Goal: Information Seeking & Learning: Check status

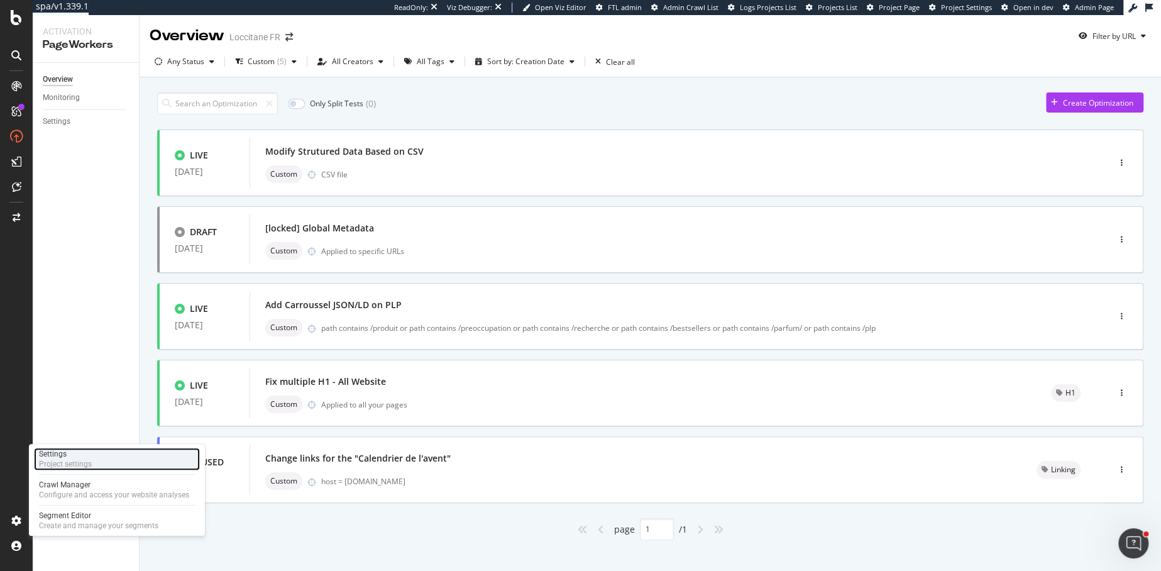
click at [93, 454] on div "Settings Project settings" at bounding box center [117, 458] width 166 height 23
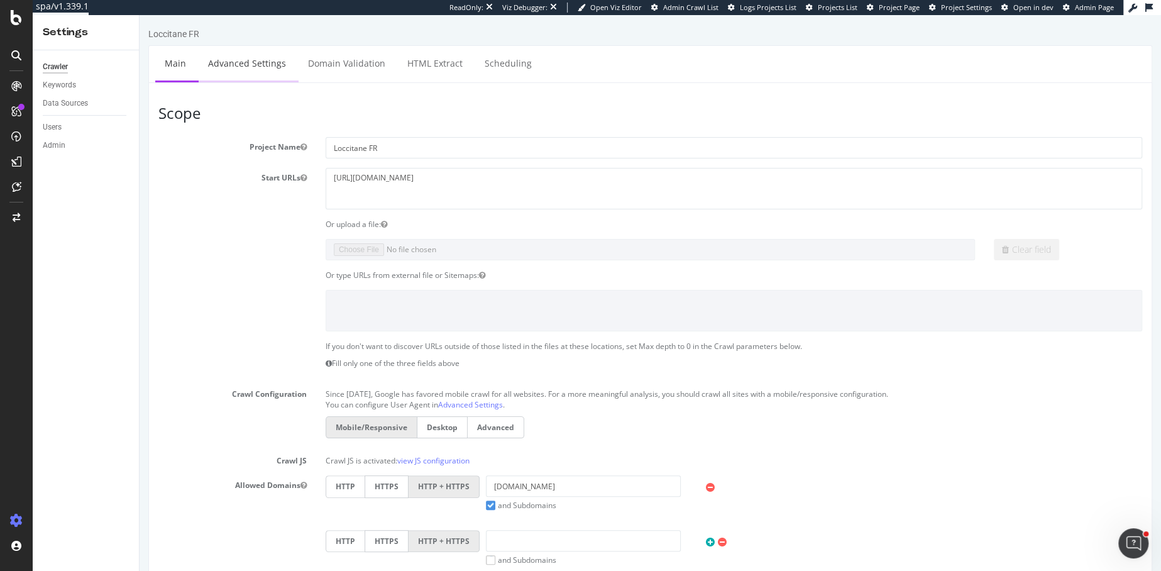
click at [245, 60] on link "Advanced Settings" at bounding box center [247, 63] width 97 height 35
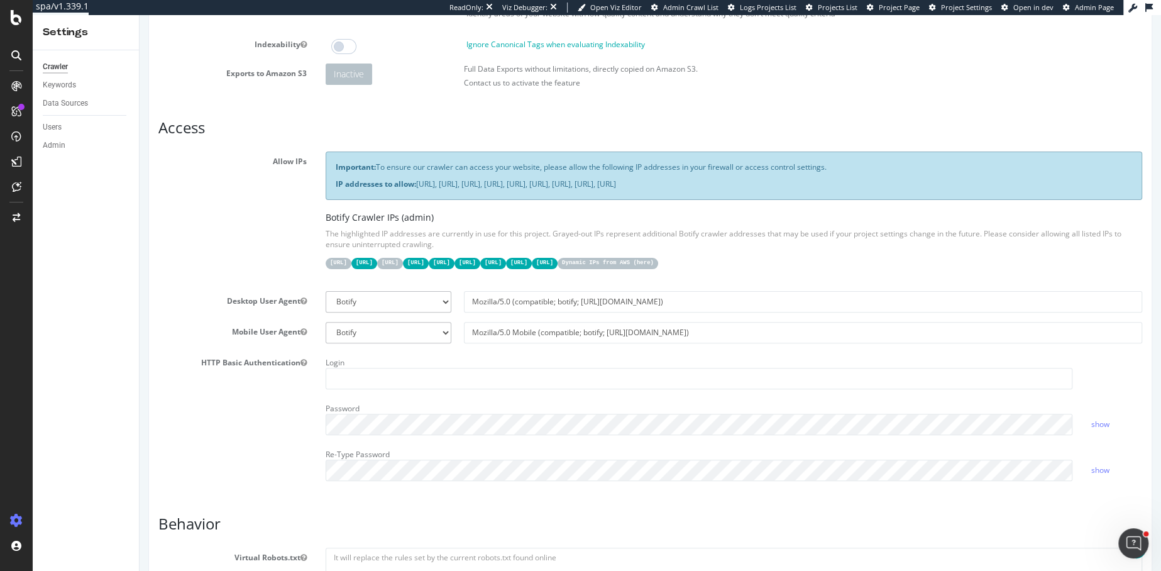
scroll to position [405, 0]
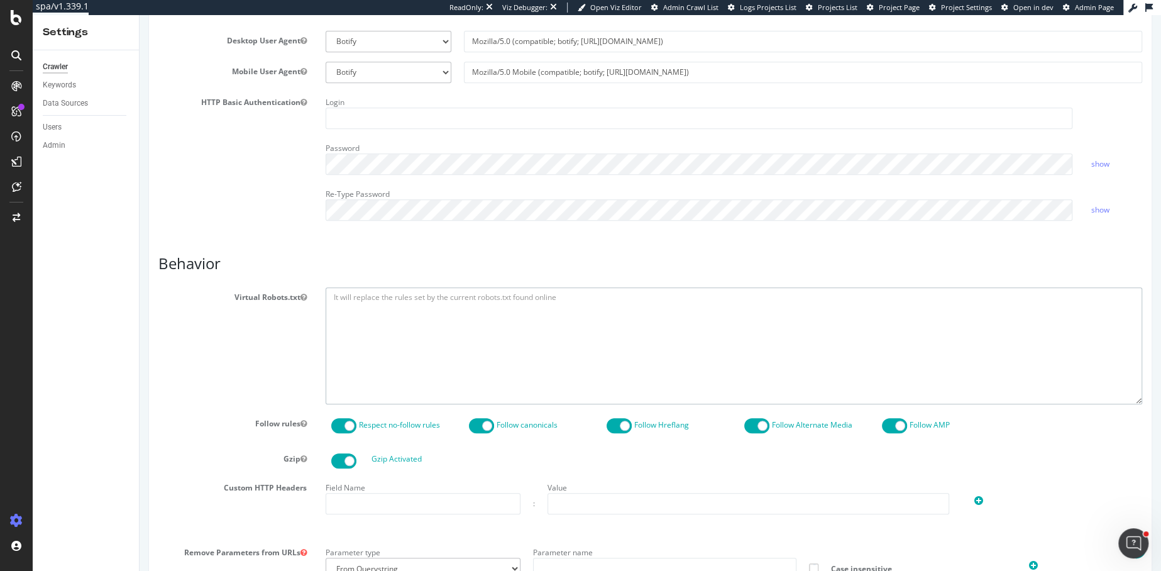
click at [390, 312] on textarea at bounding box center [734, 345] width 816 height 116
paste textarea "User-agent: * Disallow: *prefn* Disallow: *prefv* Disallow: *cgid* Disallow: *?…"
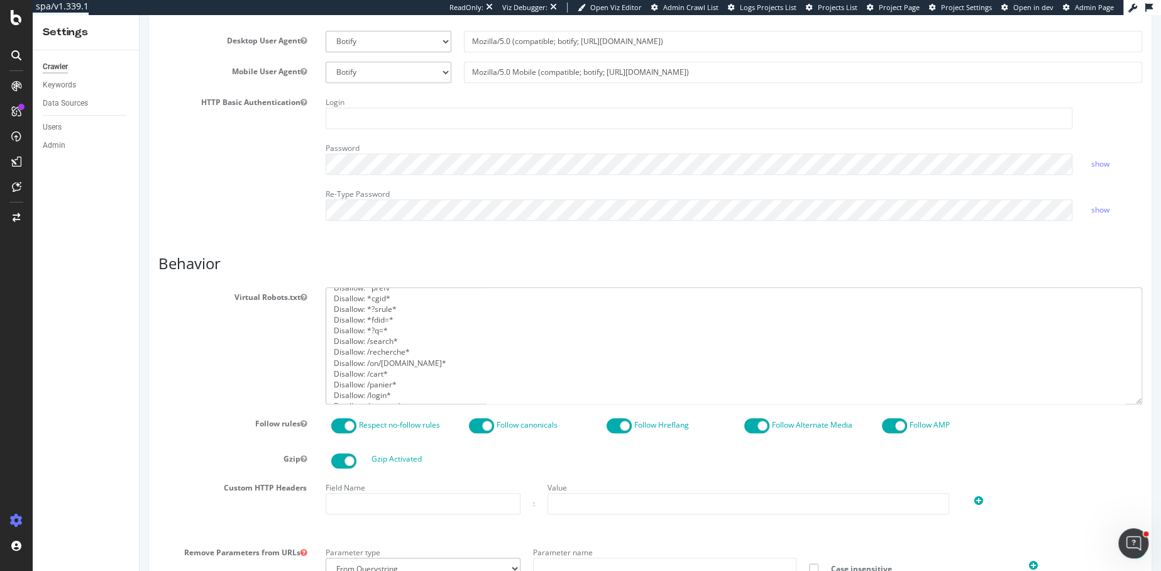
drag, startPoint x: 487, startPoint y: 362, endPoint x: 317, endPoint y: 356, distance: 170.4
click at [317, 356] on div "User-agent: * Disallow: *prefn* Disallow: *prefv* Disallow: *cgid* Disallow: *?…" at bounding box center [733, 345] width 835 height 116
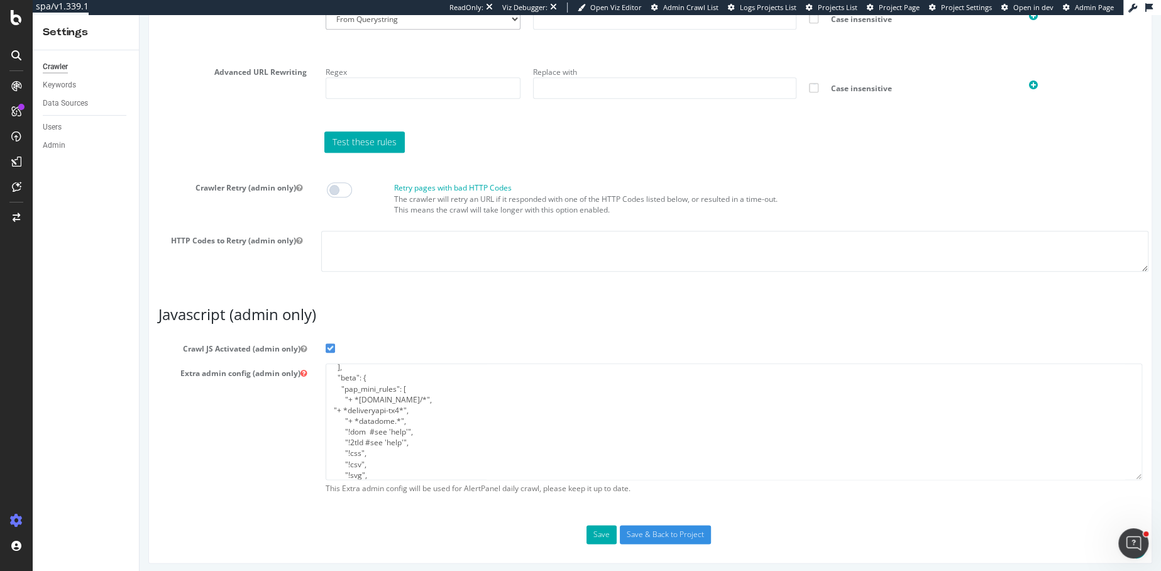
scroll to position [41, 0]
type textarea "User-agent: * Disallow: *prefn* Disallow: *prefv* Disallow: *cgid* Disallow: *?…"
drag, startPoint x: 648, startPoint y: 532, endPoint x: 611, endPoint y: 419, distance: 118.8
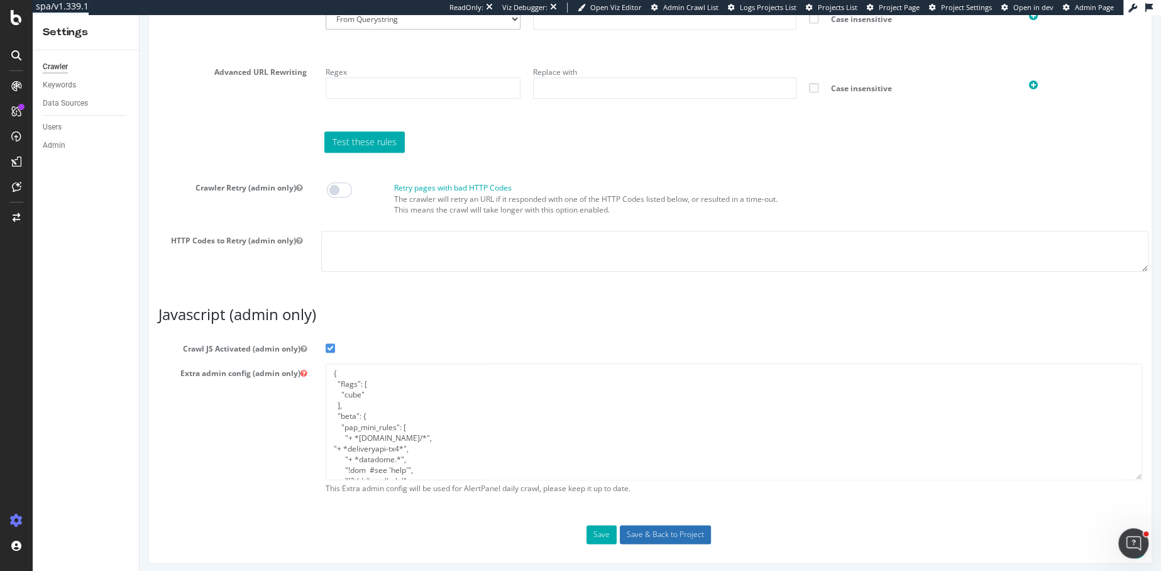
click at [636, 525] on input "Save & Back to Project" at bounding box center [665, 534] width 91 height 19
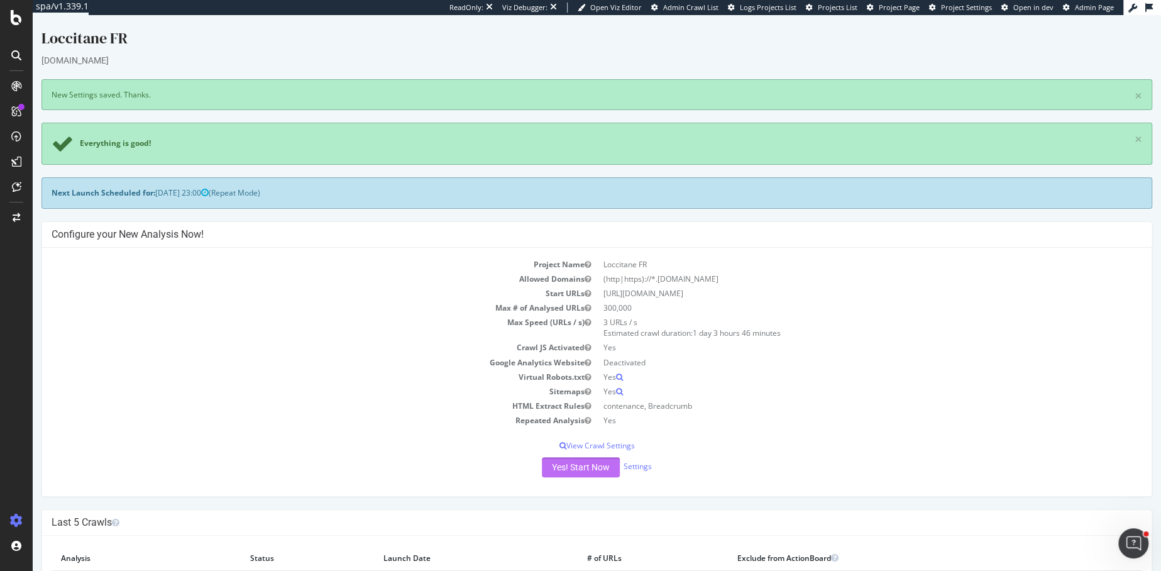
click at [595, 467] on button "Yes! Start Now" at bounding box center [581, 467] width 78 height 20
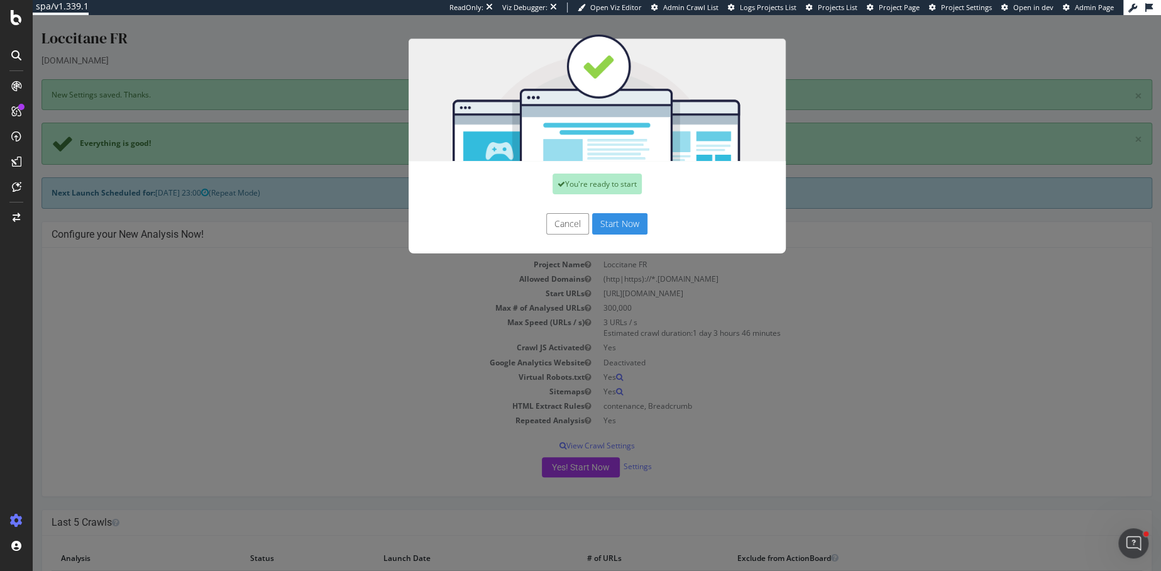
click at [622, 224] on button "Start Now" at bounding box center [619, 223] width 55 height 21
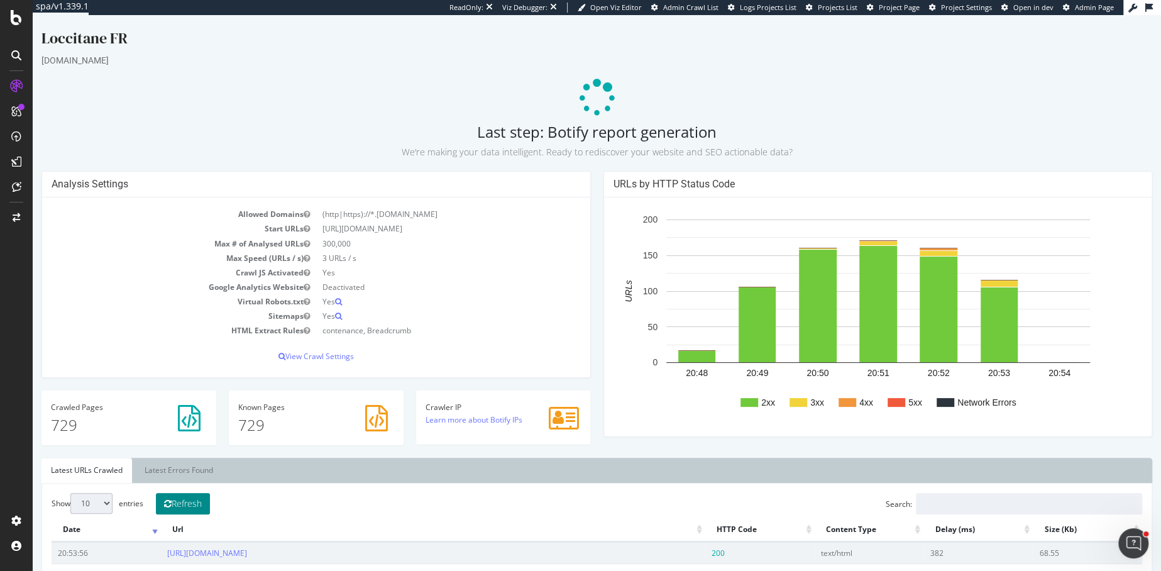
click at [200, 505] on button "Refresh" at bounding box center [183, 503] width 54 height 21
click at [185, 497] on button "Refresh" at bounding box center [183, 503] width 54 height 21
click at [196, 497] on button "Refresh" at bounding box center [183, 503] width 54 height 21
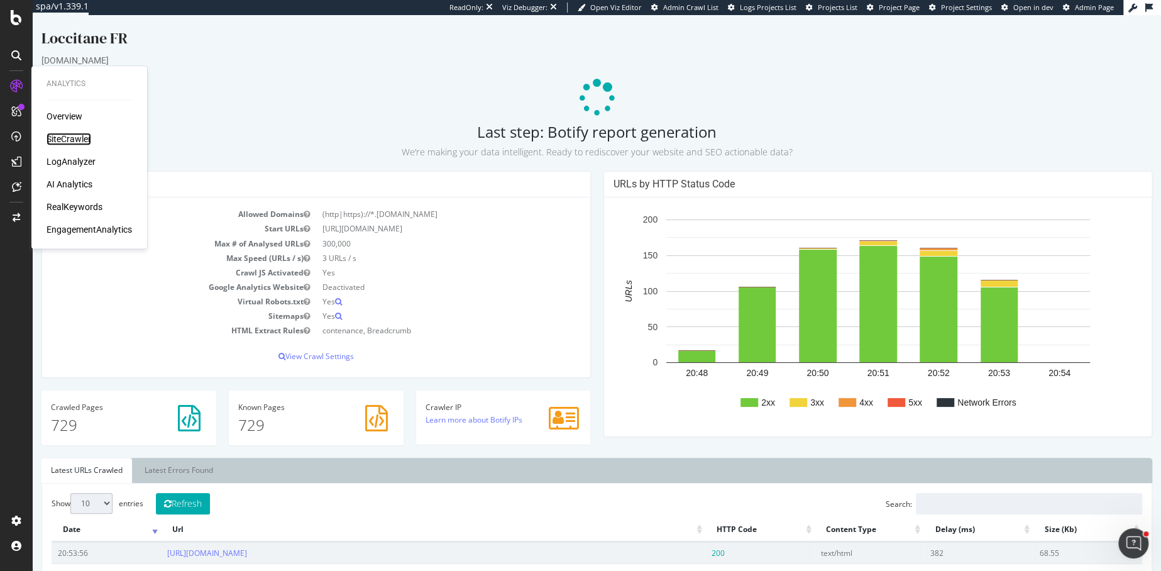
click at [56, 137] on div "SiteCrawler" at bounding box center [69, 139] width 45 height 13
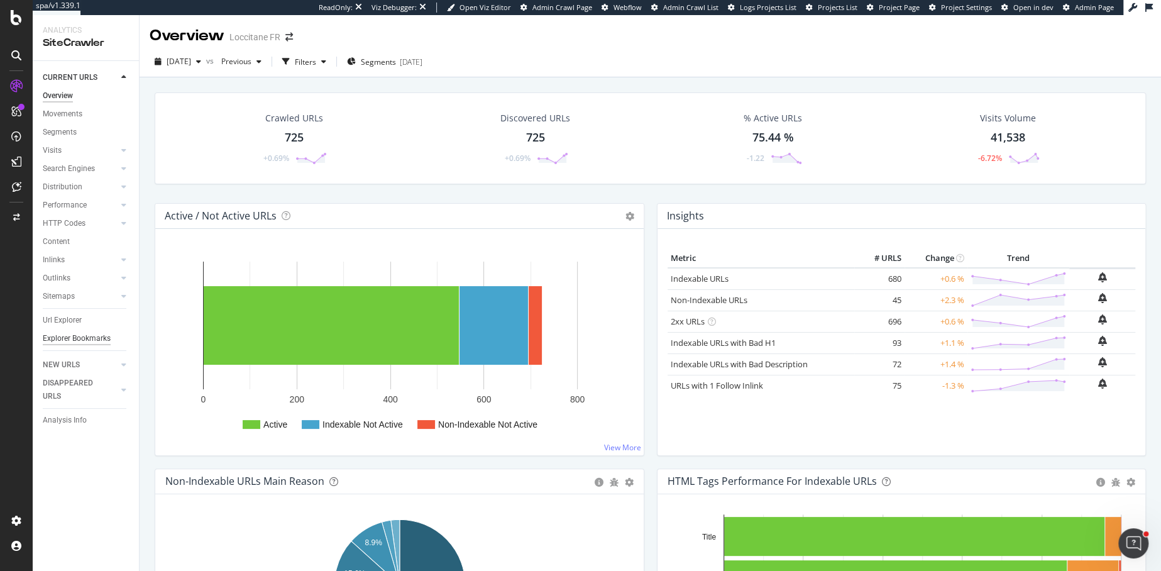
click at [72, 335] on div "Explorer Bookmarks" at bounding box center [77, 338] width 68 height 13
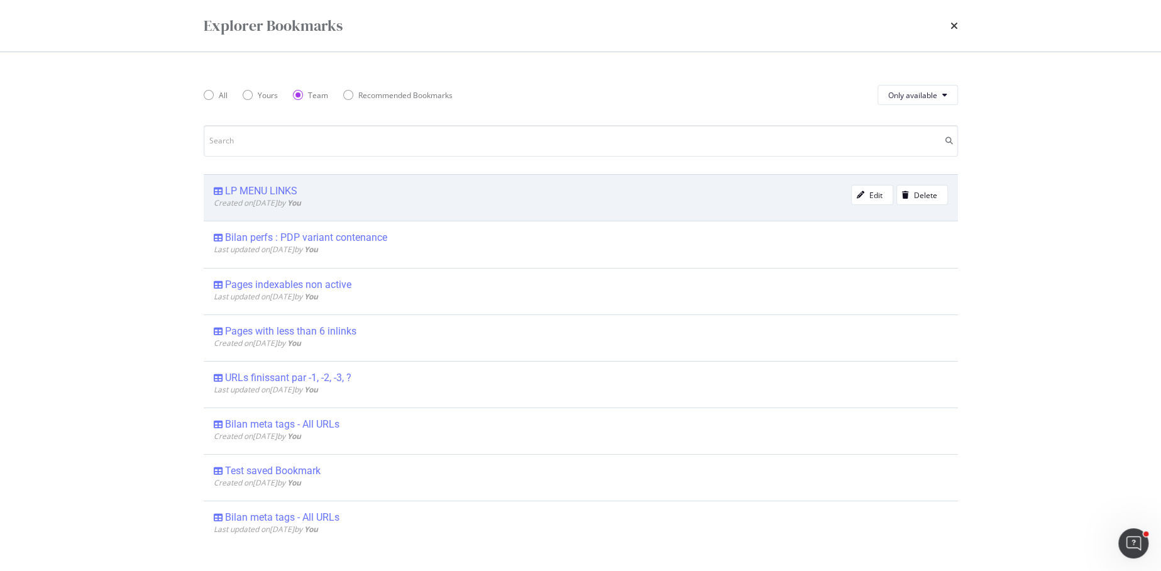
click at [239, 189] on div "LP MENU LINKS" at bounding box center [261, 191] width 72 height 13
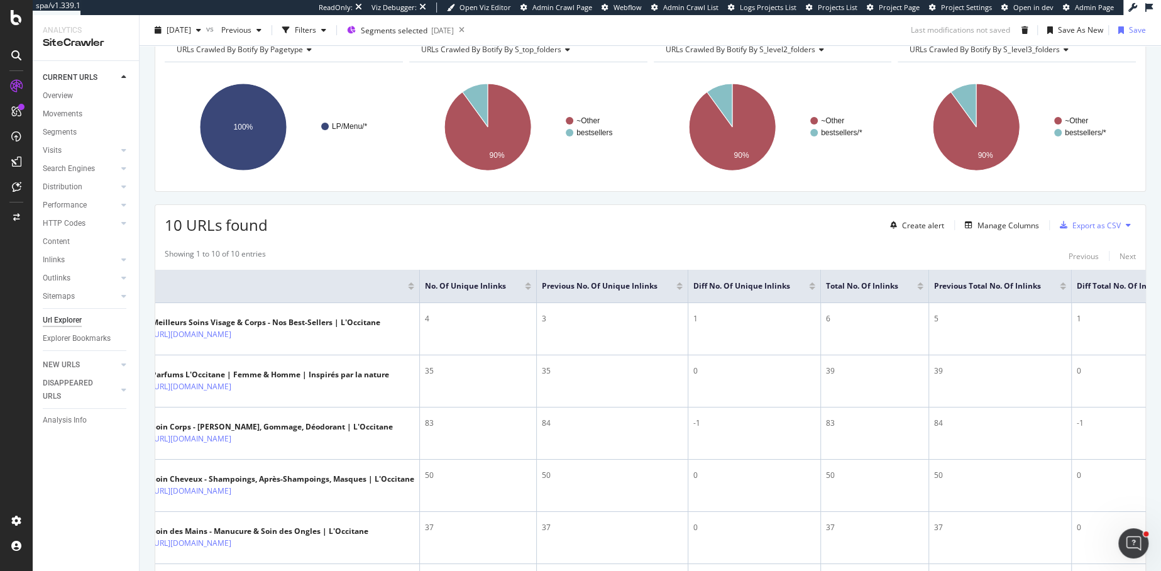
scroll to position [162, 0]
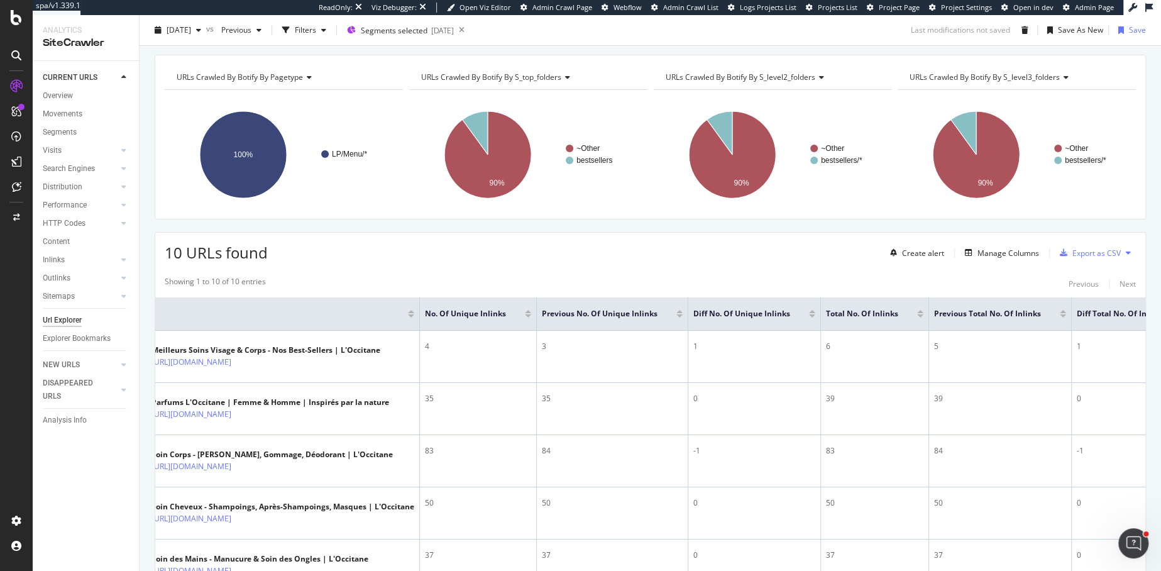
click at [60, 321] on div "Url Explorer" at bounding box center [62, 320] width 39 height 13
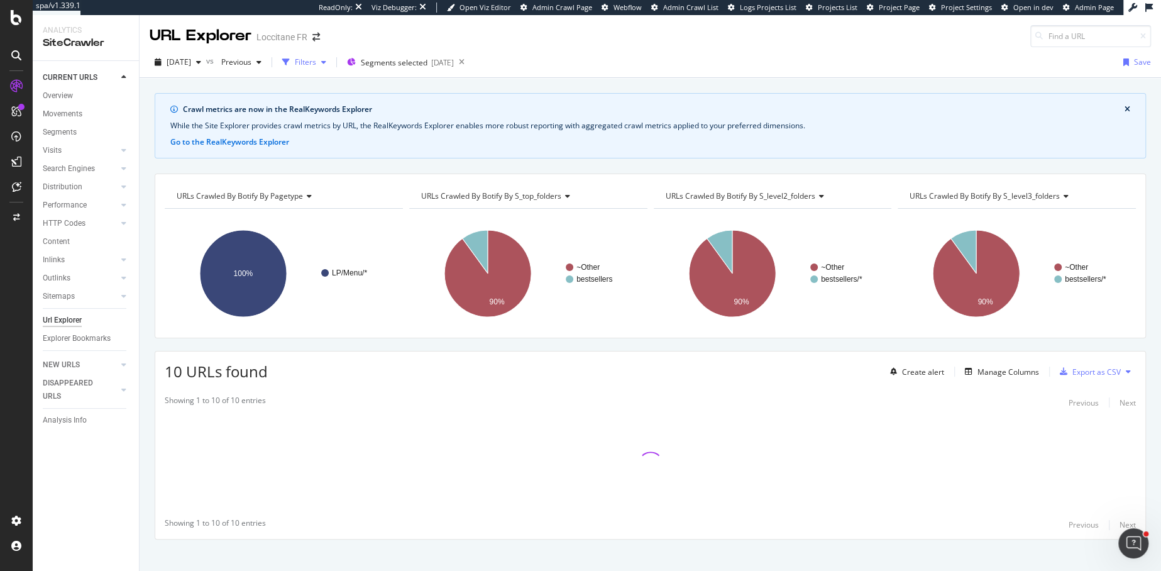
click at [316, 63] on div "Filters" at bounding box center [305, 62] width 21 height 11
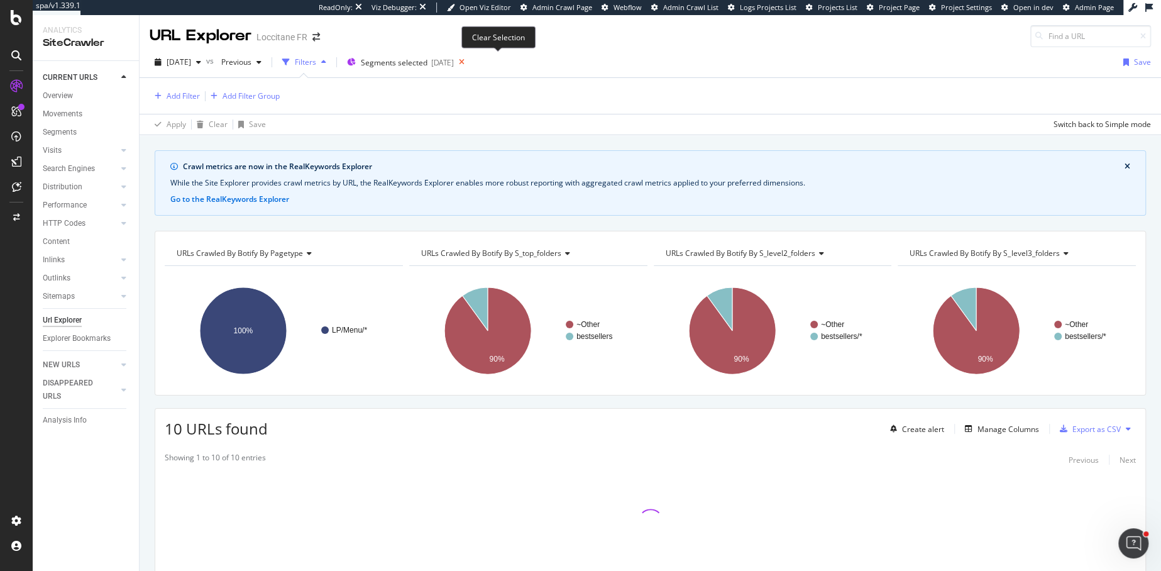
click at [469, 62] on icon at bounding box center [462, 62] width 16 height 18
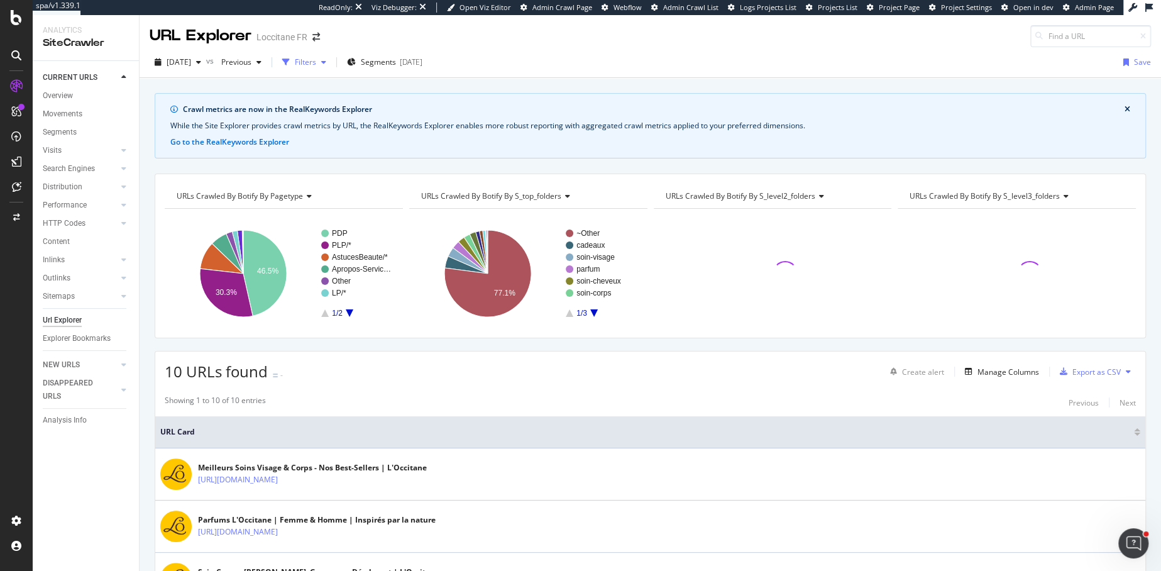
click at [316, 64] on div "Filters" at bounding box center [305, 62] width 21 height 11
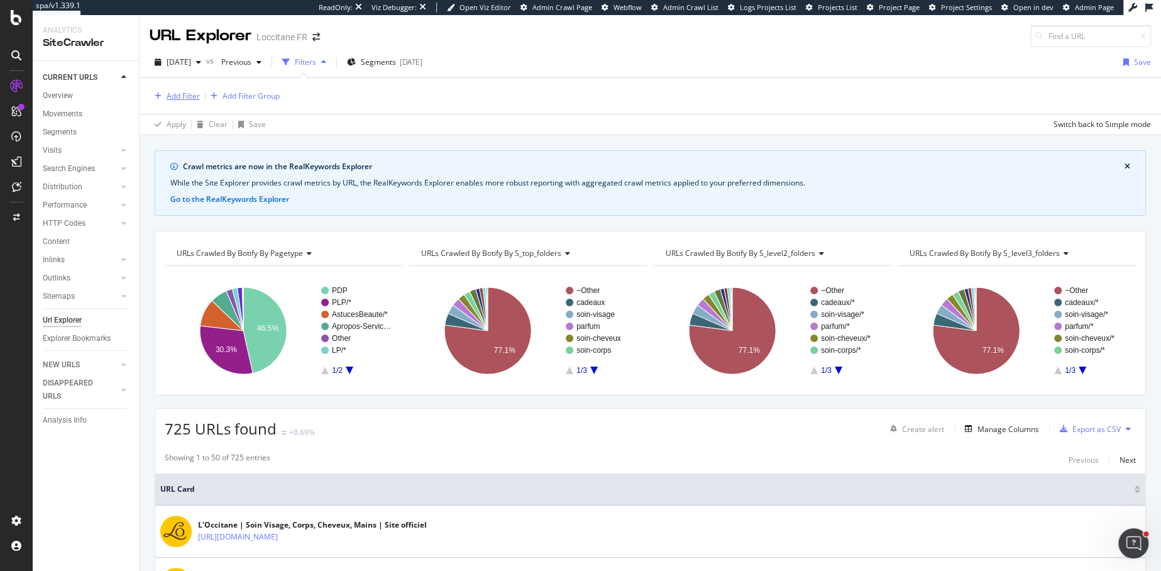
click at [177, 99] on div "Add Filter" at bounding box center [183, 95] width 33 height 11
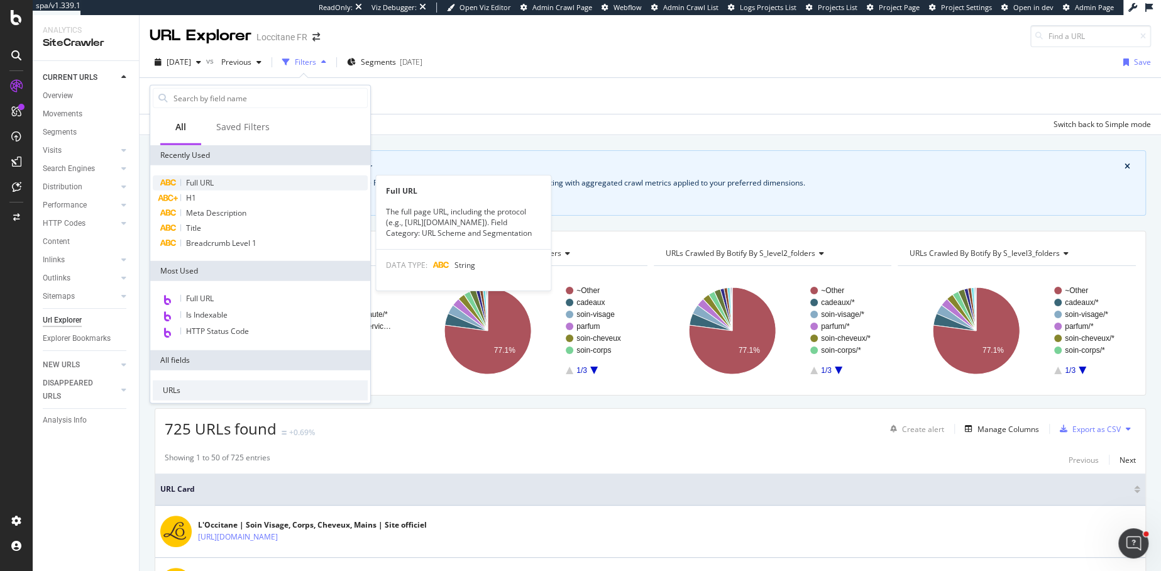
click at [211, 183] on span "Full URL" at bounding box center [200, 182] width 28 height 11
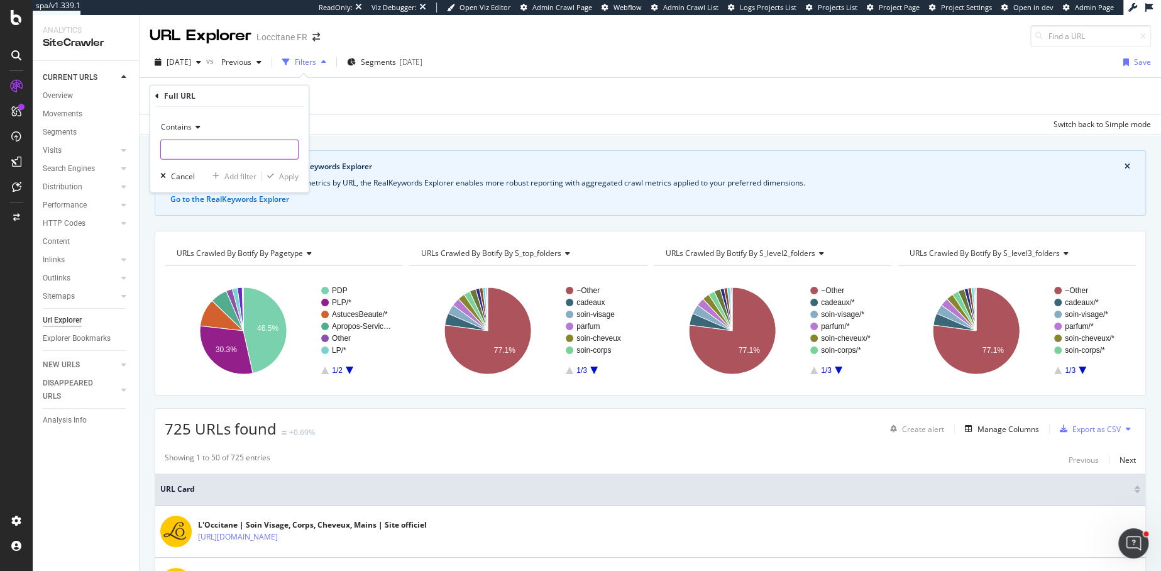
click at [209, 155] on input "text" at bounding box center [229, 150] width 137 height 20
type input "sitemap"
click at [286, 177] on div "Apply" at bounding box center [288, 175] width 19 height 11
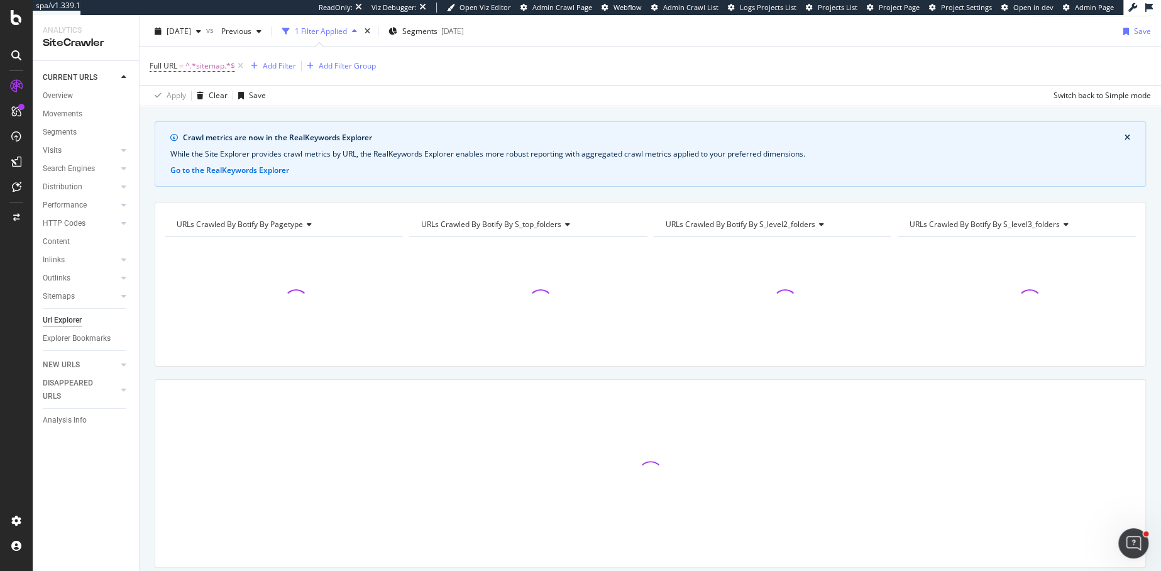
scroll to position [34, 0]
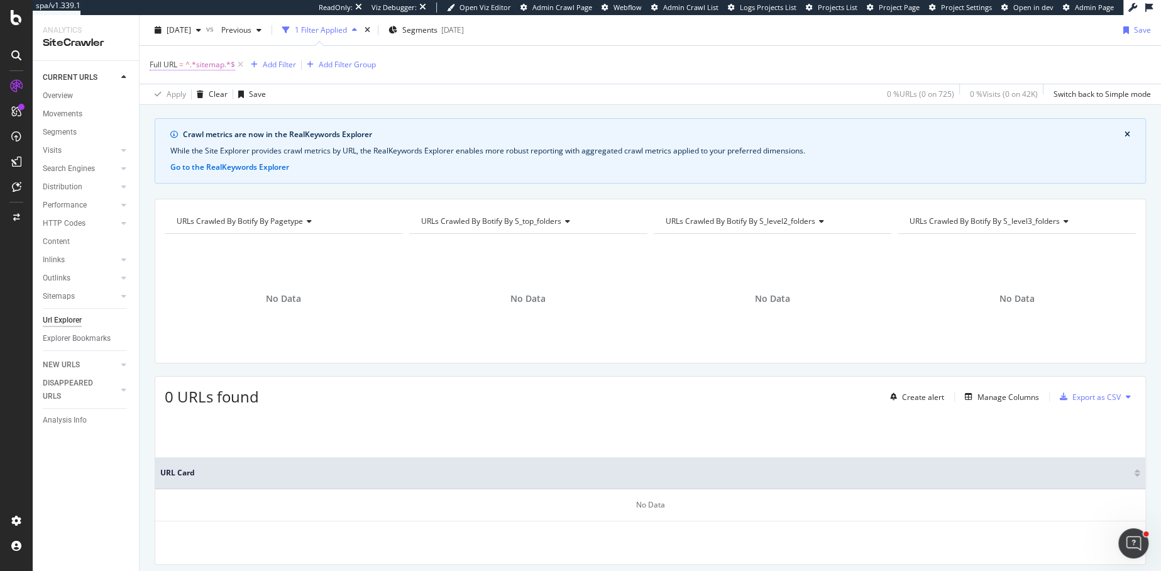
click at [223, 64] on span "^.*sitemap.*$" at bounding box center [210, 65] width 50 height 18
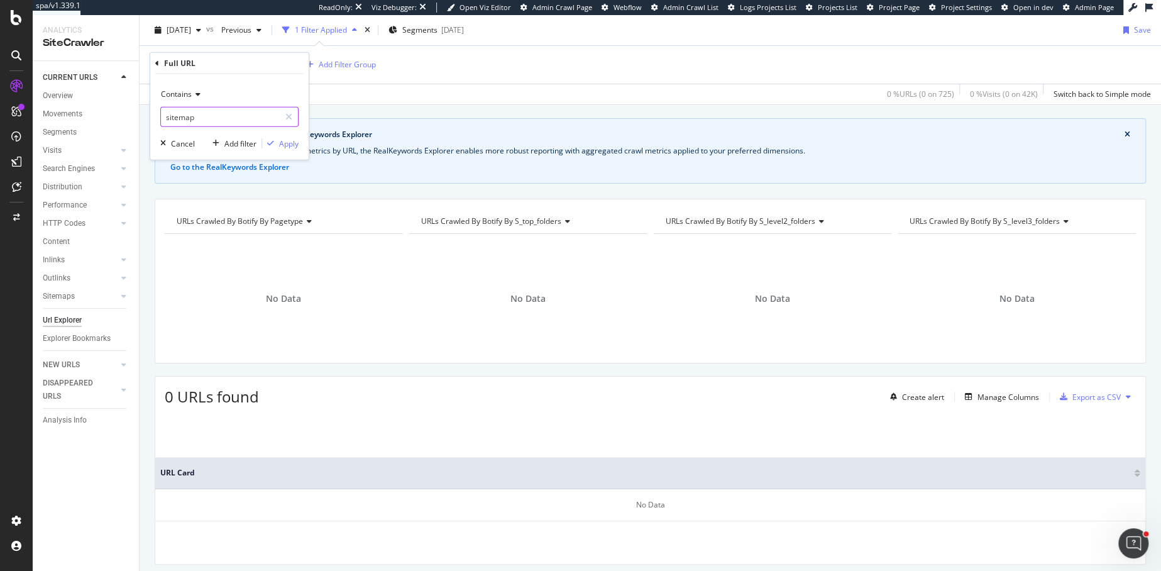
click at [211, 118] on input "sitemap" at bounding box center [220, 117] width 119 height 20
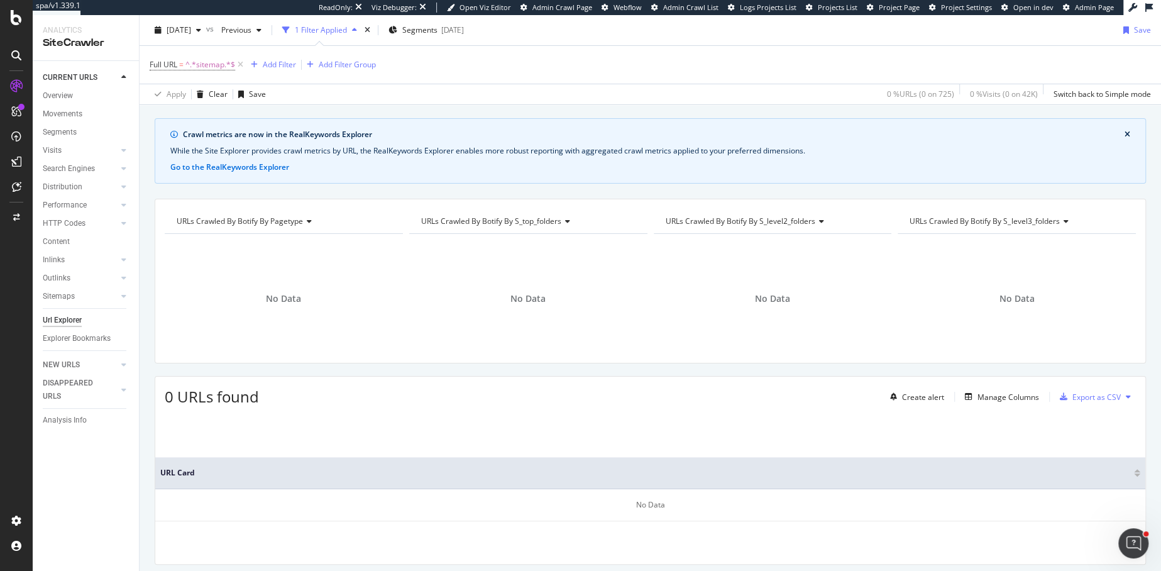
click at [396, 111] on div "Crawl metrics are now in the RealKeywords Explorer While the Site Explorer prov…" at bounding box center [650, 118] width 1021 height 30
click at [240, 65] on icon at bounding box center [240, 64] width 11 height 13
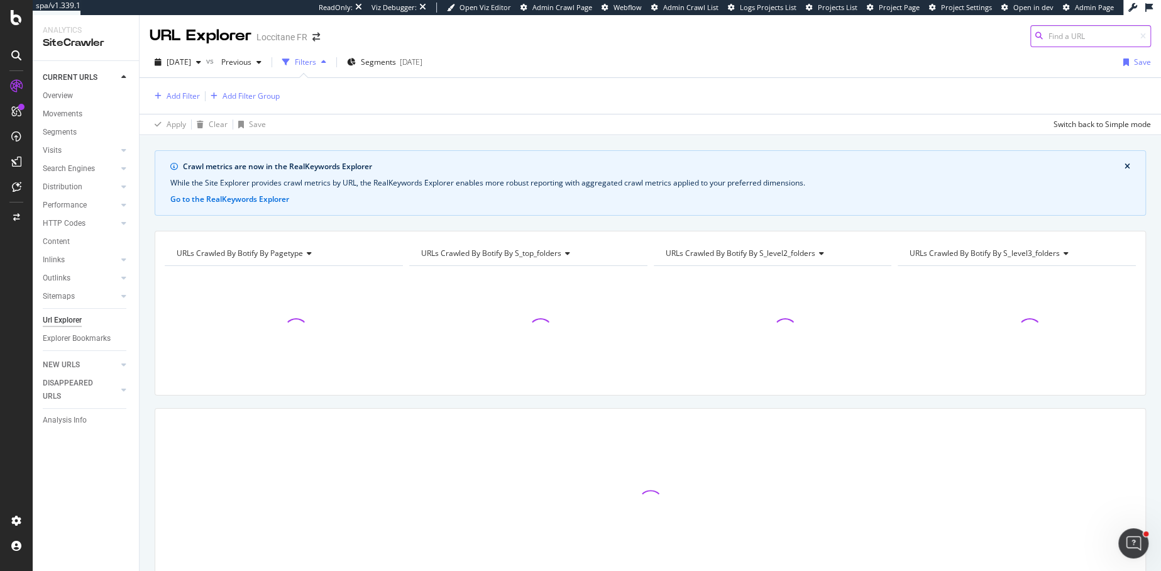
click at [1070, 32] on input at bounding box center [1090, 36] width 121 height 22
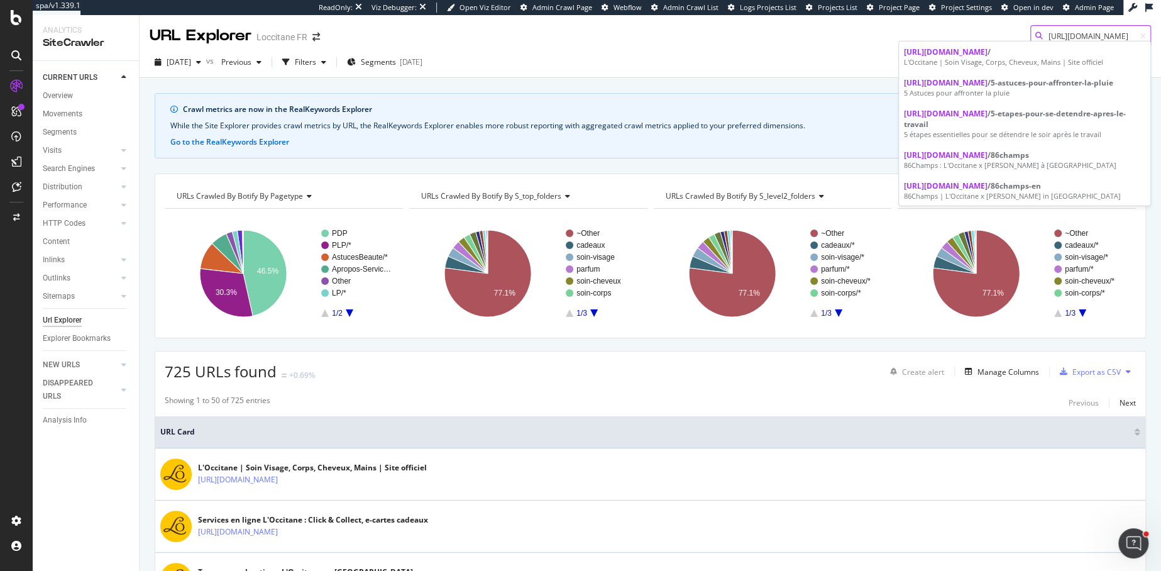
scroll to position [0, 1]
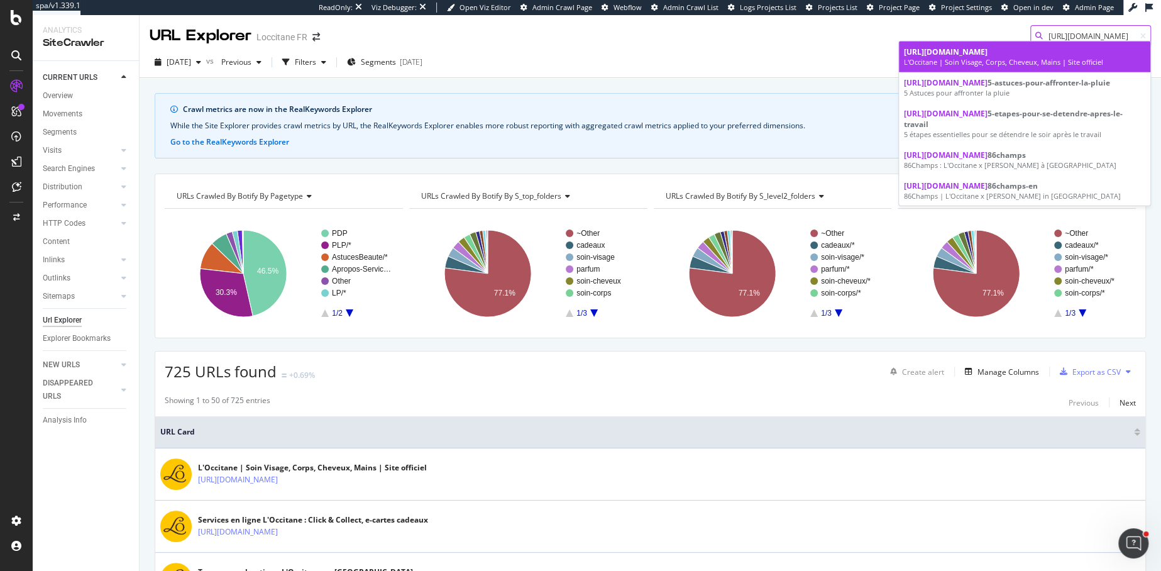
type input "[URL][DOMAIN_NAME]"
click at [1044, 52] on div "[URL][DOMAIN_NAME]" at bounding box center [1024, 52] width 241 height 11
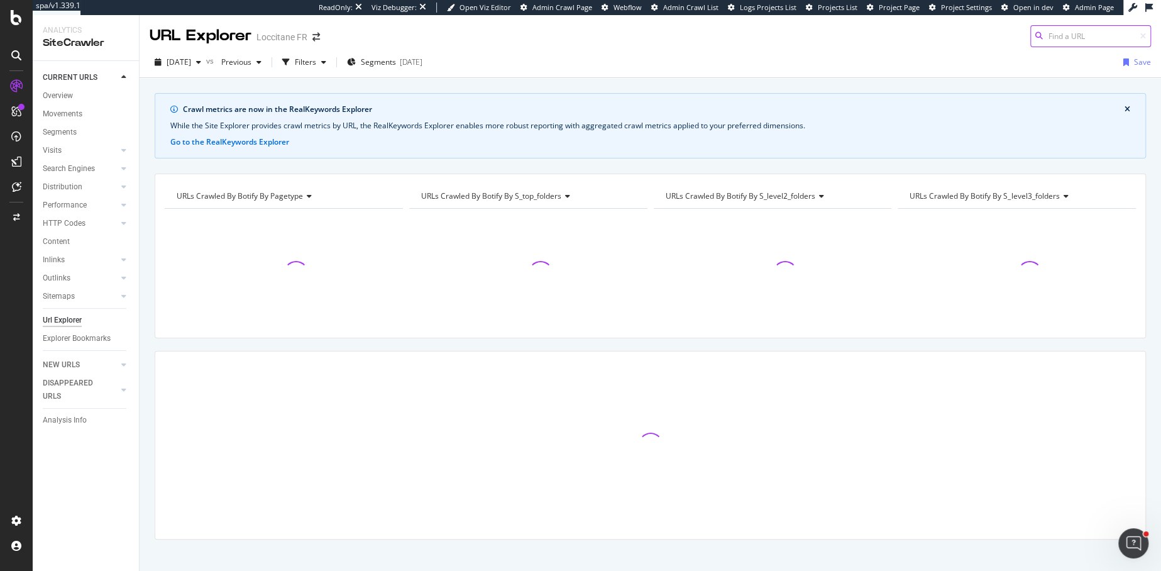
click at [1085, 39] on input at bounding box center [1090, 36] width 121 height 22
paste input "[URL][DOMAIN_NAME]"
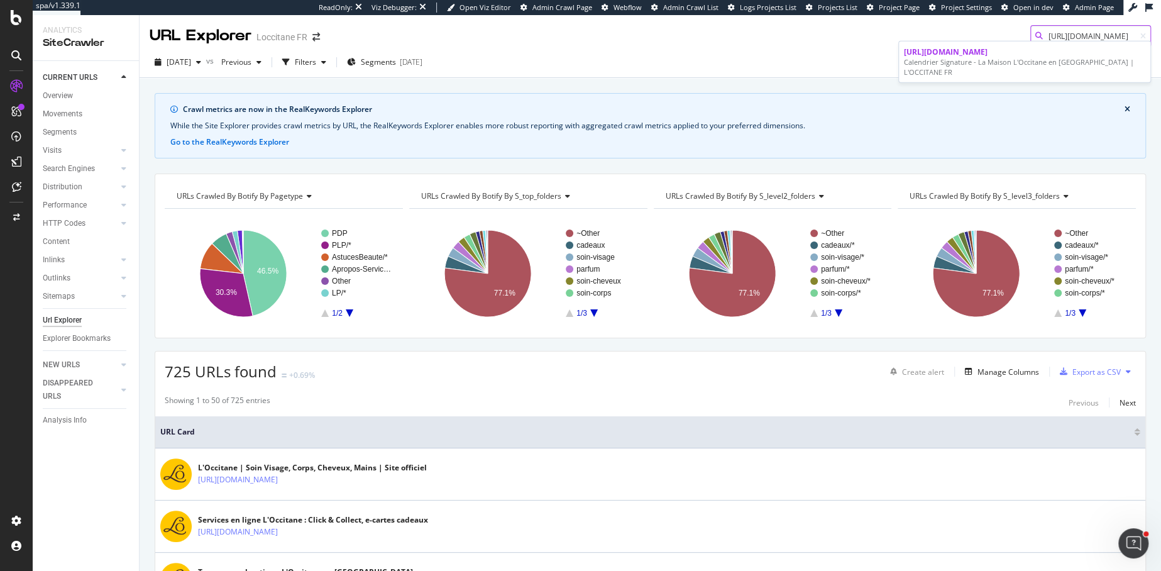
type input "[URL][DOMAIN_NAME]"
click at [975, 72] on div "Calendrier Signature - La Maison L'Occitane en [GEOGRAPHIC_DATA] | L'OCCITANE FR" at bounding box center [1024, 66] width 241 height 19
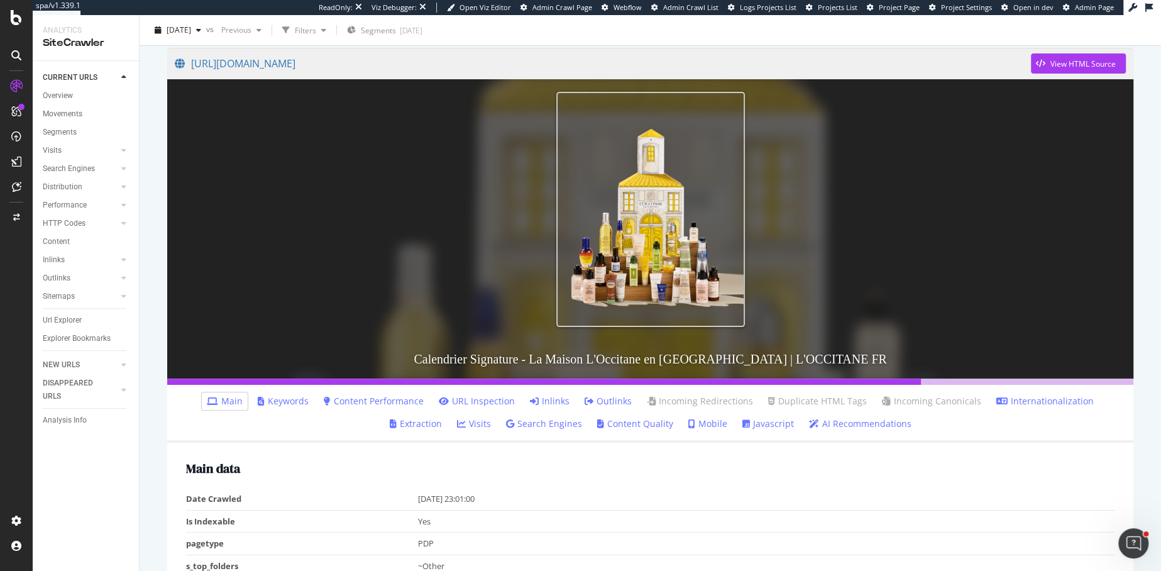
scroll to position [156, 0]
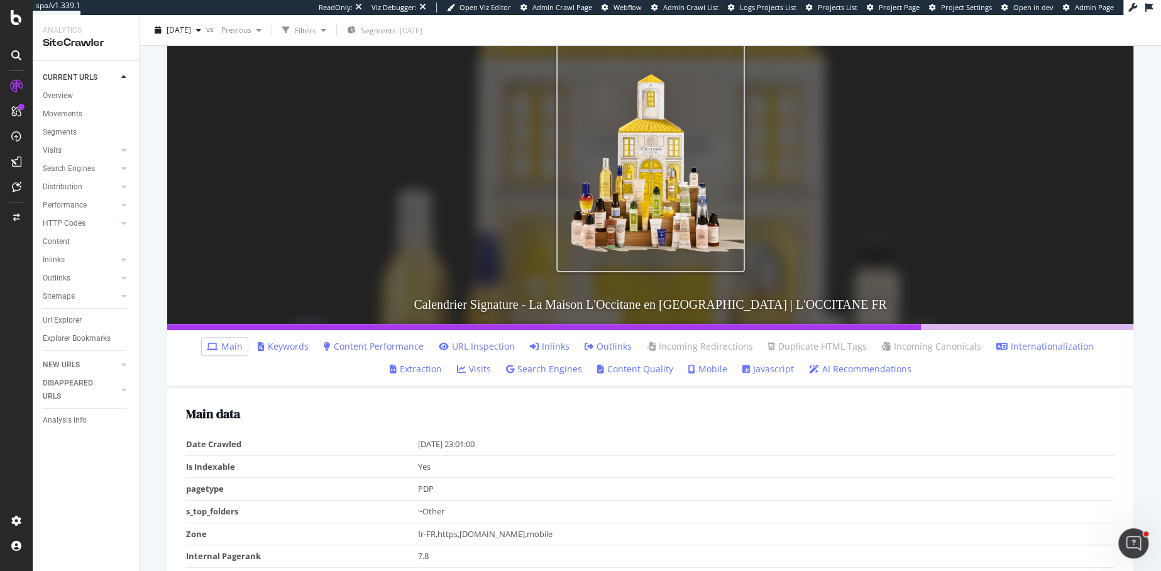
click at [688, 374] on link "Mobile" at bounding box center [707, 369] width 39 height 13
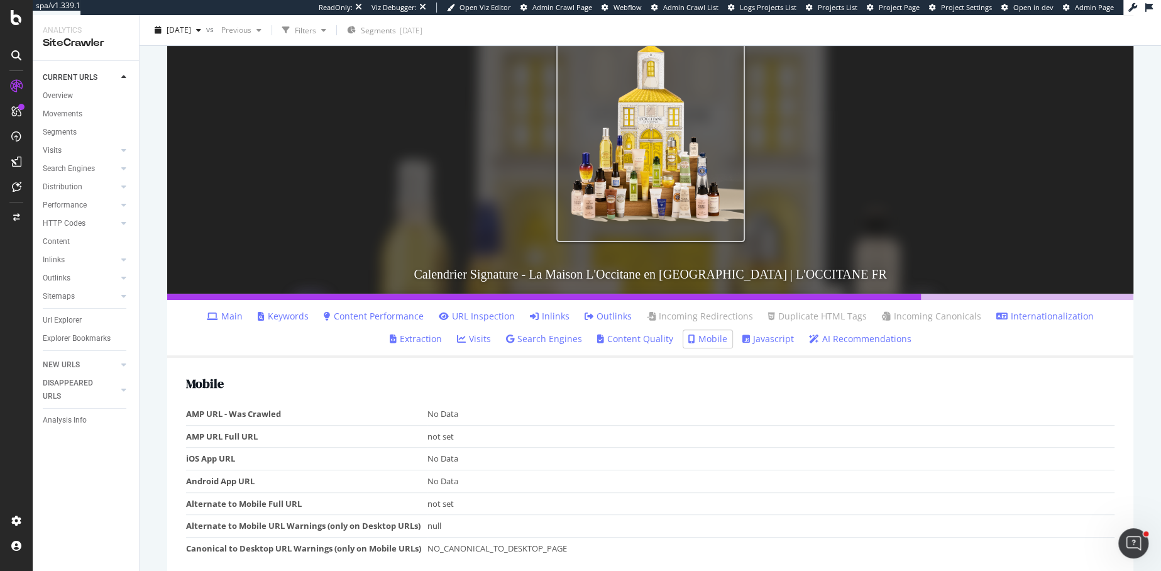
scroll to position [204, 0]
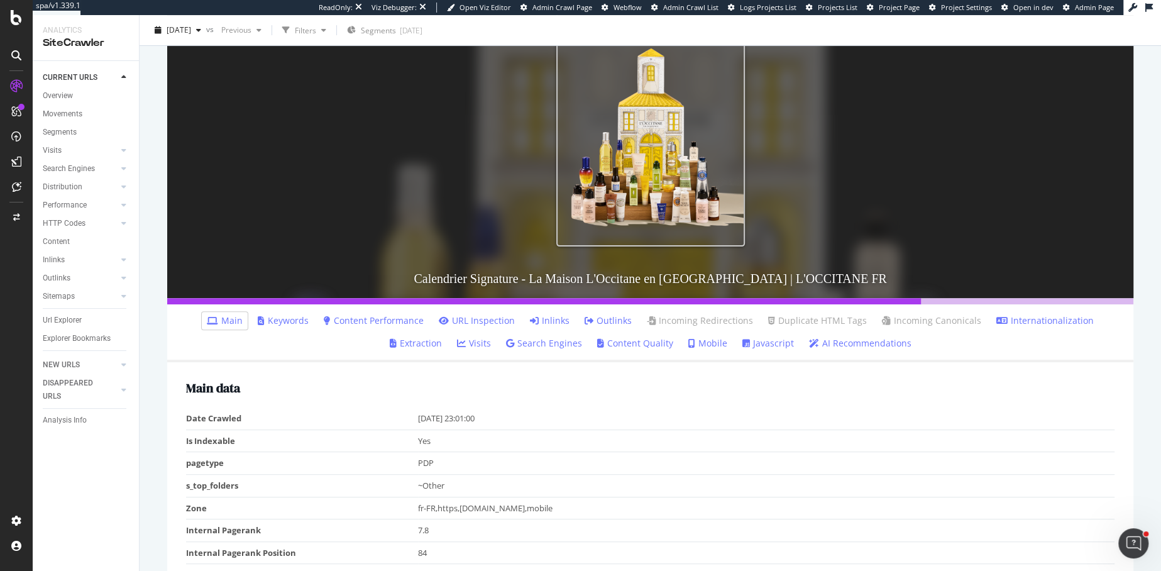
scroll to position [270, 0]
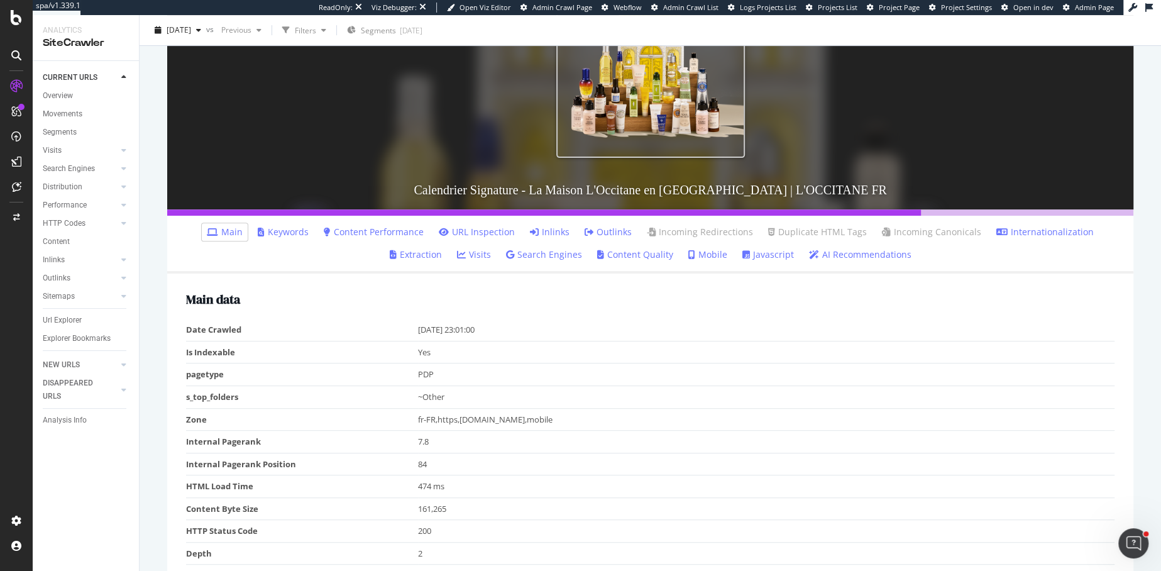
click at [506, 254] on link "Search Engines" at bounding box center [544, 254] width 76 height 13
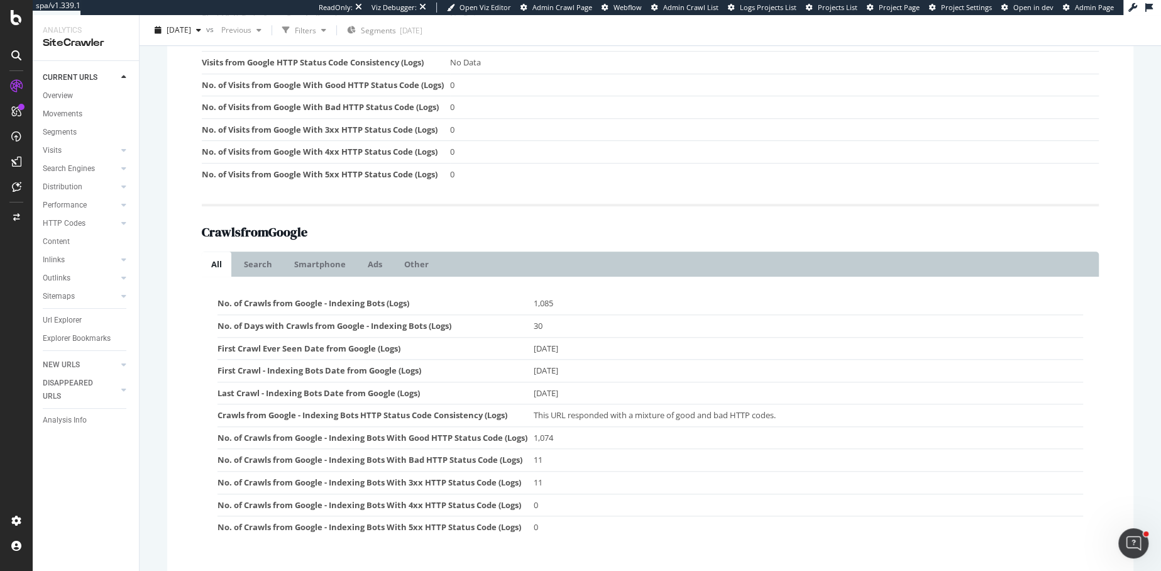
scroll to position [689, 0]
click at [251, 268] on link "Search" at bounding box center [257, 264] width 47 height 25
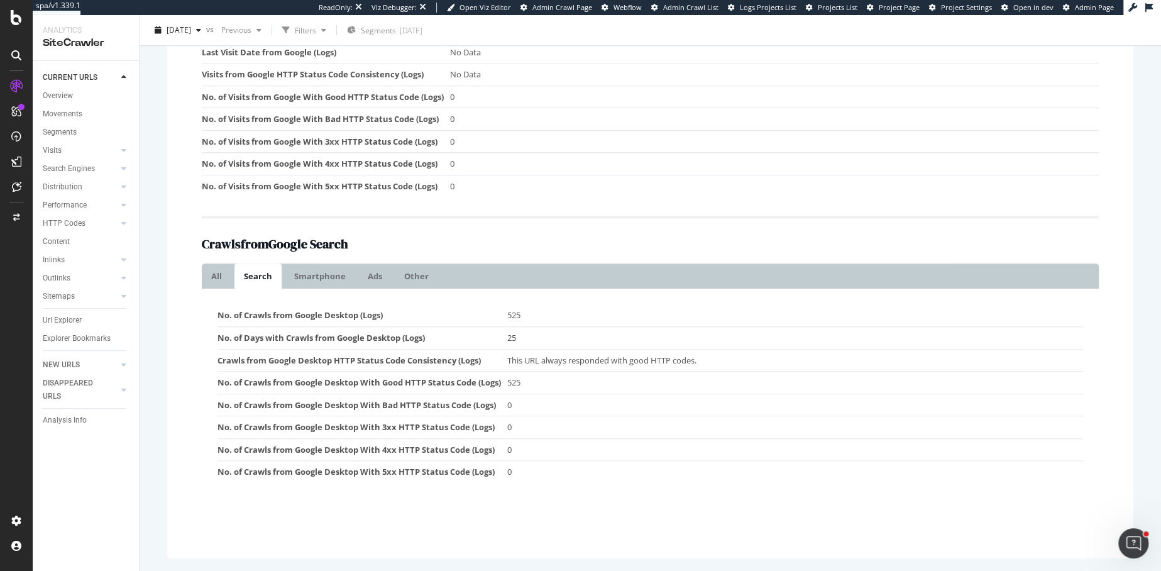
scroll to position [674, 0]
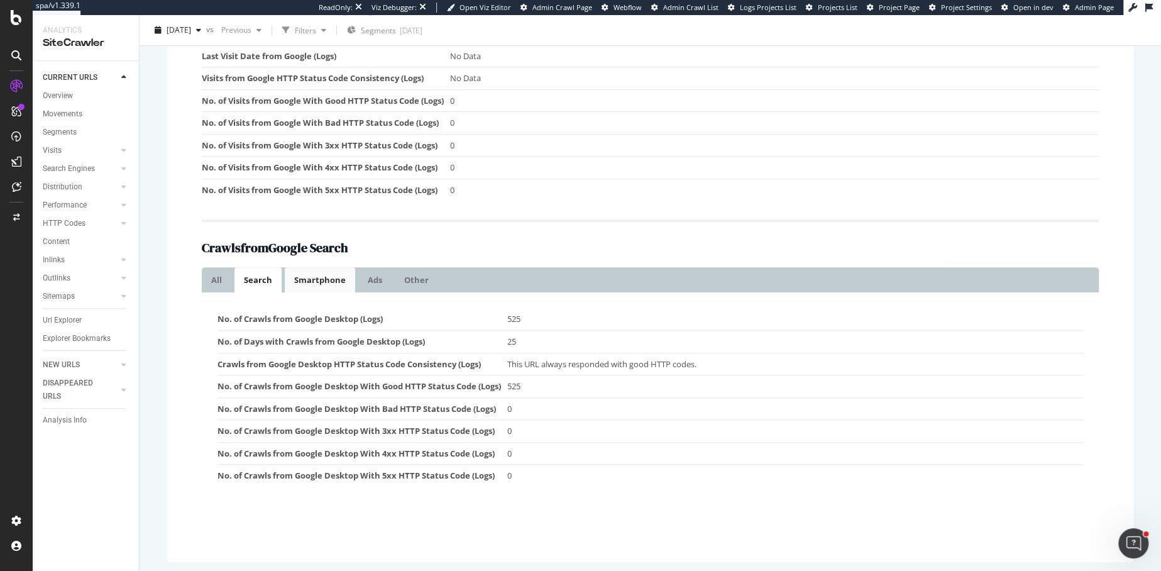
click at [298, 280] on link "Smartphone" at bounding box center [320, 279] width 70 height 25
click at [365, 282] on link "Ads" at bounding box center [374, 279] width 33 height 25
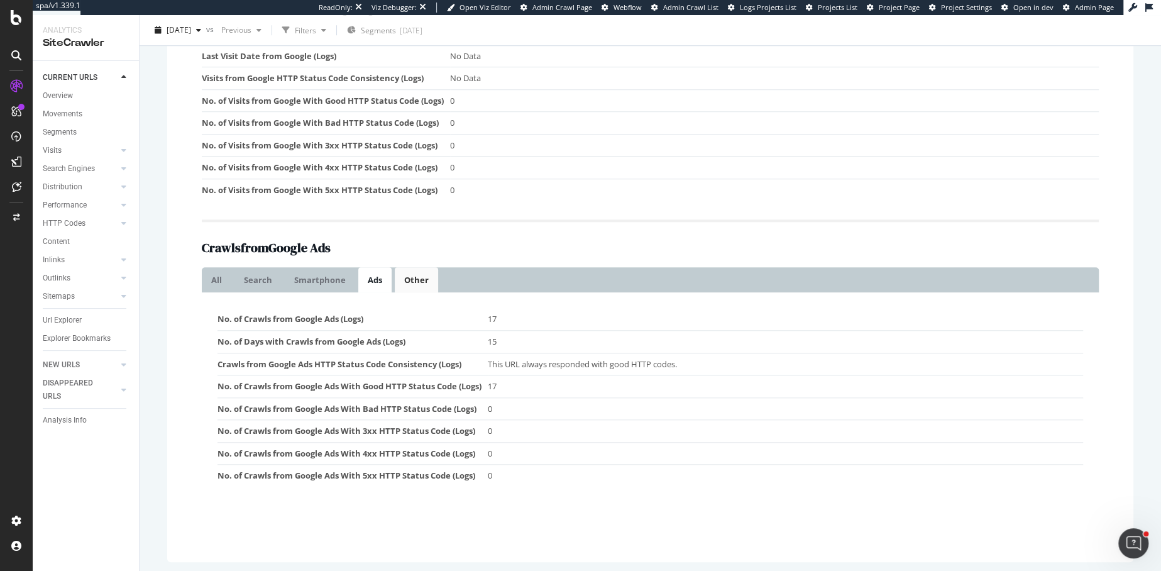
click at [400, 282] on link "Other" at bounding box center [416, 279] width 43 height 25
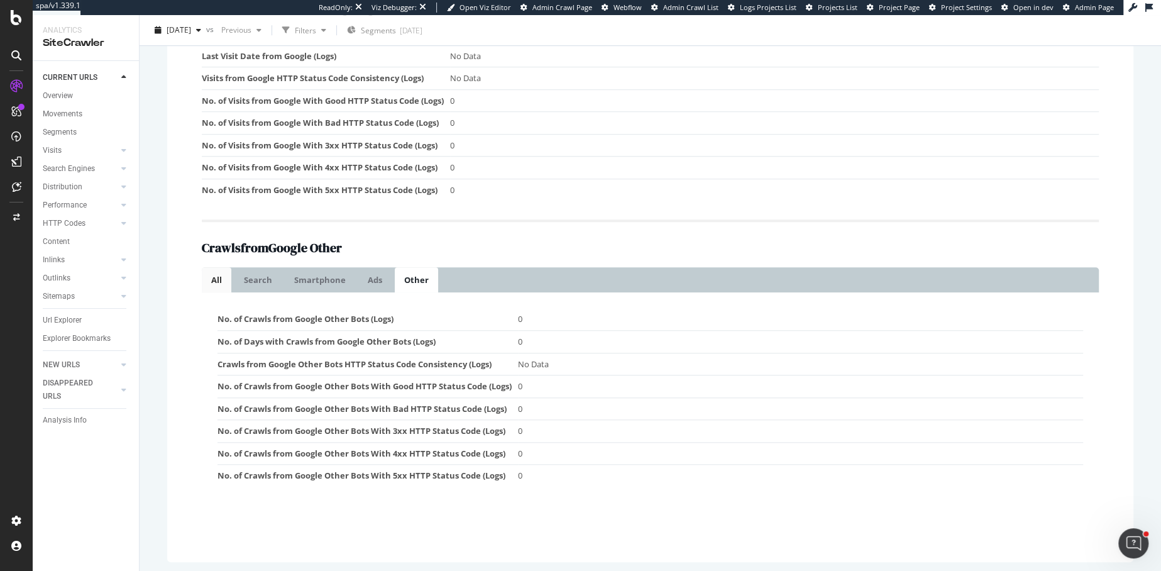
click at [205, 283] on link "All" at bounding box center [217, 279] width 30 height 25
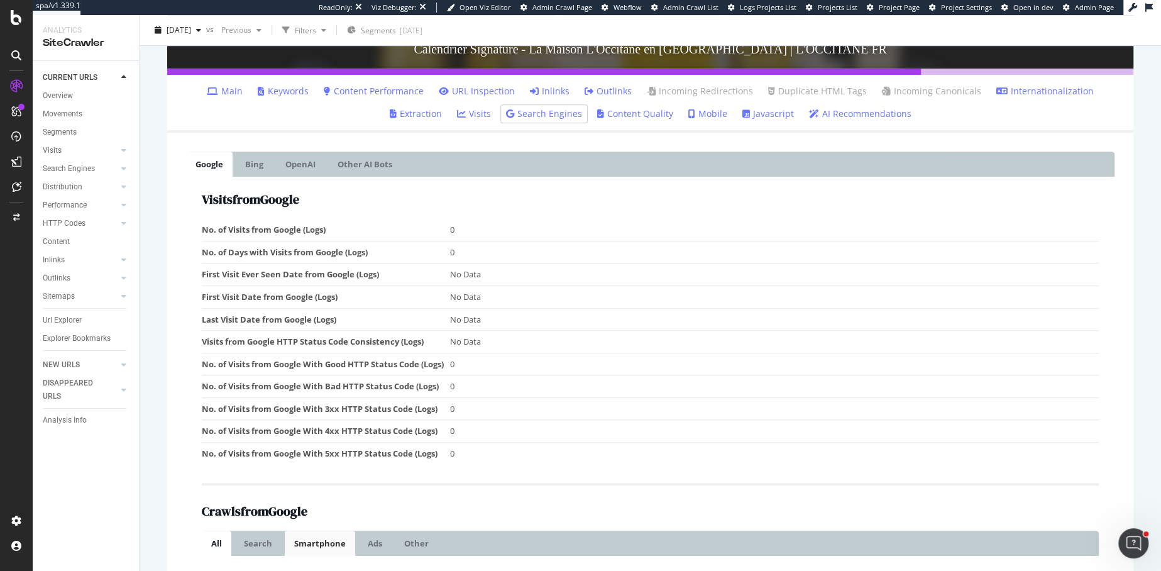
scroll to position [337, 0]
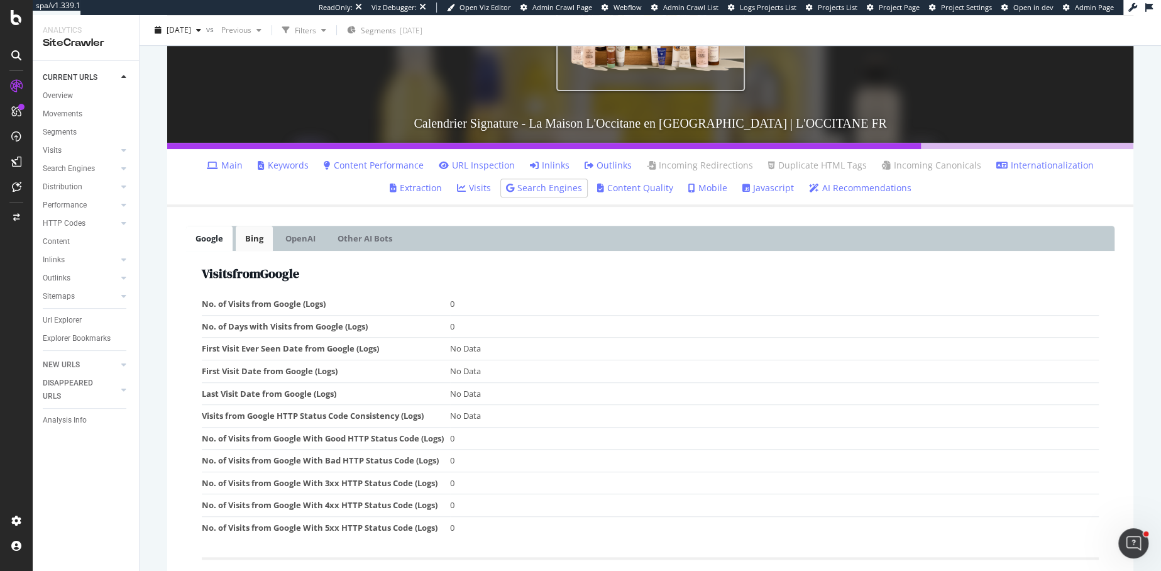
click at [246, 238] on link "Bing" at bounding box center [254, 238] width 37 height 25
click at [276, 239] on link "OpenAI" at bounding box center [300, 238] width 49 height 25
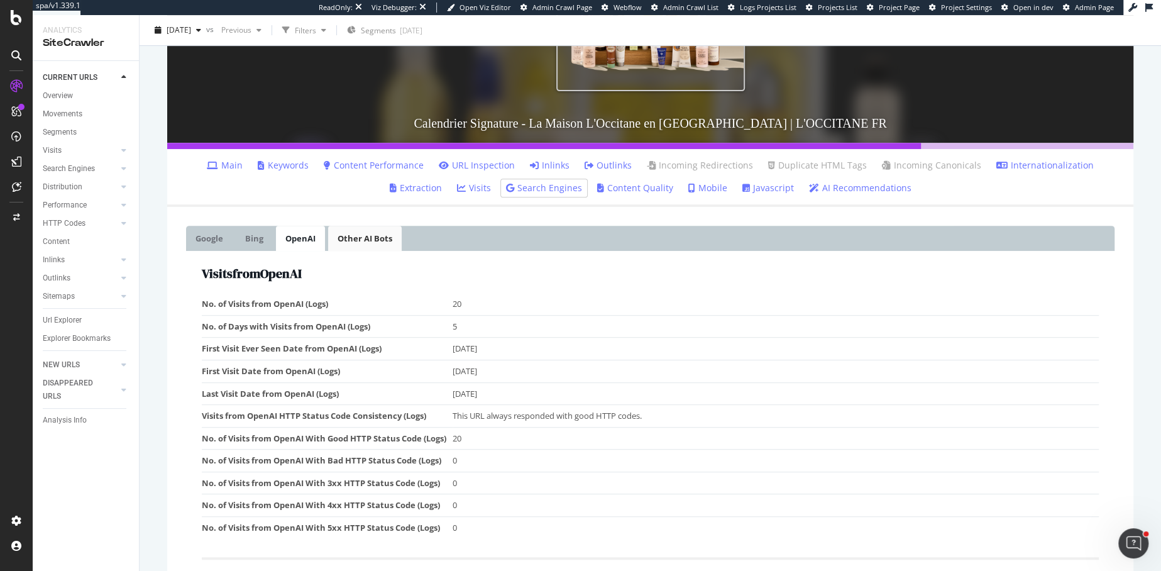
click at [351, 240] on link "Other AI Bots" at bounding box center [365, 238] width 74 height 25
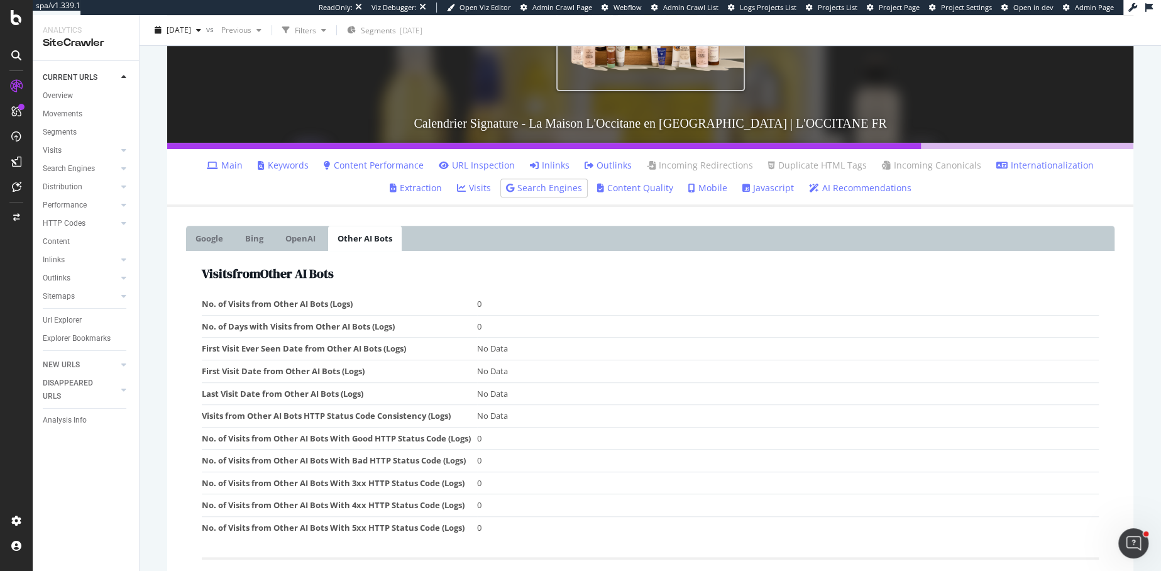
click at [351, 240] on link "Other AI Bots" at bounding box center [365, 238] width 74 height 25
click at [288, 234] on link "OpenAI" at bounding box center [300, 238] width 49 height 25
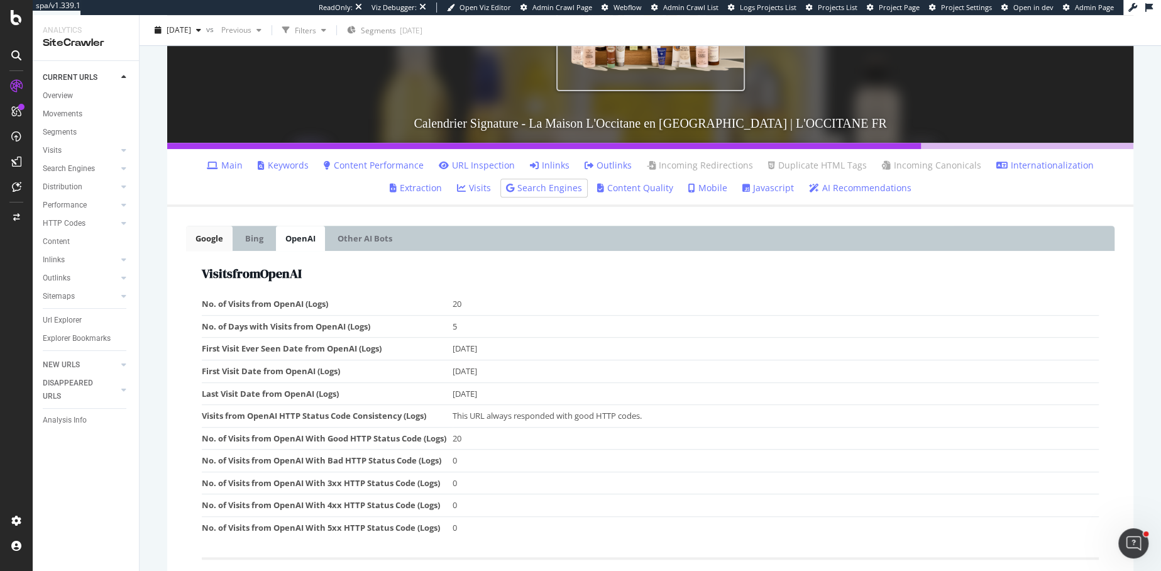
click at [200, 245] on link "Google" at bounding box center [209, 238] width 47 height 25
click at [245, 245] on link "Bing" at bounding box center [254, 238] width 37 height 25
click at [205, 240] on link "Google" at bounding box center [209, 238] width 47 height 25
click at [283, 240] on link "OpenAI" at bounding box center [300, 238] width 49 height 25
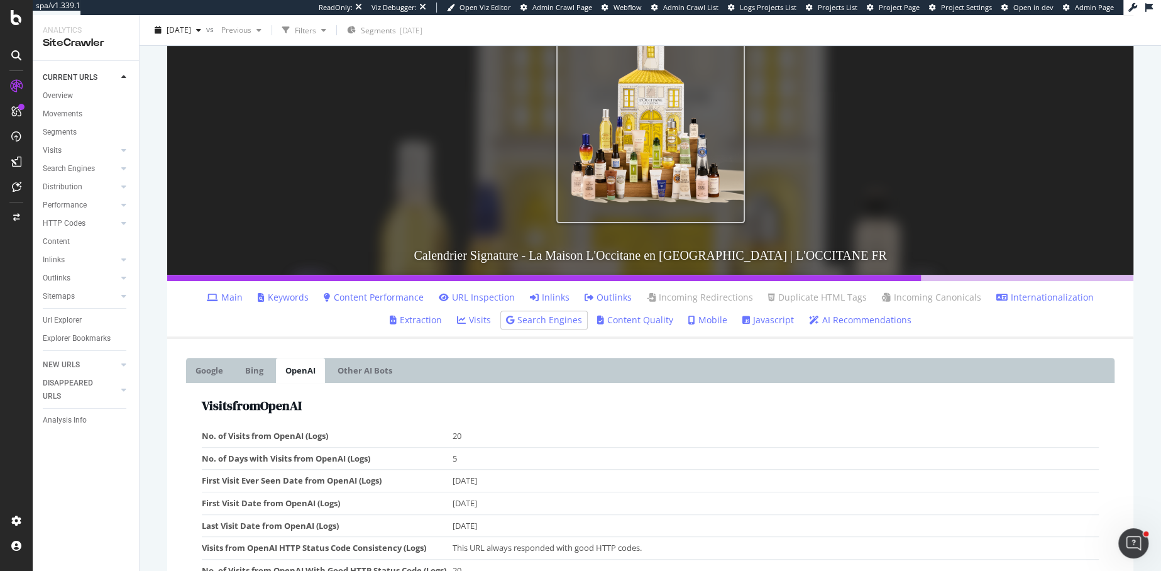
scroll to position [234, 0]
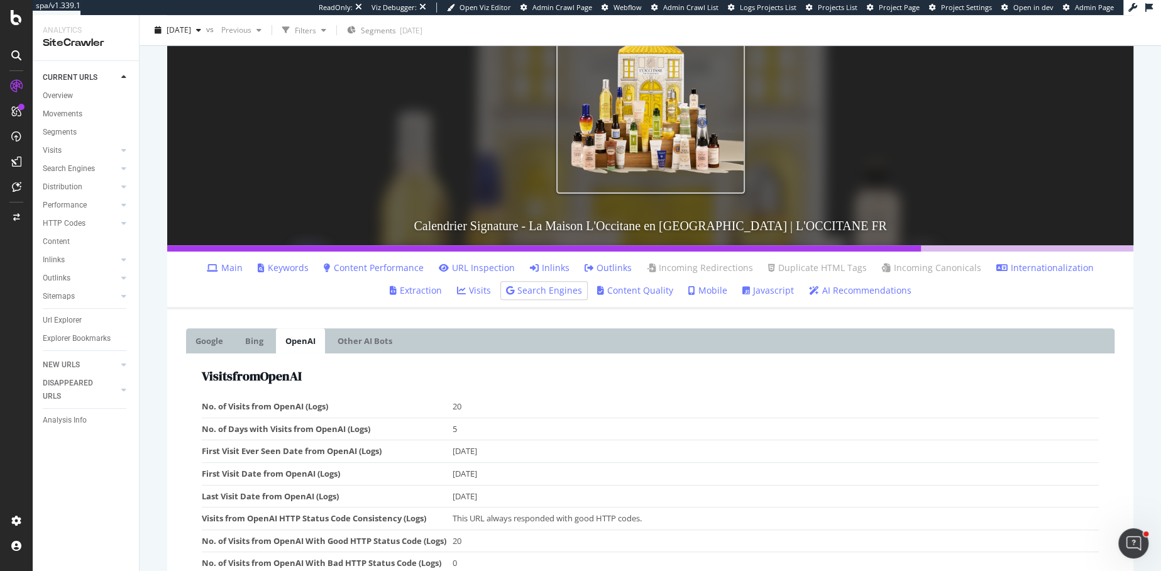
click at [457, 290] on link "Visits" at bounding box center [474, 290] width 34 height 13
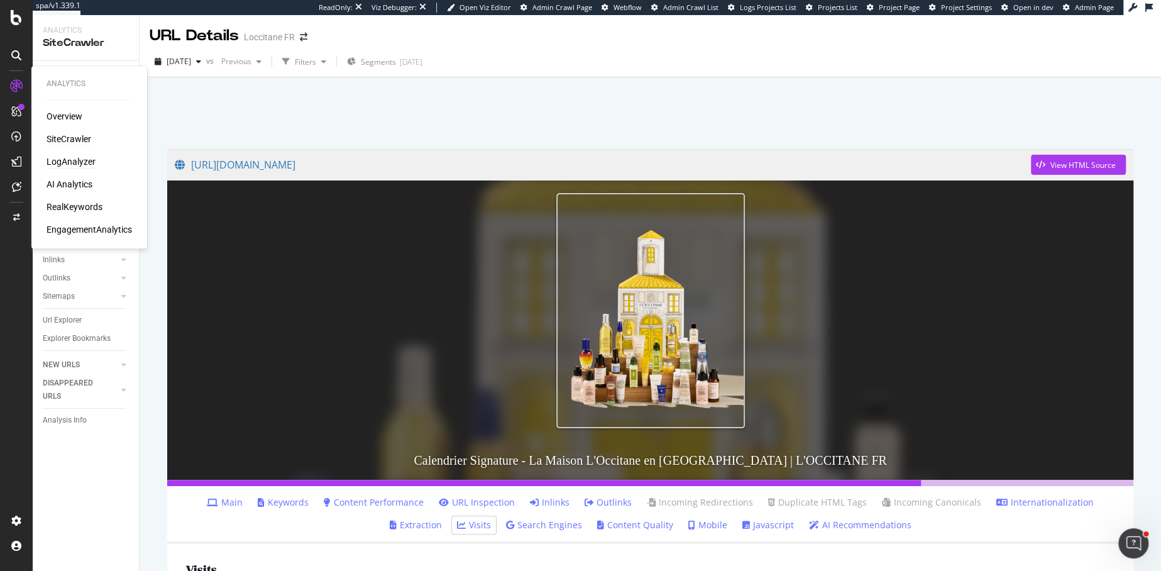
click at [69, 158] on div "LogAnalyzer" at bounding box center [71, 161] width 49 height 13
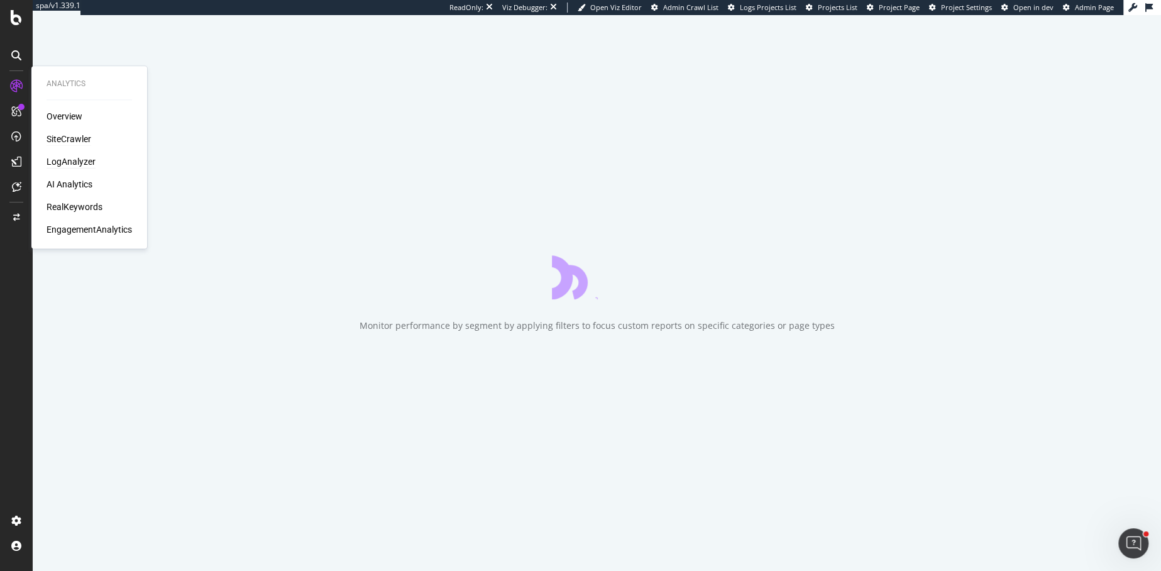
click at [65, 138] on div "SiteCrawler" at bounding box center [69, 139] width 45 height 13
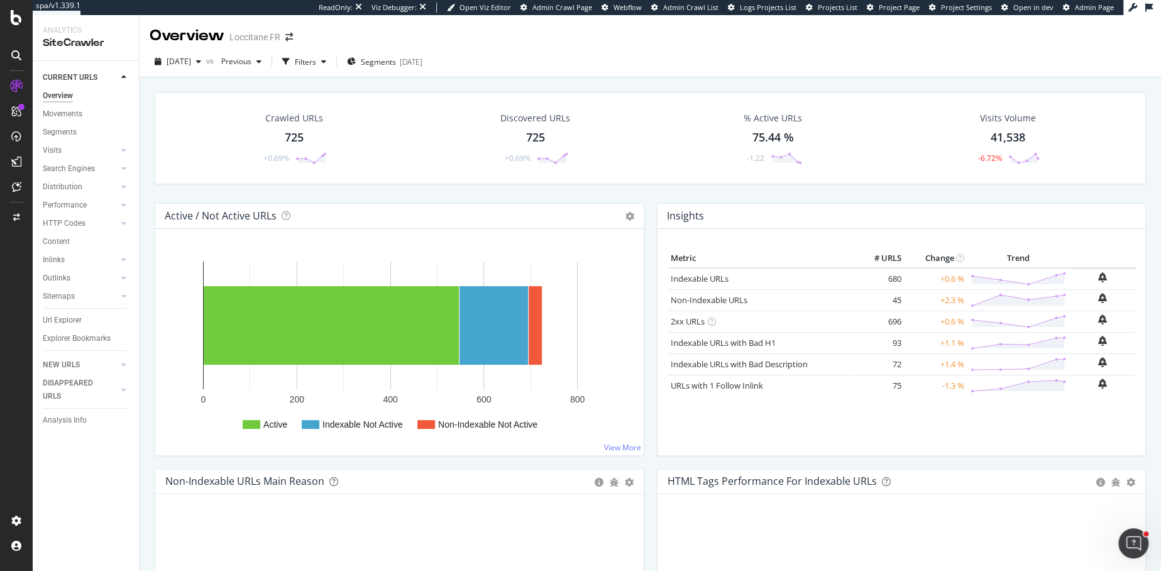
click at [664, 183] on div "Crawled URLs 725 +0.69% Discovered URLs 725 +0.69% % Active URLs 75.44 % -1.22 …" at bounding box center [650, 138] width 991 height 92
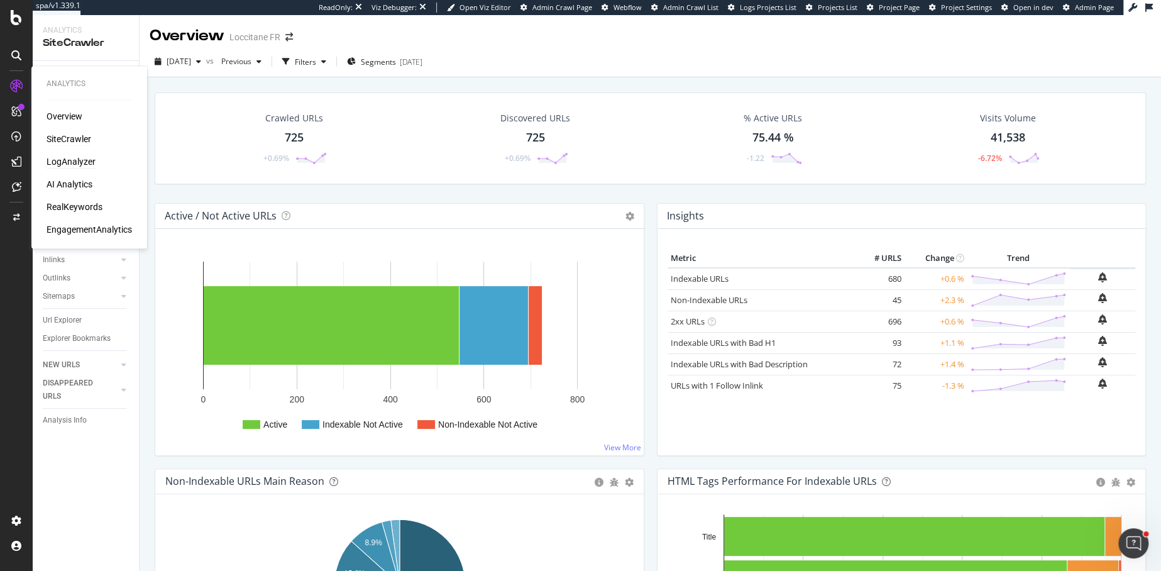
click at [70, 167] on div "LogAnalyzer" at bounding box center [71, 161] width 49 height 13
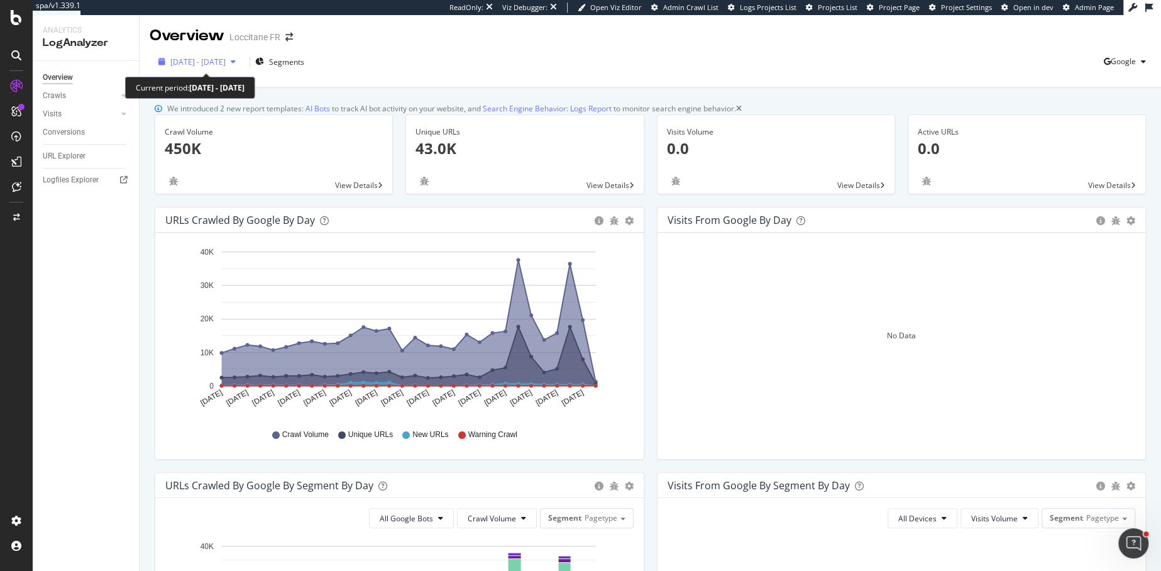
click at [197, 66] on span "[DATE] - [DATE]" at bounding box center [197, 62] width 55 height 11
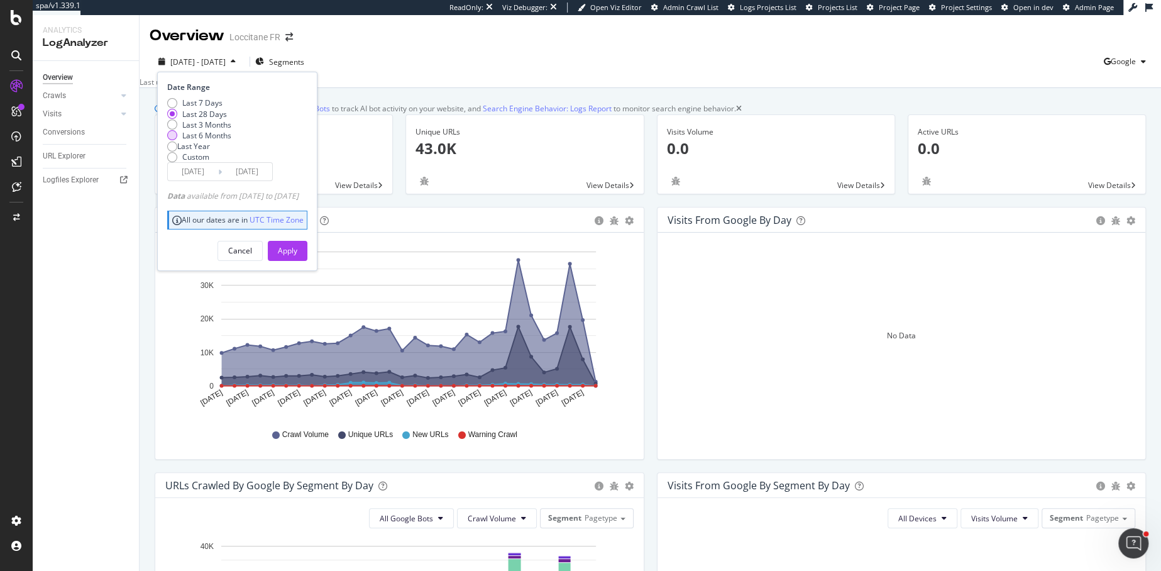
click at [175, 140] on div "Last 6 Months" at bounding box center [172, 135] width 10 height 10
type input "[DATE]"
click at [297, 256] on div "Apply" at bounding box center [287, 250] width 19 height 11
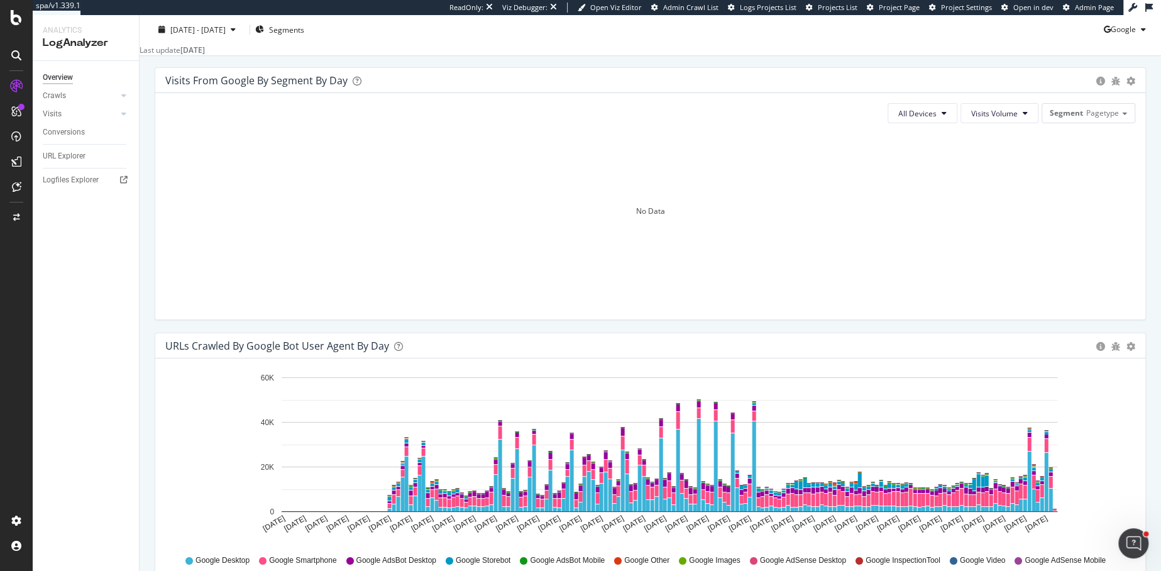
scroll to position [733, 0]
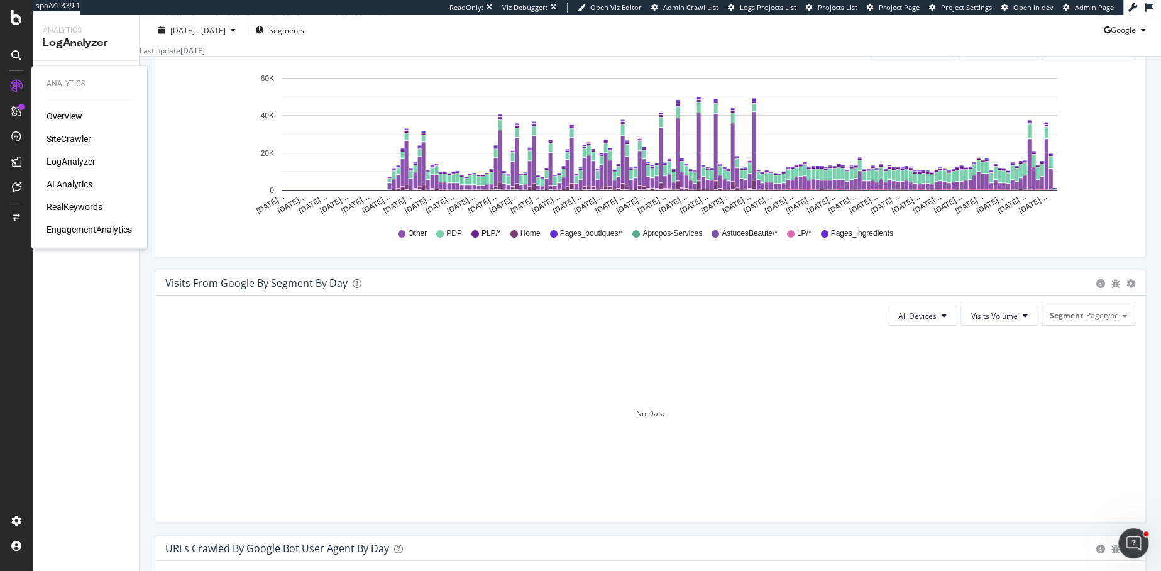
click at [66, 137] on div "SiteCrawler" at bounding box center [69, 139] width 45 height 13
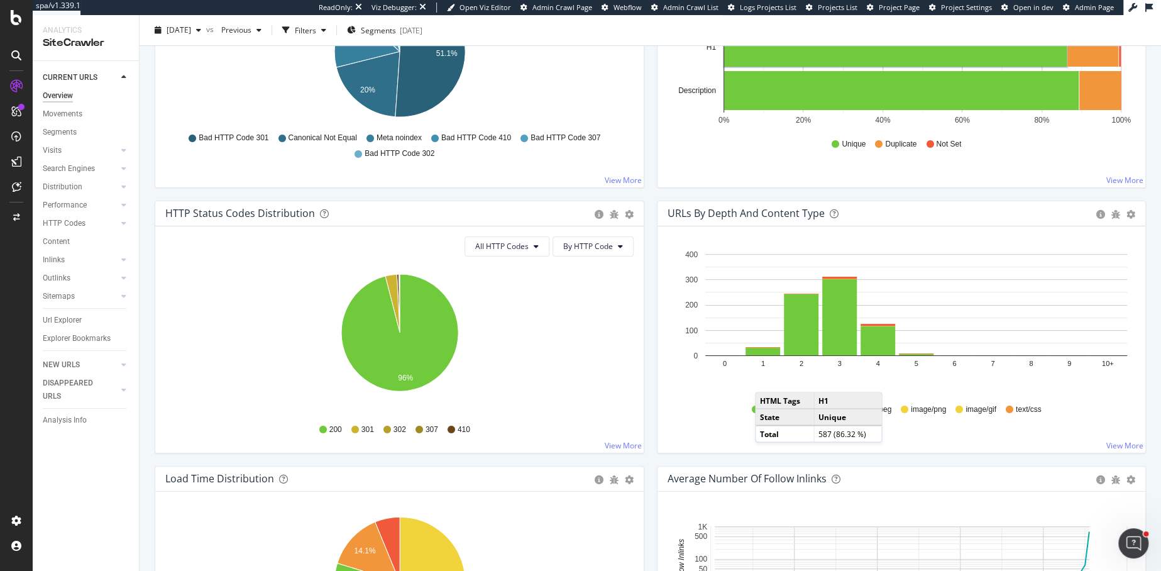
scroll to position [551, 0]
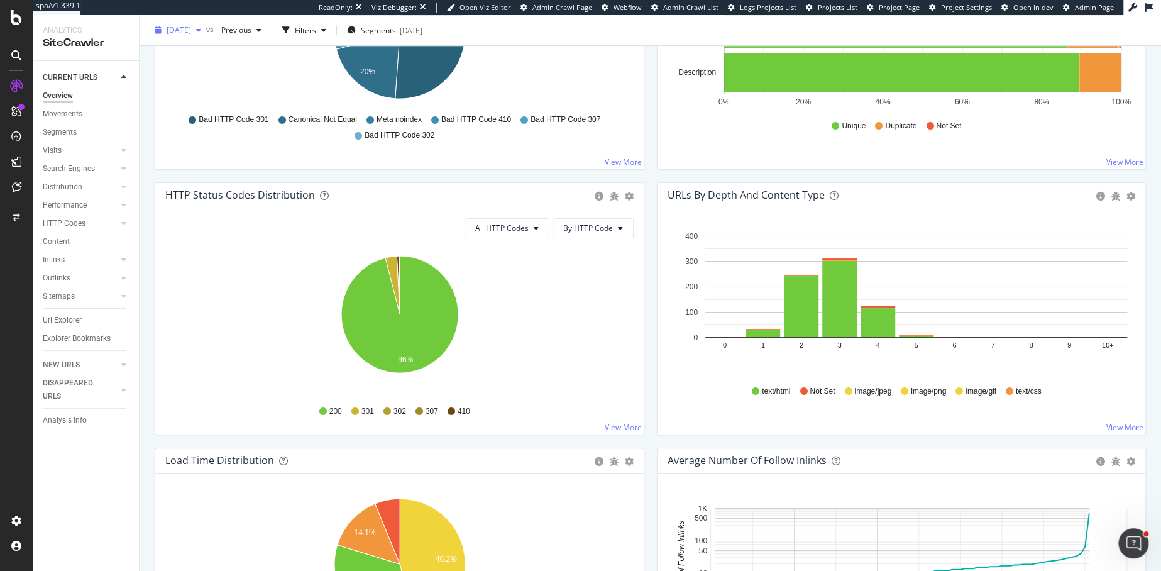
click at [187, 23] on div "[DATE]" at bounding box center [178, 30] width 57 height 19
click at [190, 98] on div "[DATE]" at bounding box center [204, 100] width 72 height 11
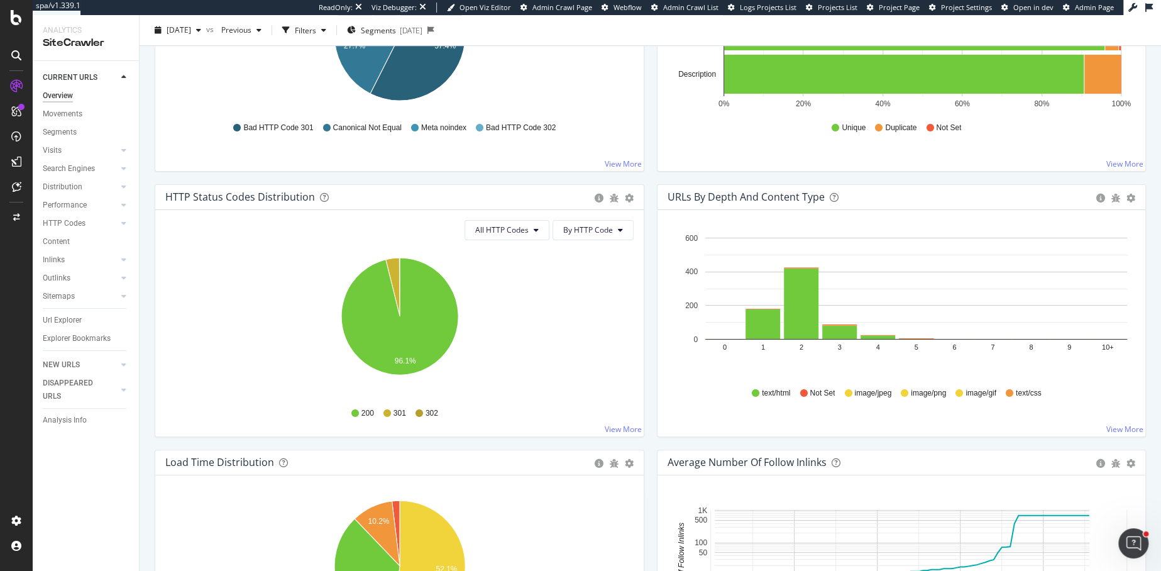
scroll to position [551, 0]
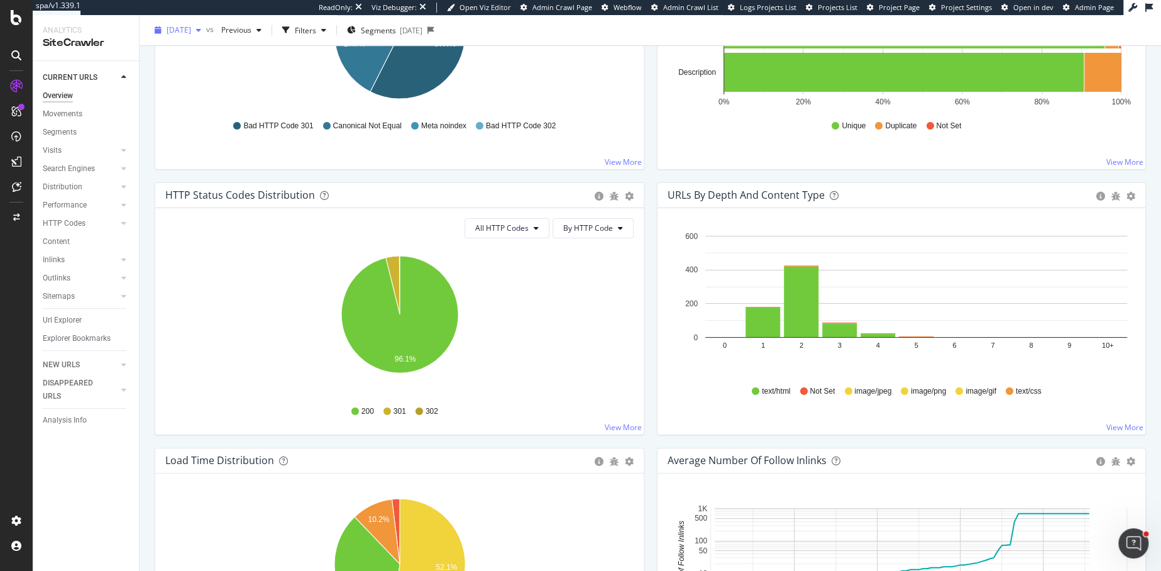
click at [191, 35] on span "[DATE]" at bounding box center [179, 30] width 25 height 11
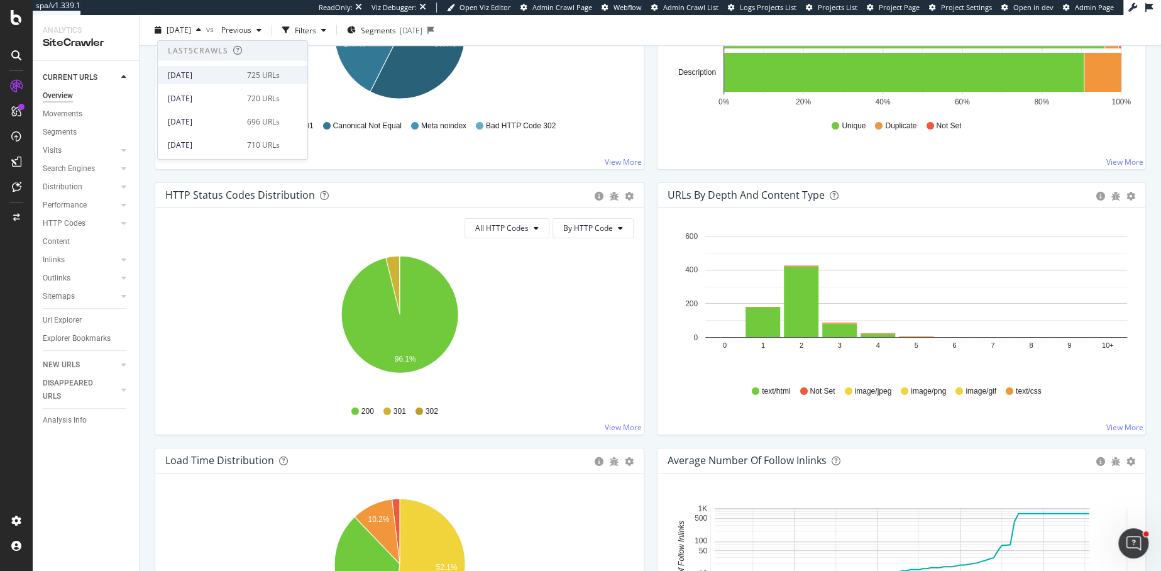
click at [194, 80] on div "[DATE]" at bounding box center [204, 75] width 72 height 11
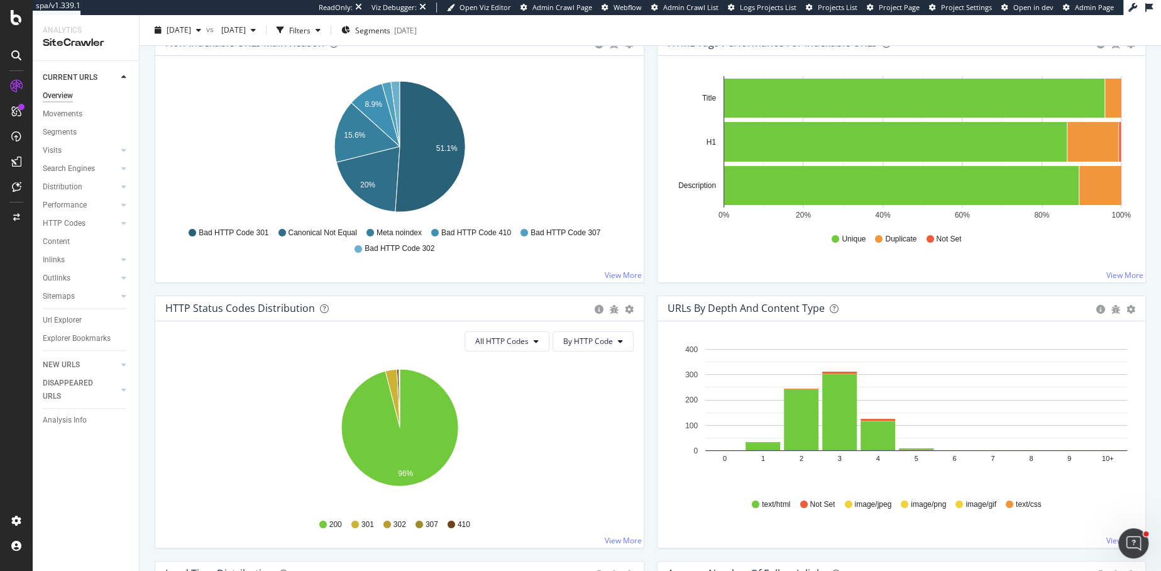
scroll to position [436, 0]
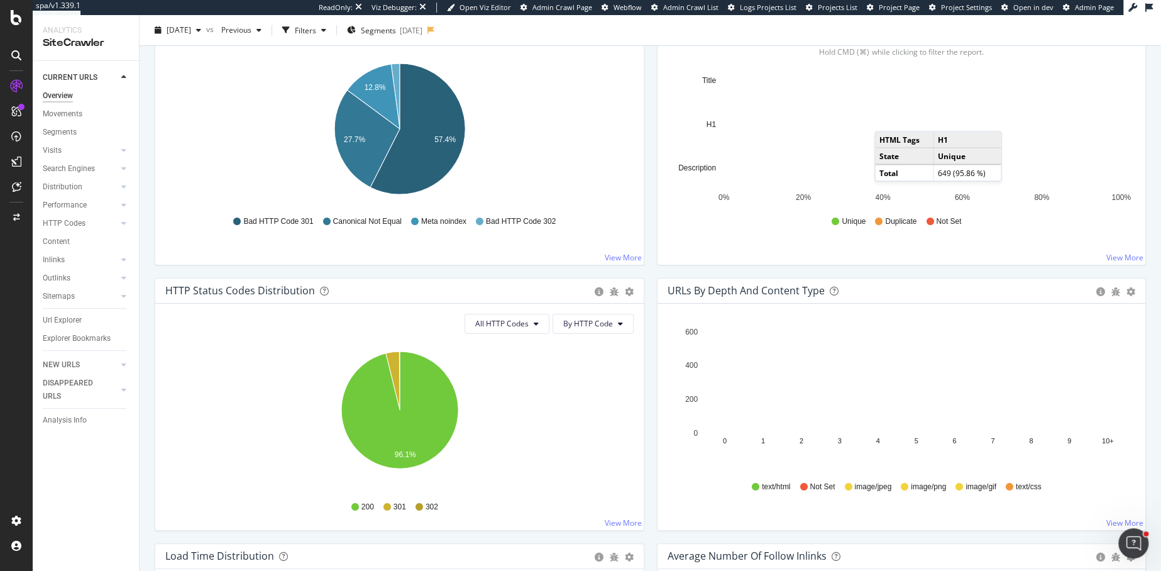
scroll to position [448, 0]
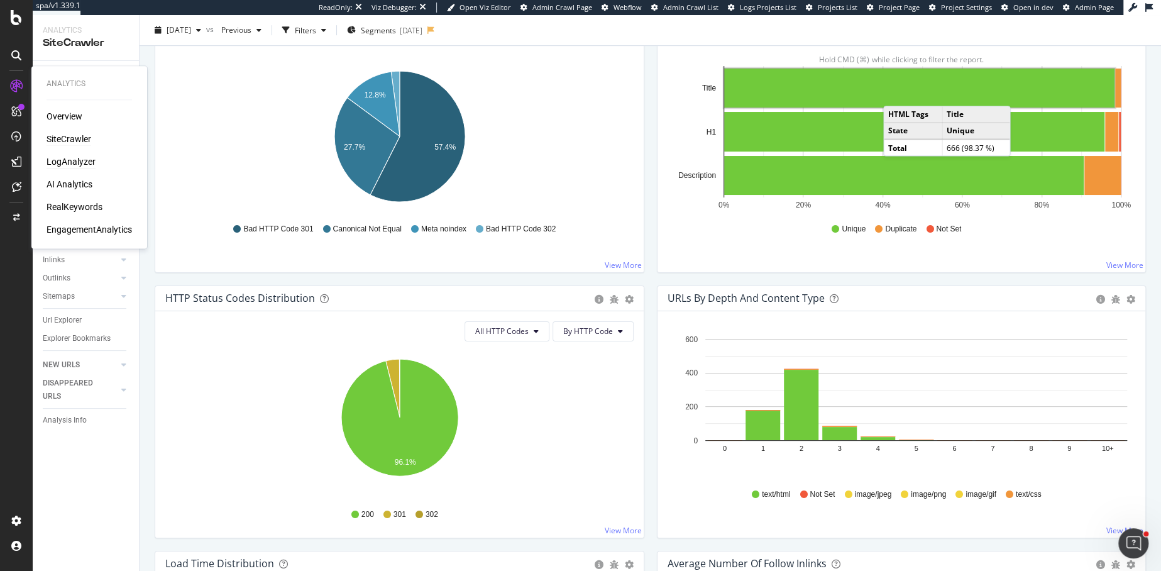
click at [62, 162] on div "LogAnalyzer" at bounding box center [71, 161] width 49 height 13
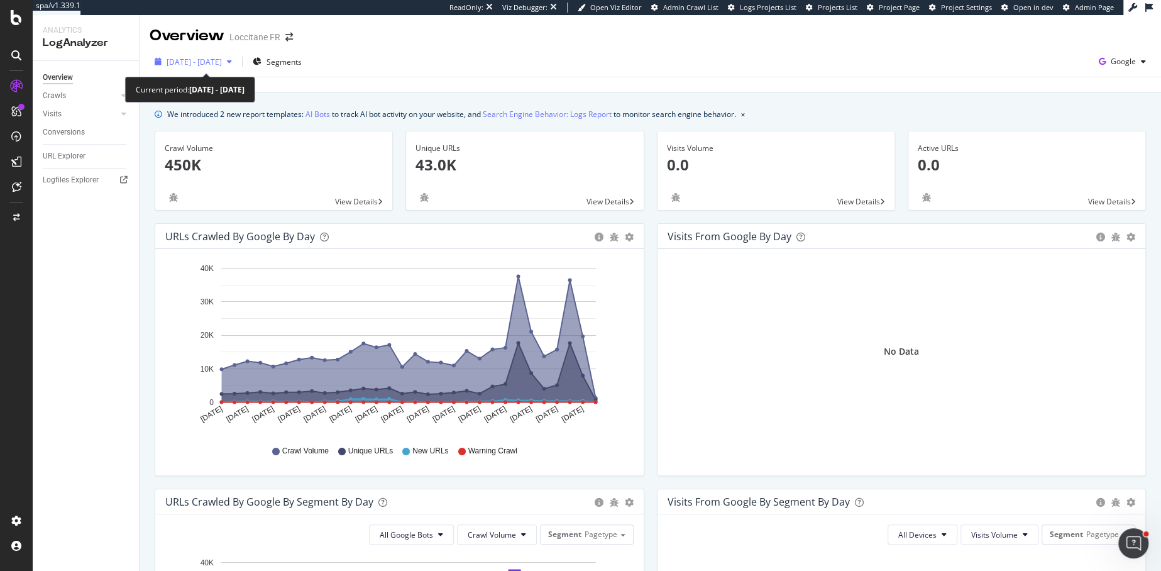
click at [176, 60] on span "[DATE] - [DATE]" at bounding box center [194, 62] width 55 height 11
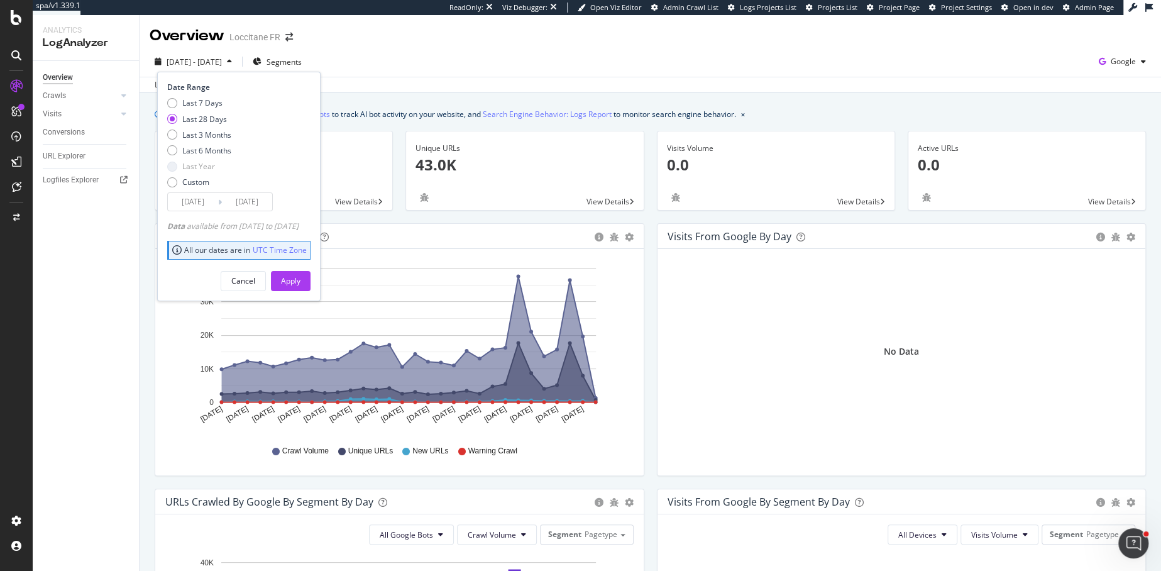
click at [410, 77] on div "Last update Oct. 09, 2025" at bounding box center [650, 84] width 1021 height 15
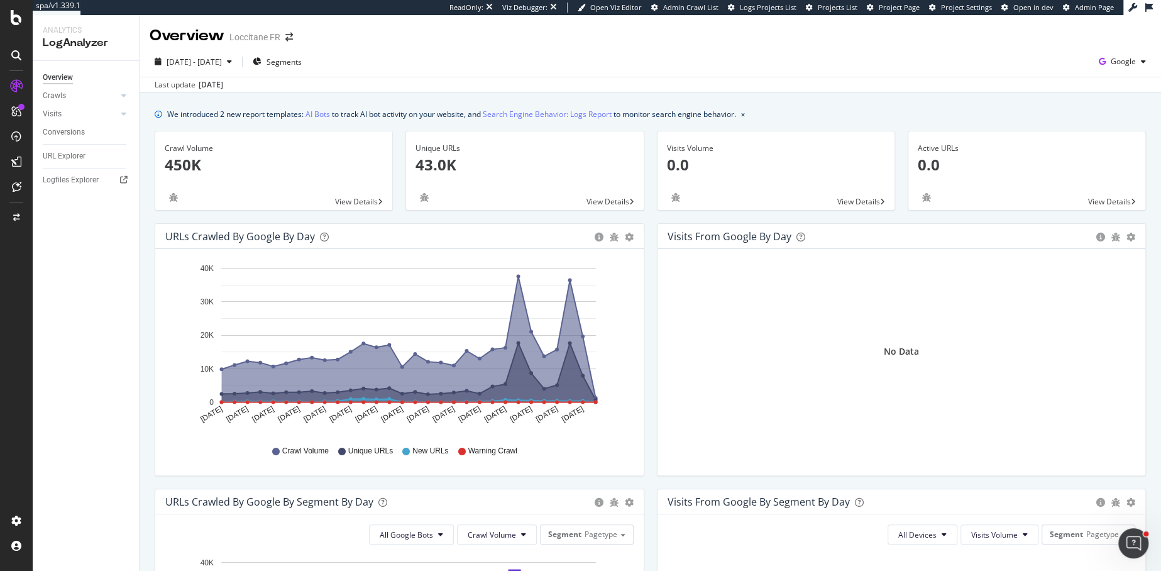
click at [197, 50] on div "2025 Sep. 9th - Oct. 8th Segments Google Last update Oct. 09, 2025" at bounding box center [650, 70] width 1021 height 46
click at [197, 55] on div "[DATE] - [DATE]" at bounding box center [193, 61] width 87 height 19
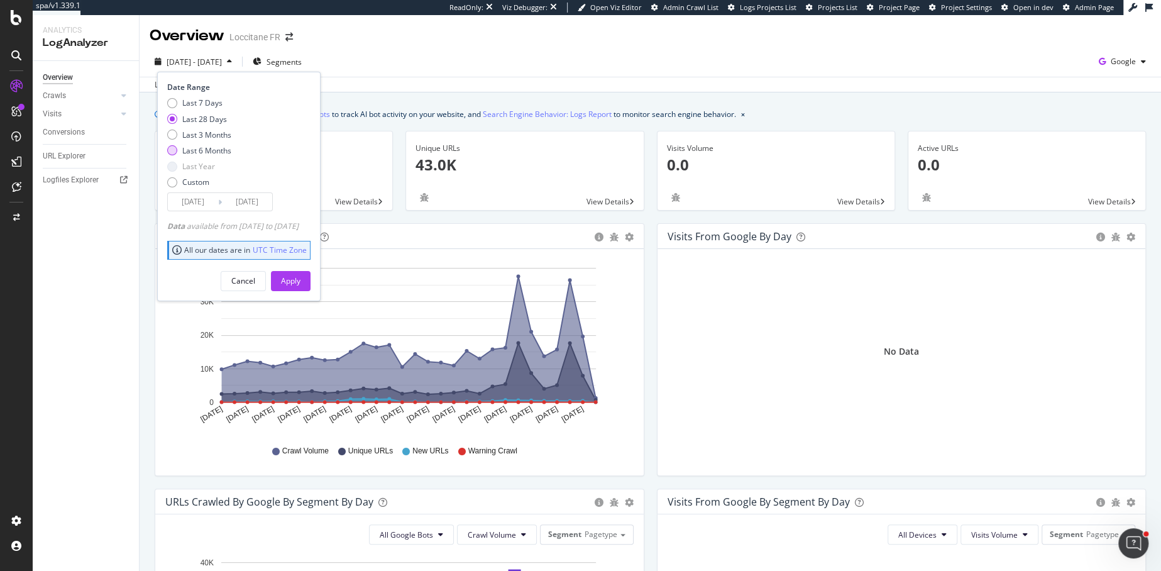
click at [174, 153] on div "Last 6 Months" at bounding box center [172, 150] width 10 height 10
type input "[DATE]"
click at [300, 271] on div "Apply" at bounding box center [290, 280] width 19 height 19
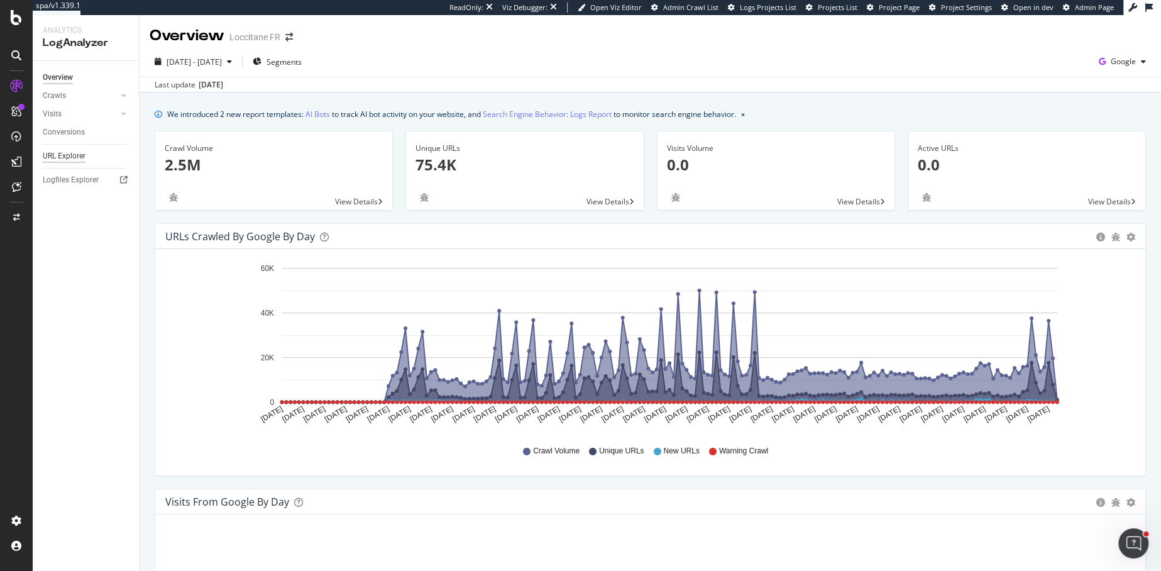
click at [63, 152] on div "URL Explorer" at bounding box center [64, 156] width 43 height 13
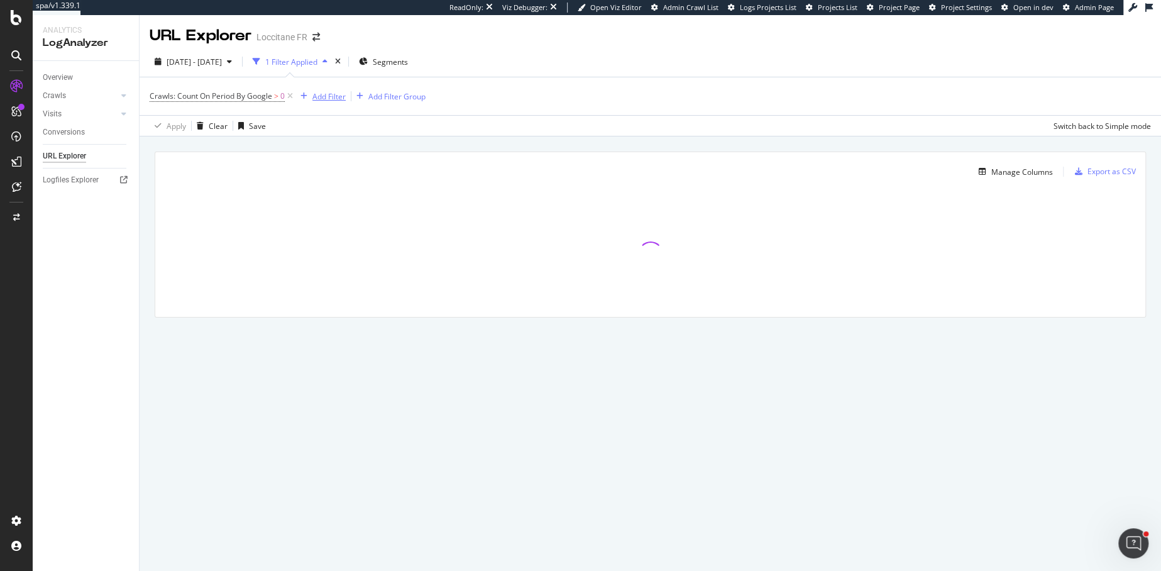
click at [334, 96] on div "Add Filter" at bounding box center [328, 96] width 33 height 11
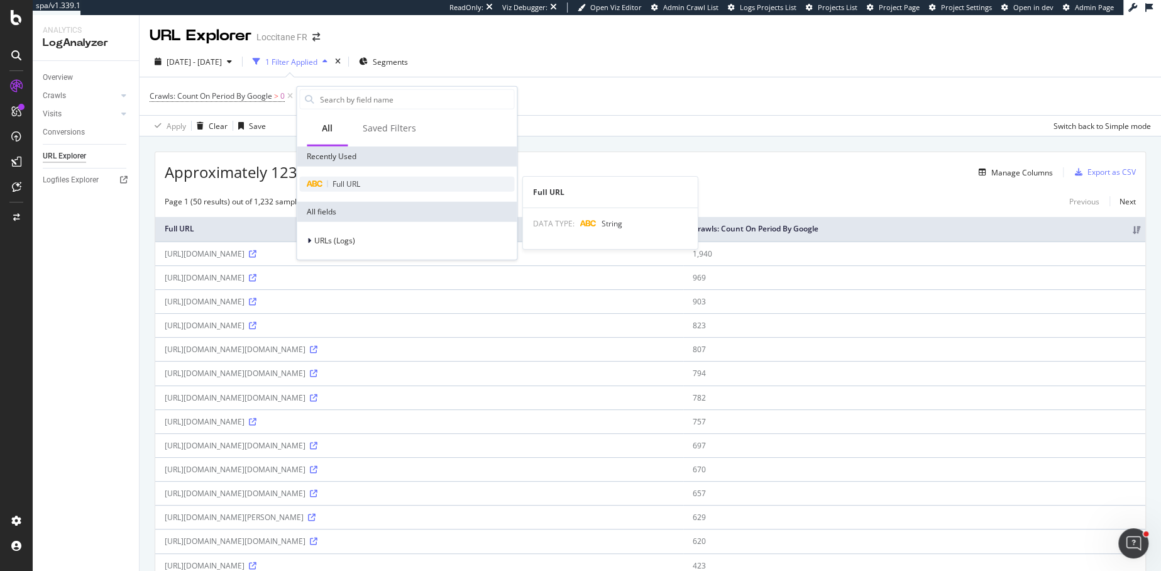
click at [337, 181] on span "Full URL" at bounding box center [346, 183] width 28 height 11
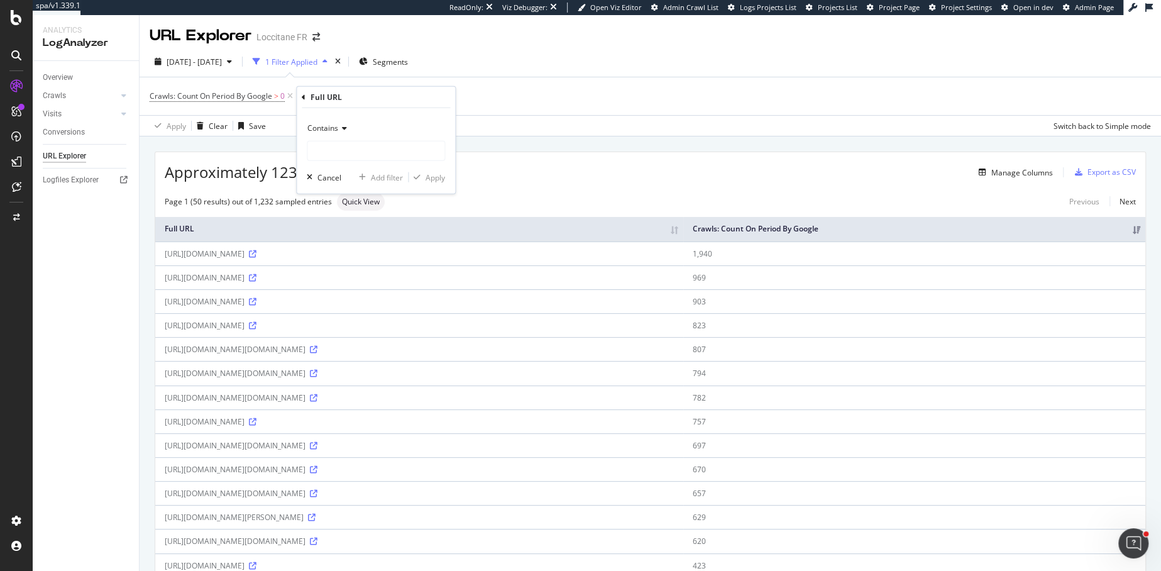
click at [322, 133] on div "Contains" at bounding box center [376, 128] width 138 height 20
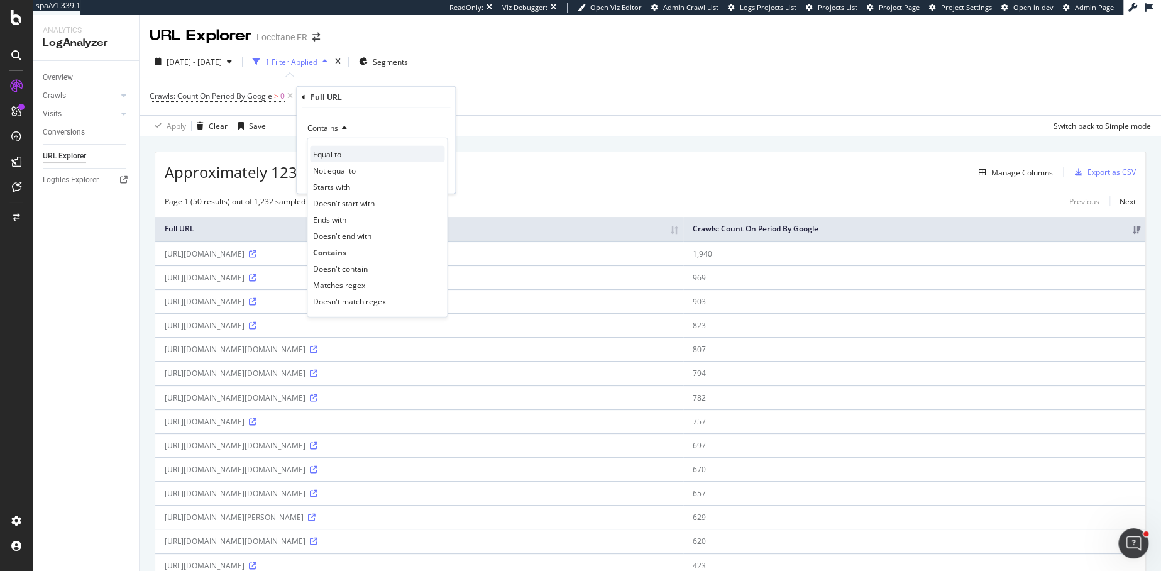
click at [325, 146] on div "Equal to" at bounding box center [377, 154] width 134 height 16
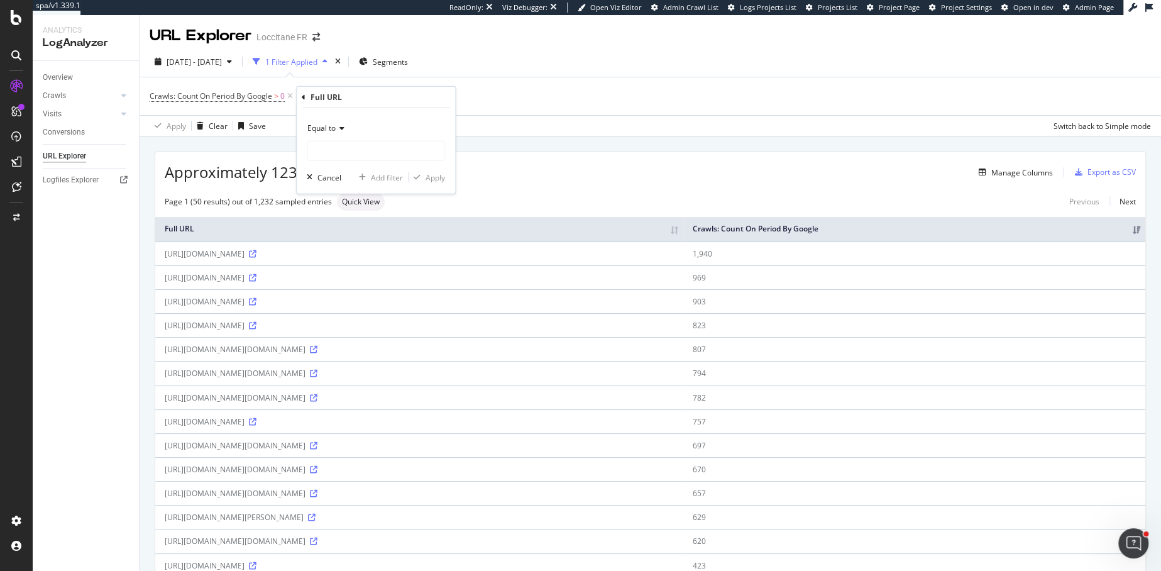
click at [325, 146] on input "text" at bounding box center [375, 151] width 137 height 20
type input "https://fr.loccitane.com/sitemap_index.xml"
click at [433, 177] on div "Apply" at bounding box center [434, 177] width 19 height 11
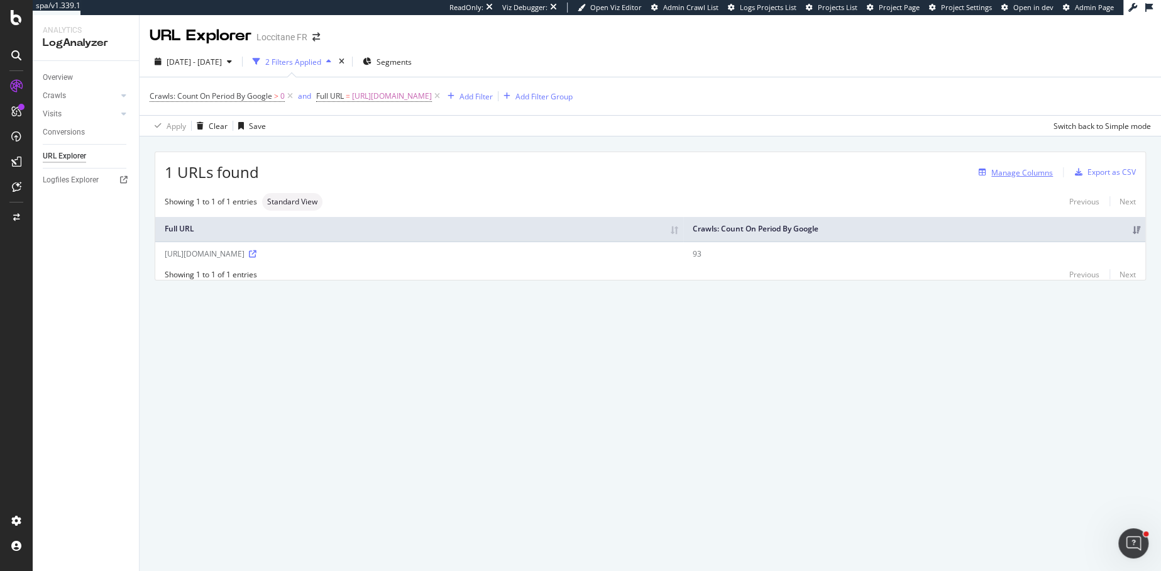
click at [1009, 173] on div "Manage Columns" at bounding box center [1022, 172] width 62 height 11
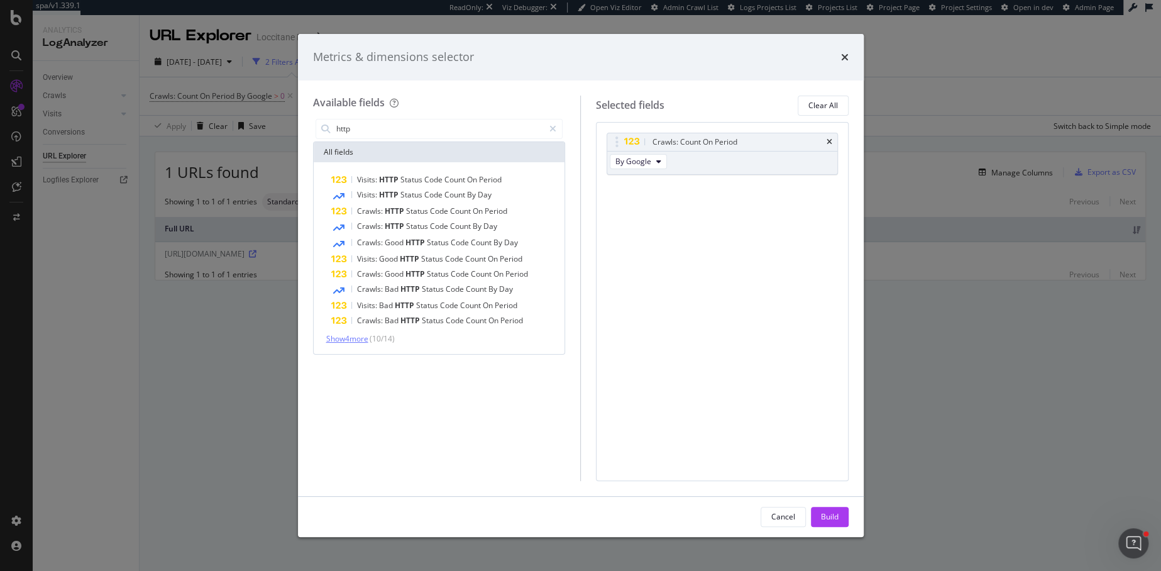
type input "http"
click at [344, 339] on span "Show 4 more" at bounding box center [347, 338] width 42 height 11
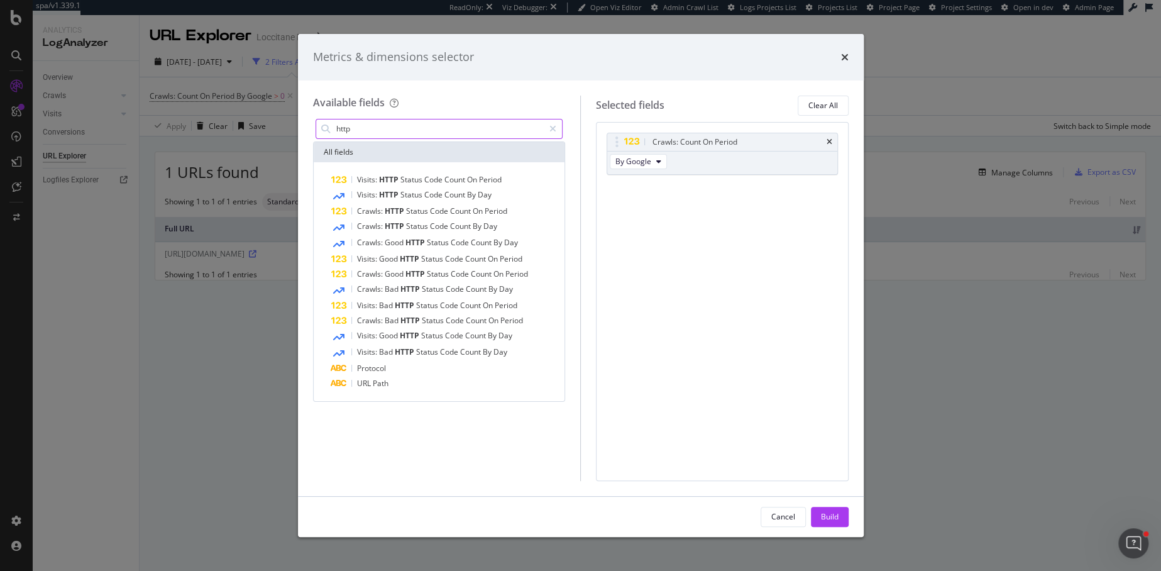
click at [383, 132] on input "http" at bounding box center [439, 128] width 209 height 19
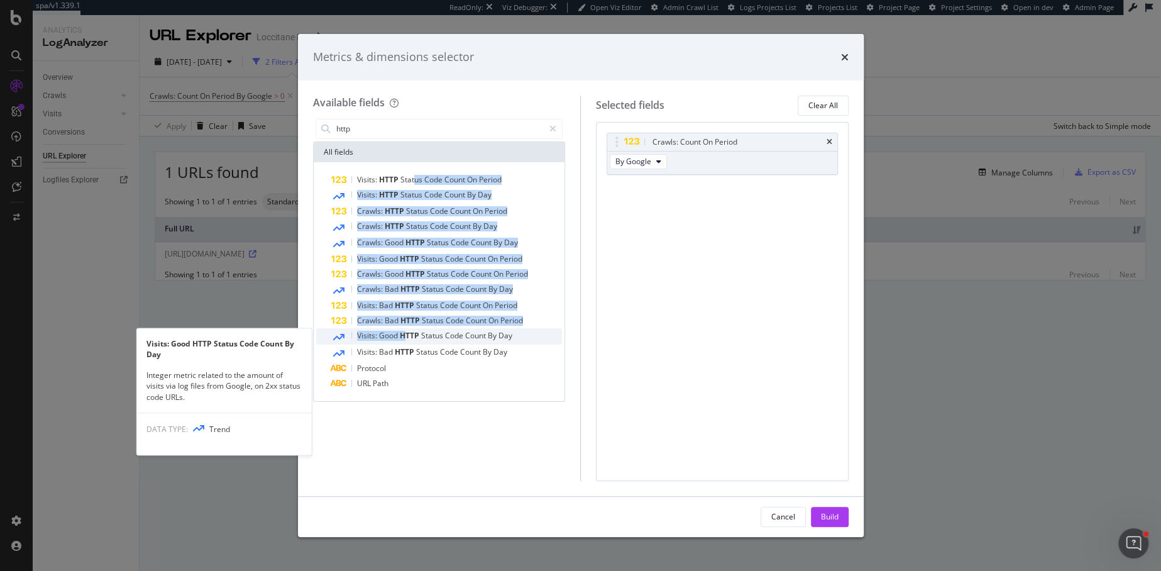
drag, startPoint x: 415, startPoint y: 184, endPoint x: 403, endPoint y: 338, distance: 154.4
click at [403, 338] on div "Visits: HTTP Status Code Count On Period Visits: HTTP Status Code Count By Day …" at bounding box center [439, 281] width 246 height 219
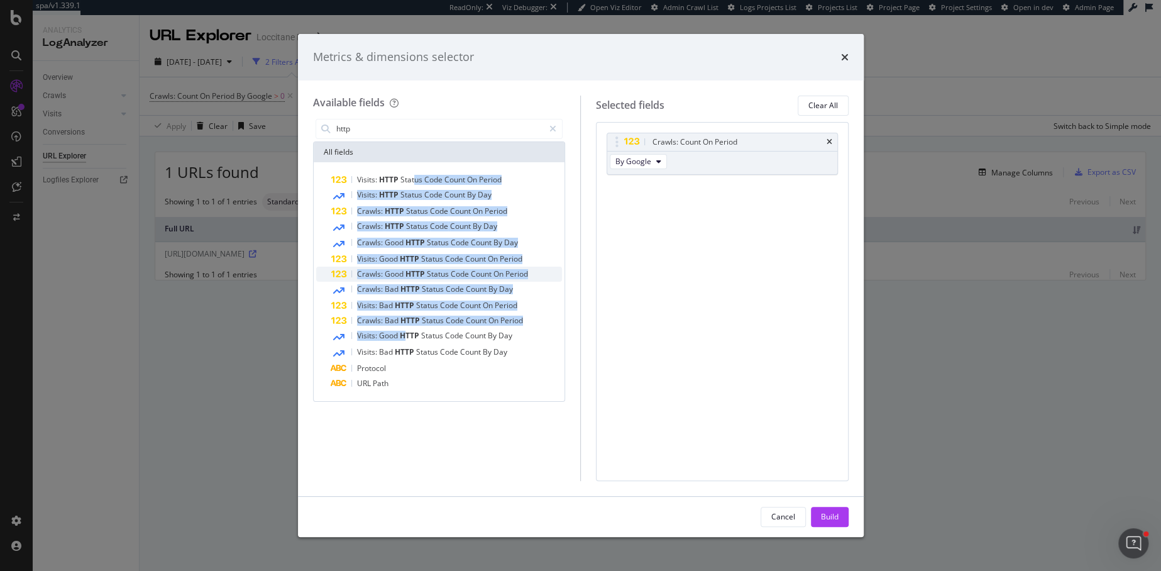
click at [402, 277] on span "Good" at bounding box center [395, 273] width 21 height 11
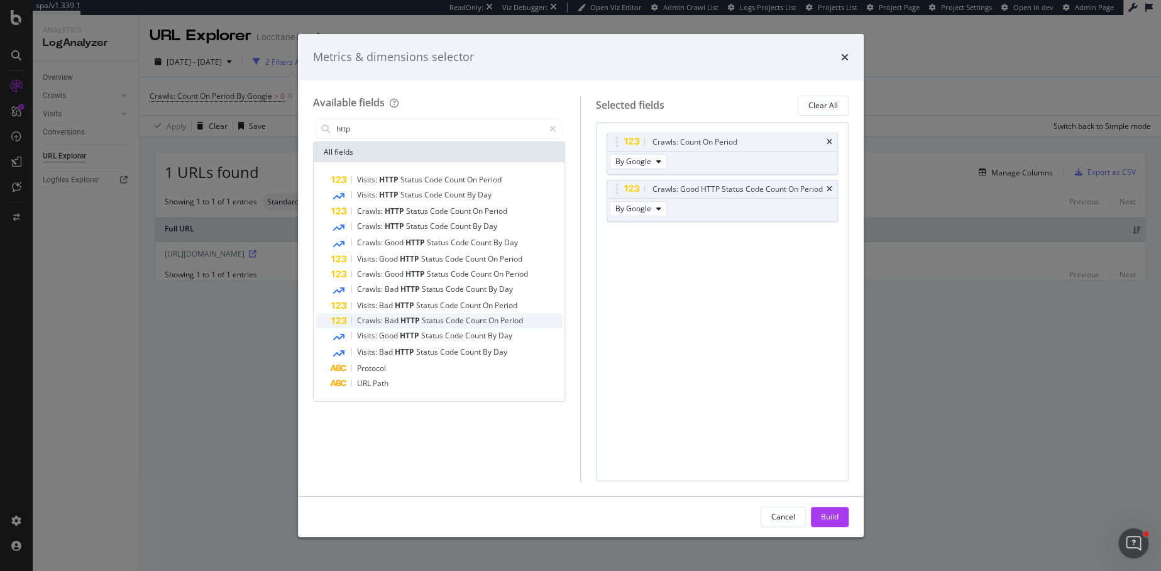
click at [413, 319] on span "HTTP" at bounding box center [410, 320] width 21 height 11
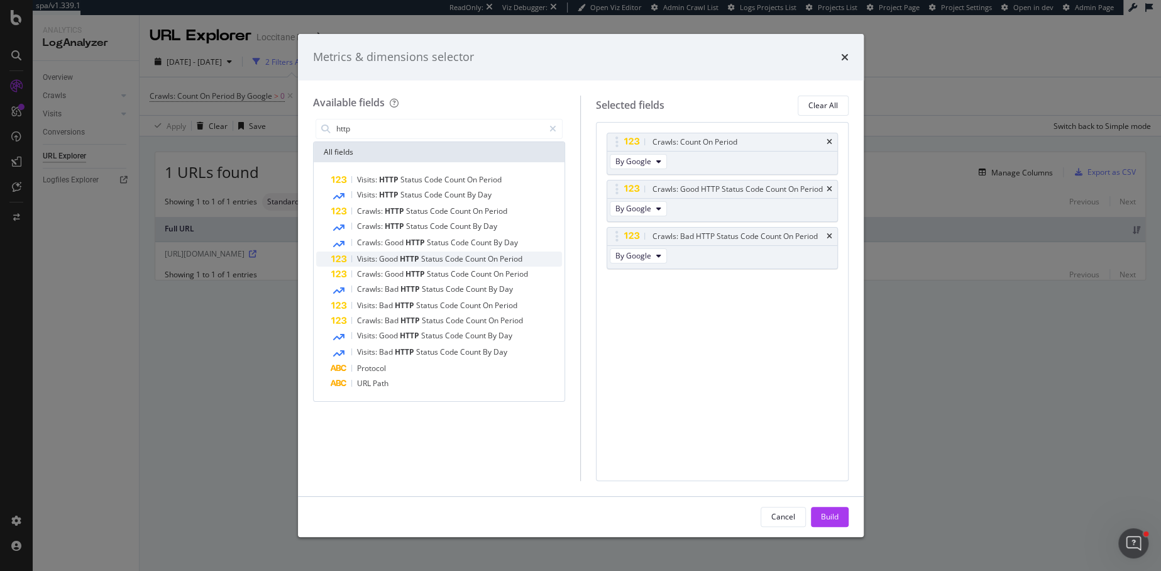
click at [408, 257] on span "HTTP" at bounding box center [410, 258] width 21 height 11
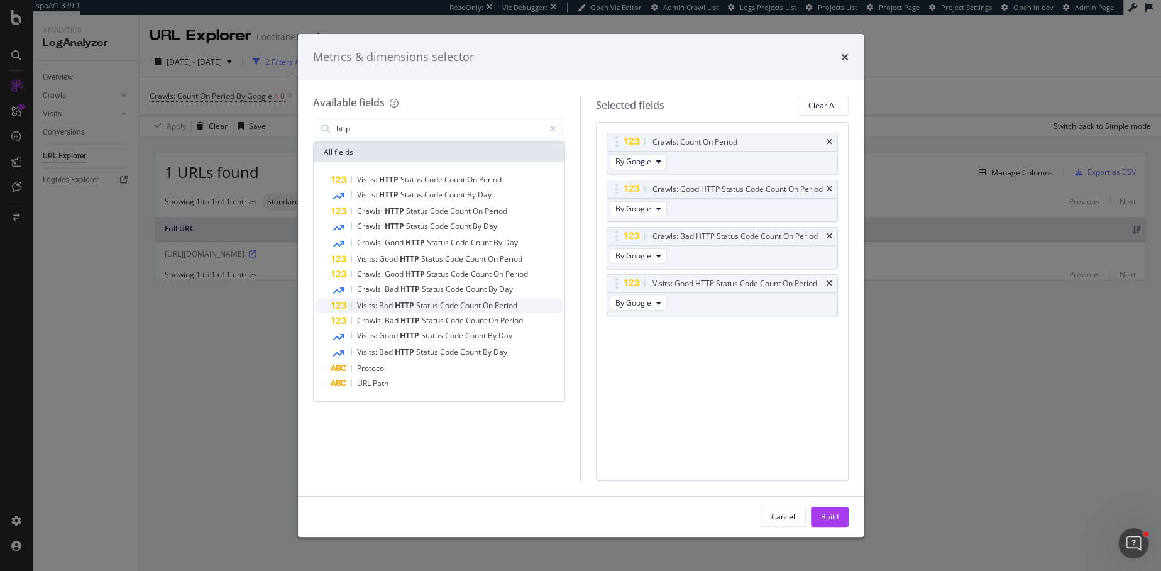
click at [408, 306] on span "HTTP" at bounding box center [405, 305] width 21 height 11
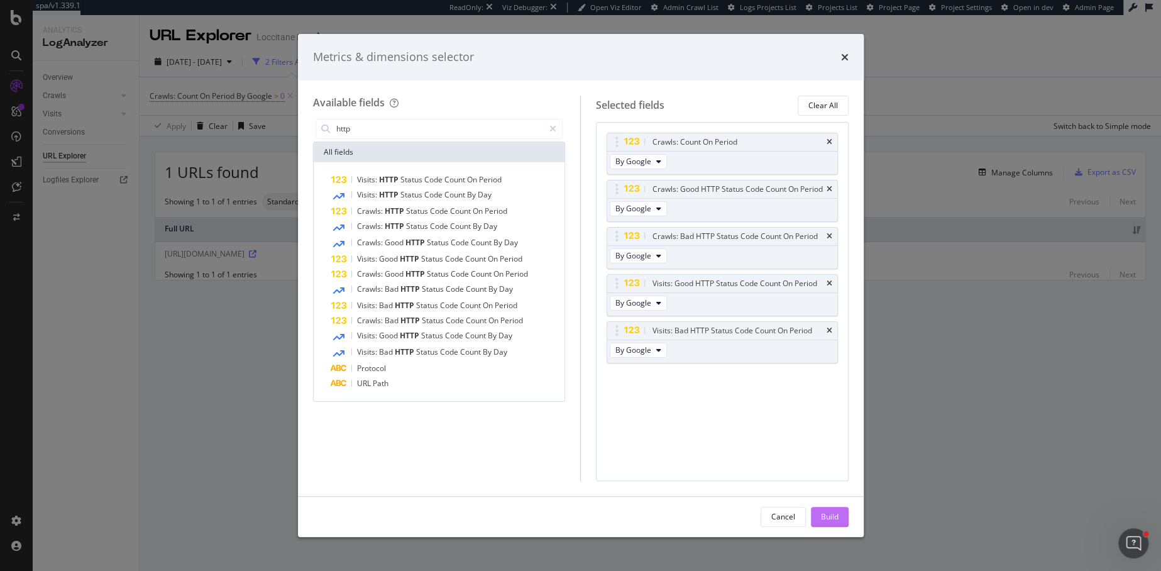
click at [831, 515] on div "Build" at bounding box center [830, 516] width 18 height 11
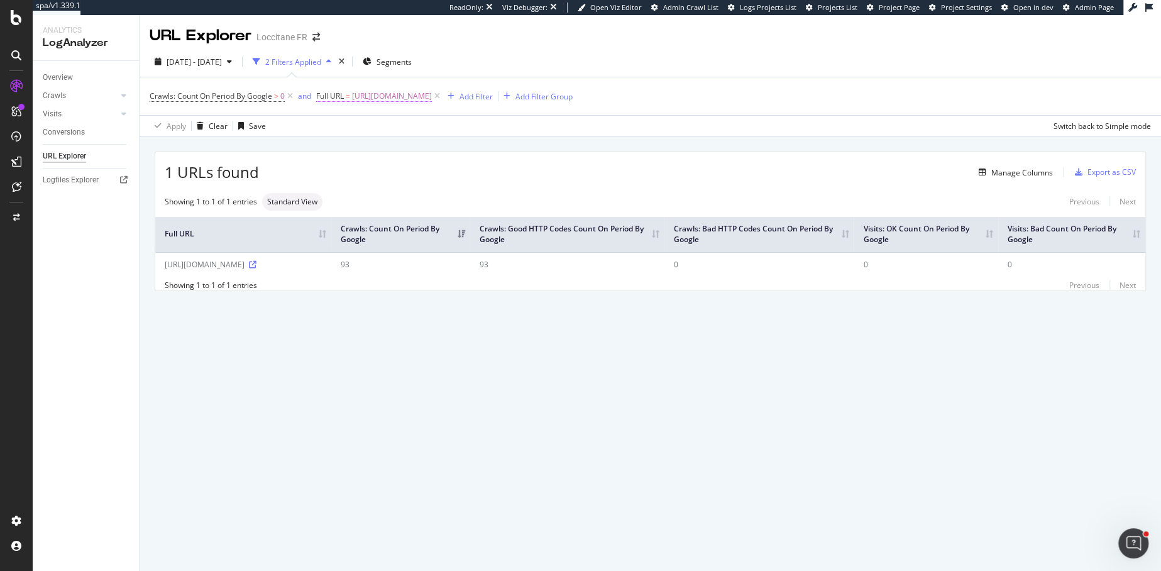
click at [432, 97] on span "https://fr.loccitane.com/sitemap_index.xml" at bounding box center [392, 96] width 80 height 18
click at [378, 146] on input "https://fr.loccitane.com/sitemap_index.xml" at bounding box center [388, 148] width 119 height 20
paste input "https://fr.loccitane.com/on/demandware.store/Sites-OCC_FR-Site/fr_FR/REST-Menu"
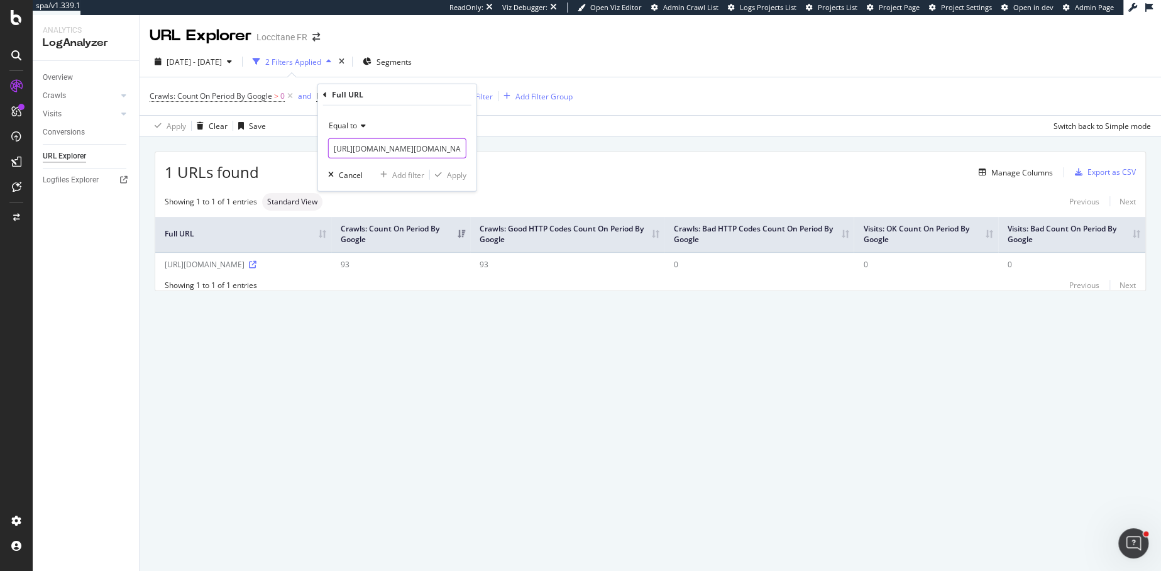
scroll to position [0, 180]
type input "https://fr.loccitane.com/on/demandware.store/Sites-OCC_FR-Site/fr_FR/REST-Menu"
click at [451, 173] on div "Apply" at bounding box center [456, 174] width 19 height 11
drag, startPoint x: 198, startPoint y: 276, endPoint x: 158, endPoint y: 266, distance: 40.7
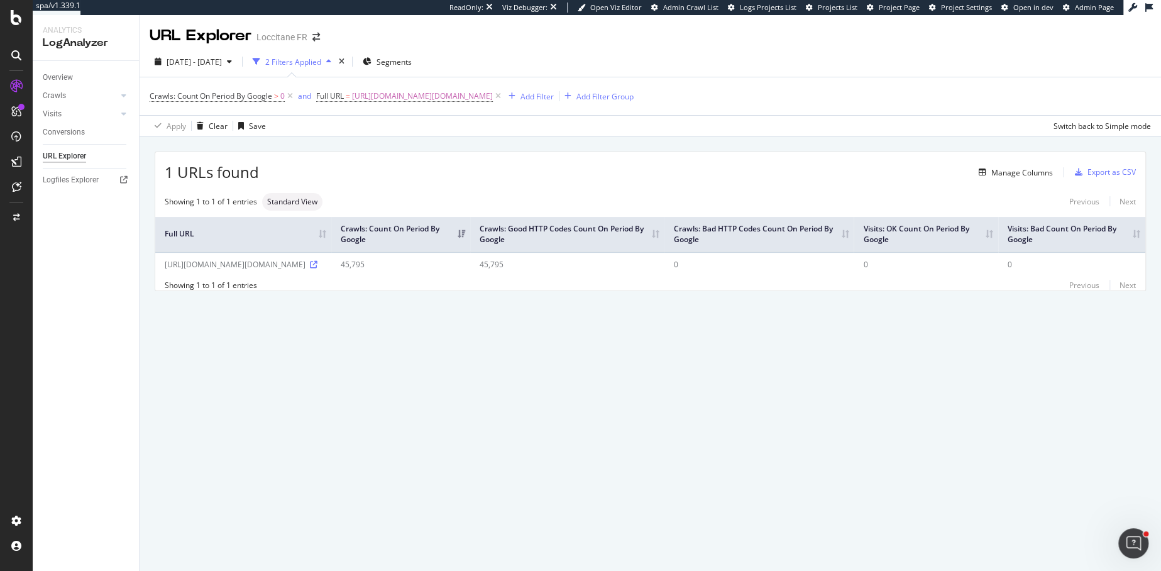
click at [158, 266] on td "https://fr.loccitane.com/on/demandware.store/Sites-OCC_FR-Site/fr_FR/REST-Menu" at bounding box center [243, 264] width 176 height 24
copy div "https://fr.loccitane.com/on/demandware.store/Sites-OCC_FR-Site/fr_FR/REST-Menu"
click at [222, 61] on span "2025 Jul. 9th - Oct. 8th" at bounding box center [194, 62] width 55 height 11
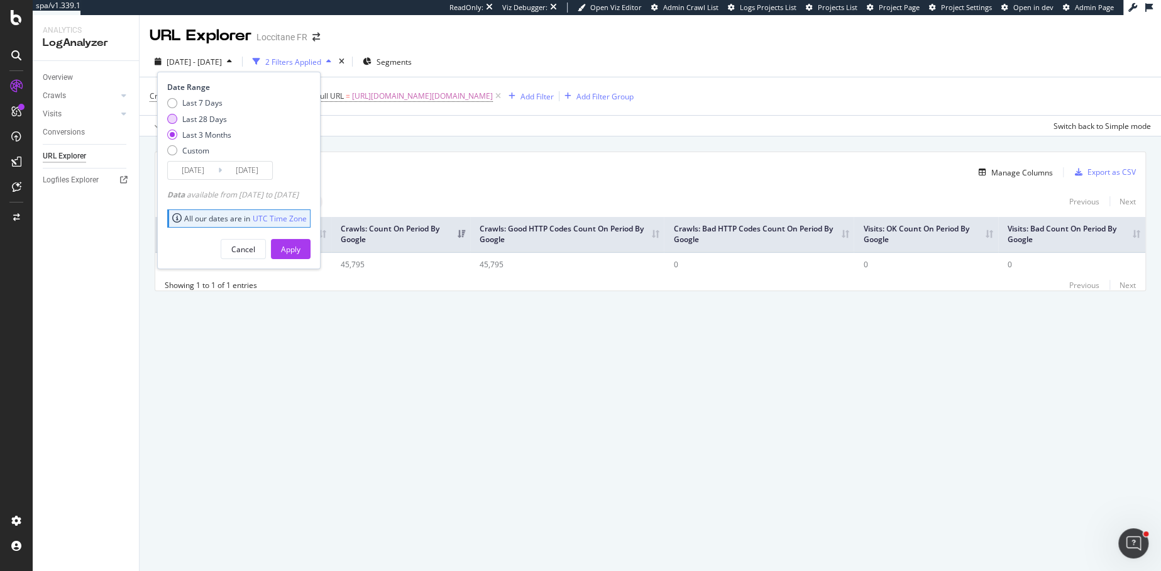
click at [168, 120] on div "Last 28 Days" at bounding box center [172, 119] width 10 height 10
type input "[DATE]"
click at [300, 251] on div "Apply" at bounding box center [290, 249] width 19 height 11
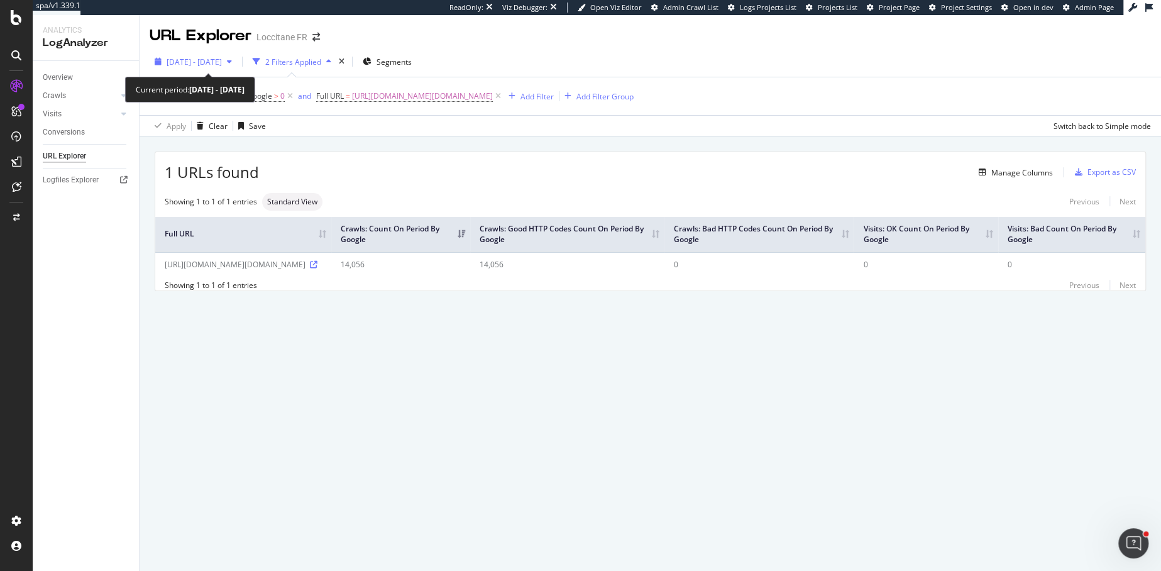
click at [203, 63] on span "2025 Sep. 11th - Oct. 8th" at bounding box center [194, 62] width 55 height 11
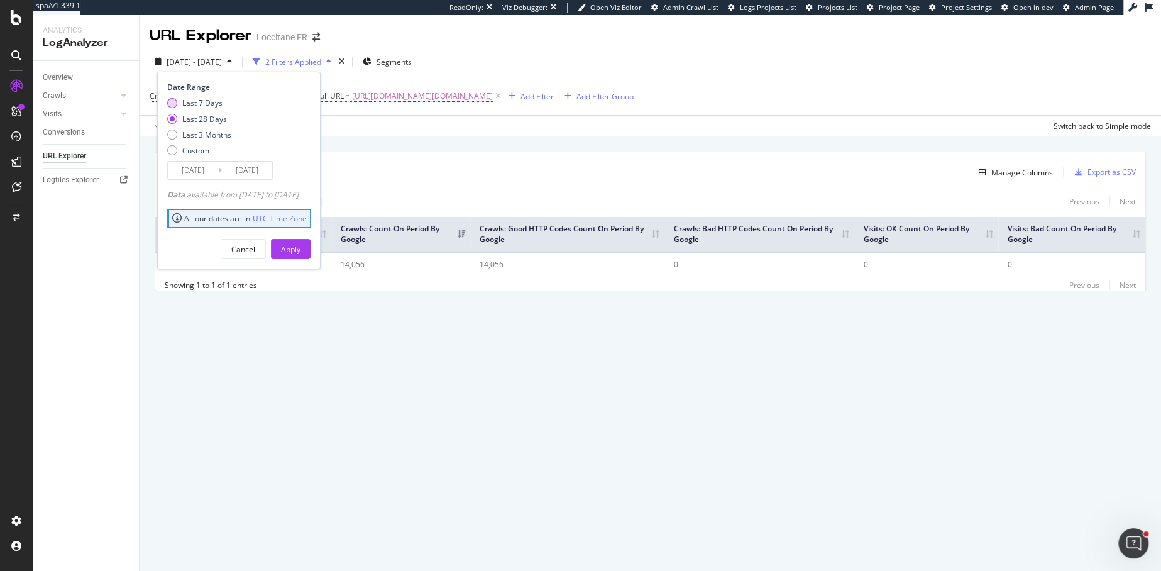
click at [170, 102] on div "Last 7 Days" at bounding box center [172, 103] width 10 height 10
type input "2025/10/02"
click at [300, 251] on div "Apply" at bounding box center [290, 249] width 19 height 11
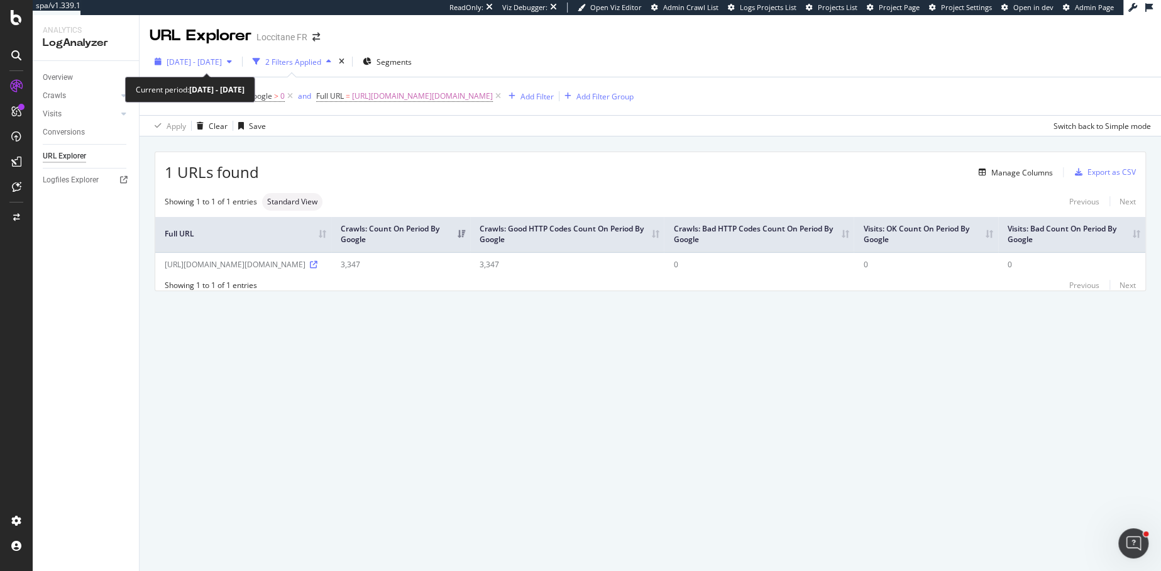
click at [232, 63] on icon "button" at bounding box center [229, 62] width 5 height 8
click at [247, 350] on div "URL Explorer Loccitane FR 2025 Oct. 2nd - Oct. 8th 2 Filters Applied Segments C…" at bounding box center [650, 293] width 1021 height 556
drag, startPoint x: 199, startPoint y: 276, endPoint x: 163, endPoint y: 261, distance: 38.9
click at [163, 261] on td "https://fr.loccitane.com/on/demandware.store/Sites-OCC_FR-Site/fr_FR/REST-Menu" at bounding box center [243, 264] width 176 height 24
copy div "https://fr.loccitane.com/on/demandware.store/Sites-OCC_FR-Site/fr_FR/REST-Menu"
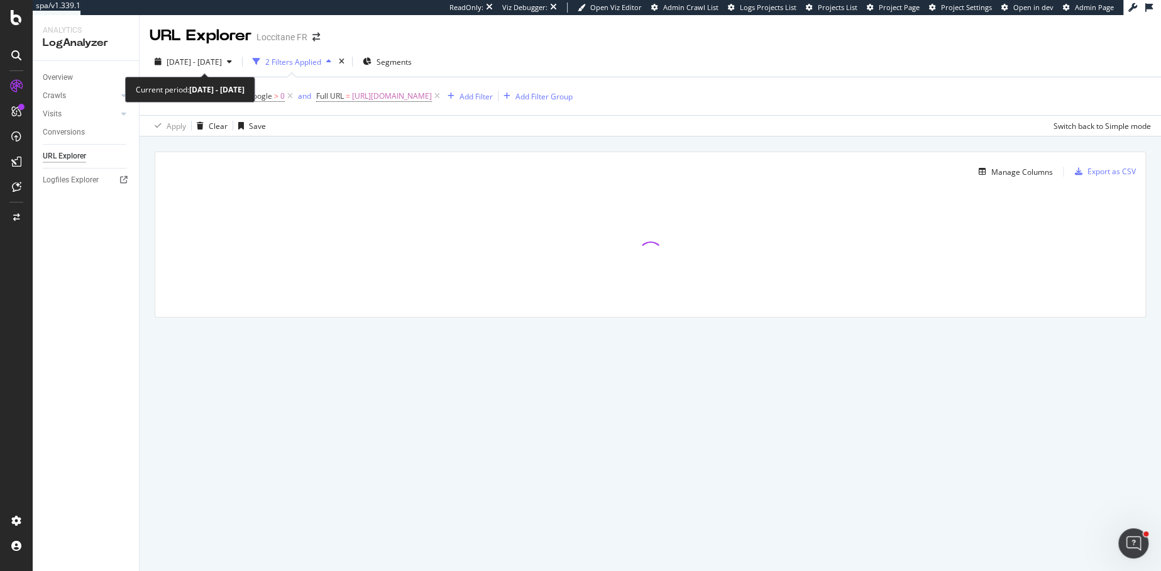
click at [202, 75] on div at bounding box center [204, 76] width 5 height 5
click at [196, 69] on div "2025 Jul. 9th - Oct. 8th" at bounding box center [193, 61] width 87 height 19
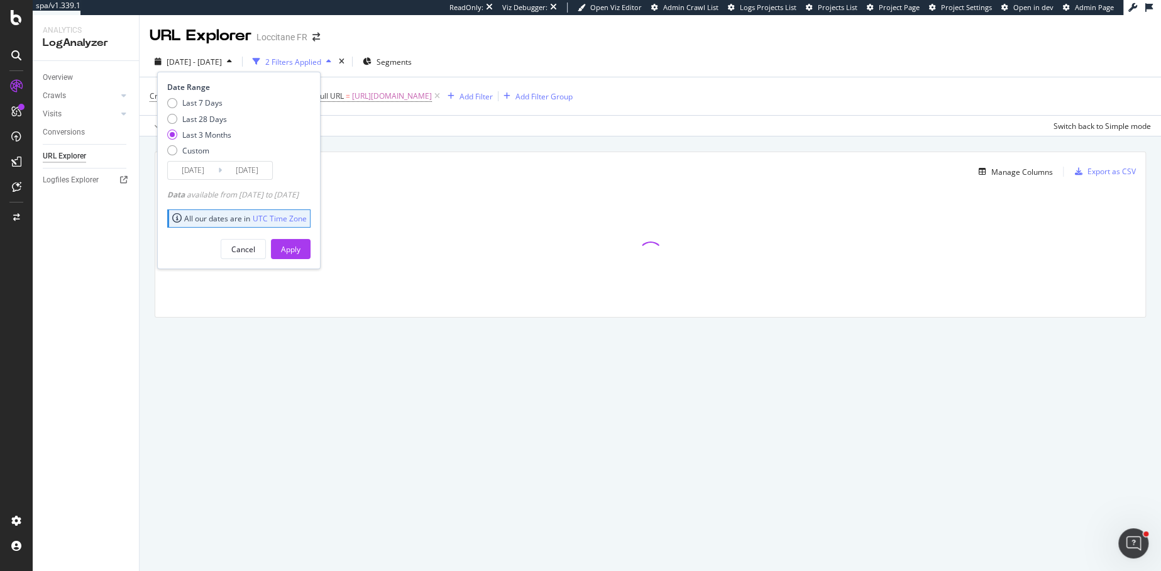
click at [525, 143] on div "Manage Columns Export as CSV Full URL Crawls: Count On Period By Google Crawls:…" at bounding box center [650, 248] width 1021 height 225
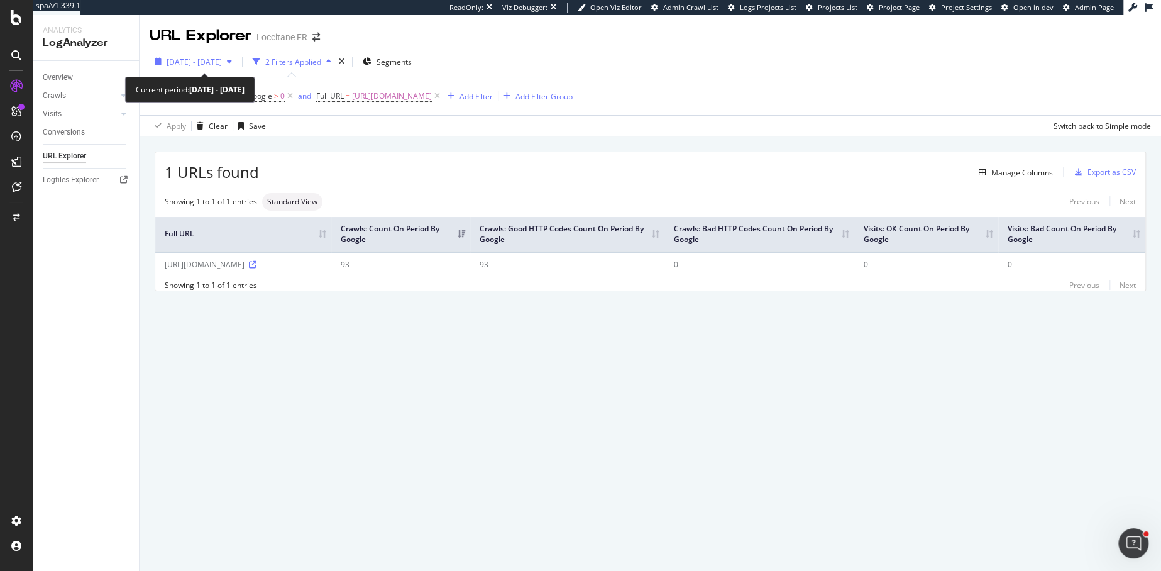
click at [196, 63] on span "2025 Jul. 9th - Oct. 8th" at bounding box center [194, 62] width 55 height 11
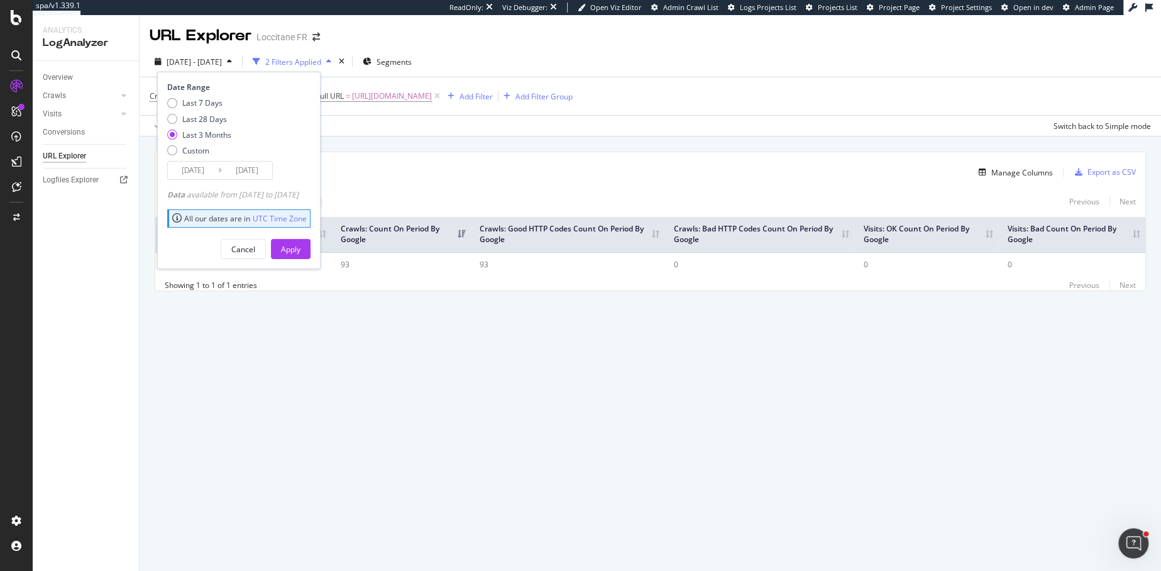
click at [176, 125] on div "Last 7 Days Last 28 Days Last 3 Months Custom" at bounding box center [199, 128] width 64 height 63
click at [176, 121] on div "Last 28 Days" at bounding box center [172, 119] width 10 height 10
type input "[DATE]"
click at [300, 246] on div "Apply" at bounding box center [290, 249] width 19 height 11
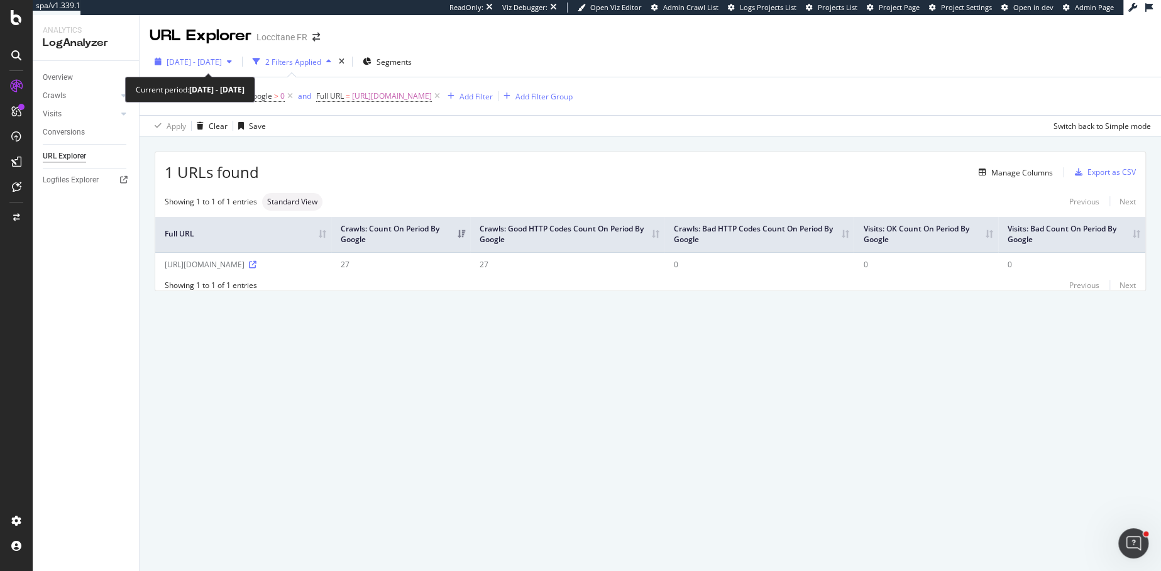
click at [202, 64] on span "2025 Sep. 11th - Oct. 8th" at bounding box center [194, 62] width 55 height 11
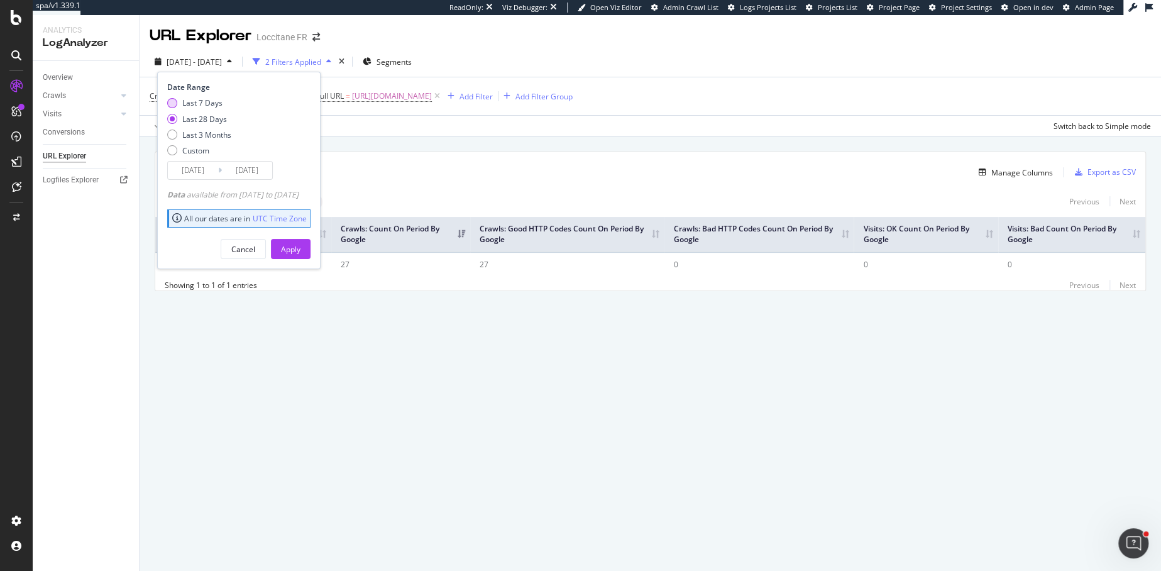
click at [172, 99] on div "Last 7 Days" at bounding box center [172, 103] width 10 height 10
type input "2025/10/02"
click at [300, 249] on div "Apply" at bounding box center [290, 249] width 19 height 11
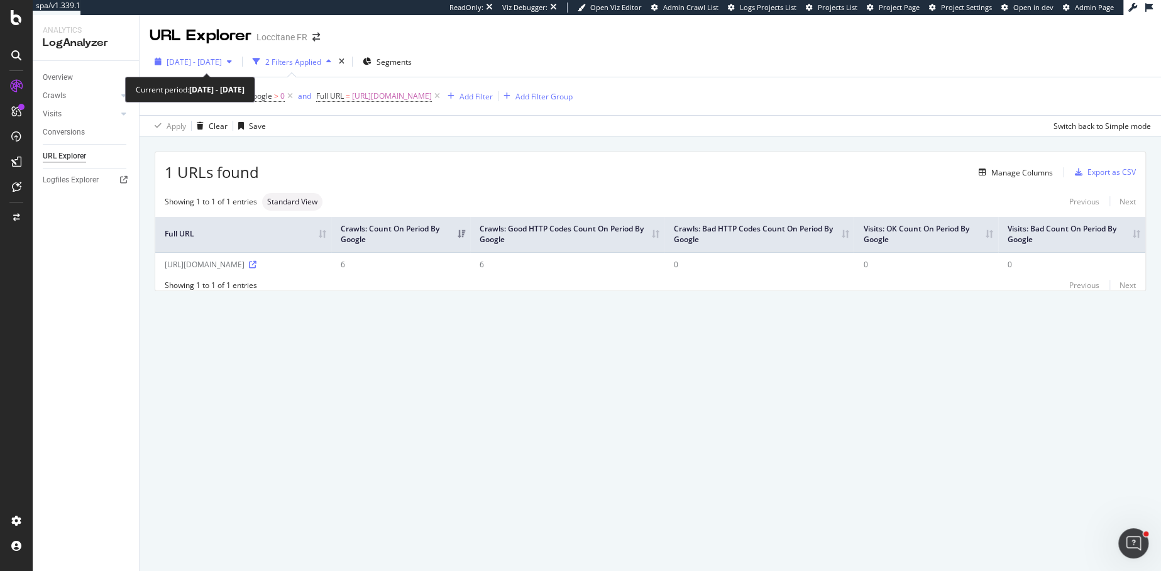
click at [190, 61] on span "2025 Oct. 2nd - Oct. 8th" at bounding box center [194, 62] width 55 height 11
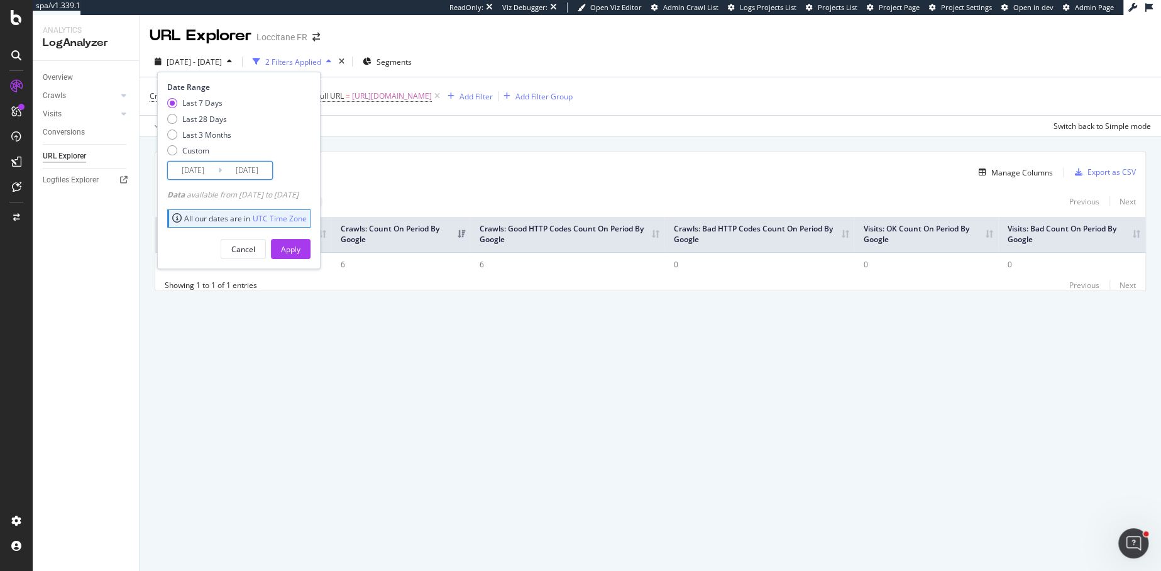
click at [215, 174] on input "2025/10/02" at bounding box center [193, 171] width 50 height 18
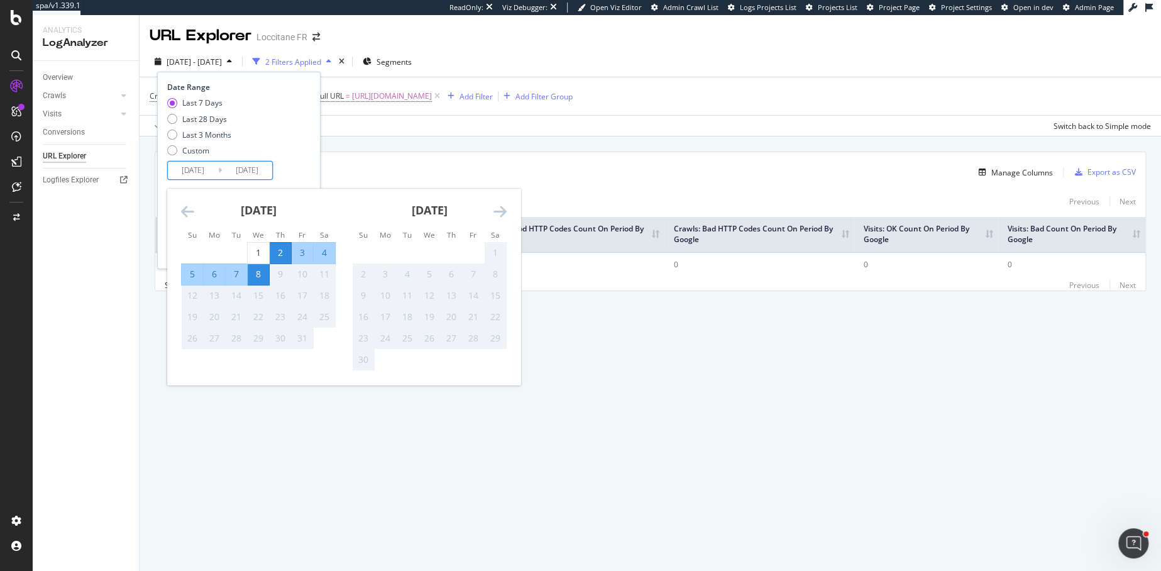
click at [185, 207] on icon "Move backward to switch to the previous month." at bounding box center [187, 211] width 13 height 15
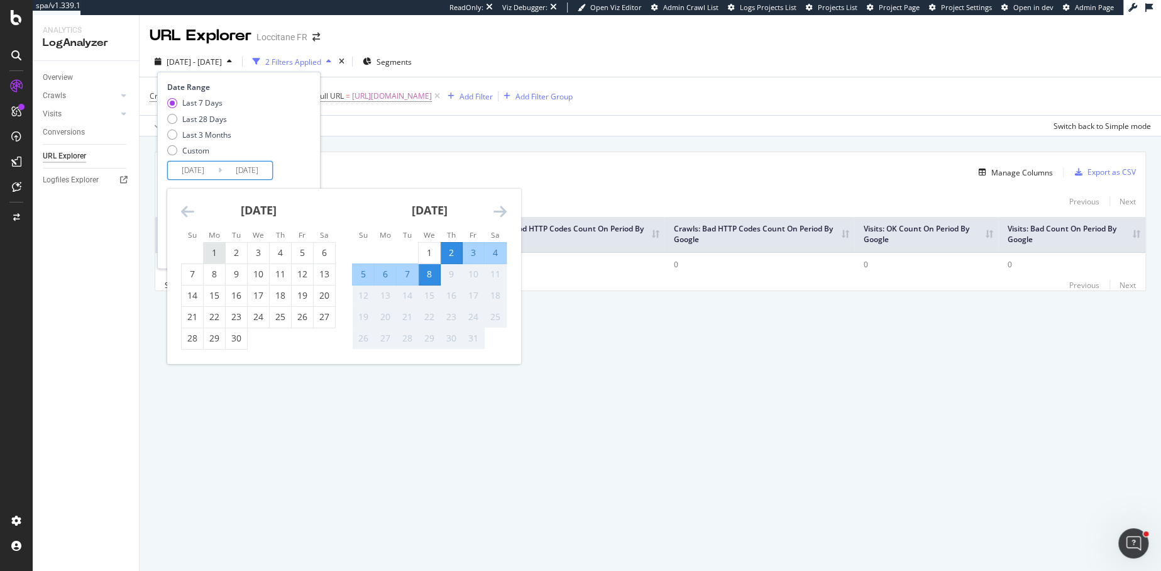
click at [216, 253] on div "1" at bounding box center [214, 252] width 21 height 13
type input "2025/09/01"
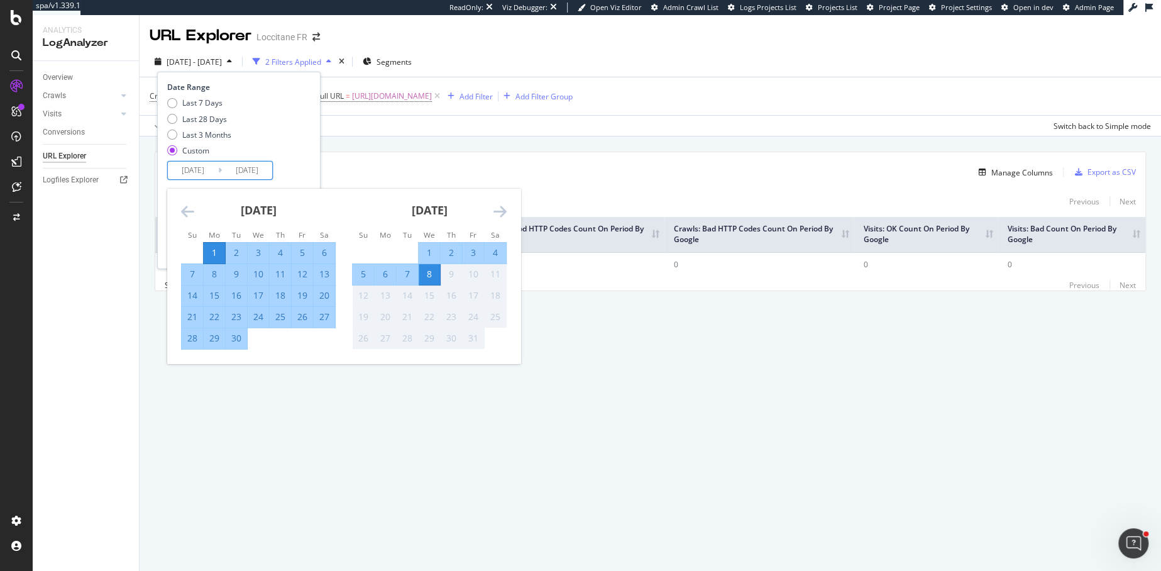
click at [258, 277] on div "10" at bounding box center [258, 274] width 21 height 13
type input "2025/09/10"
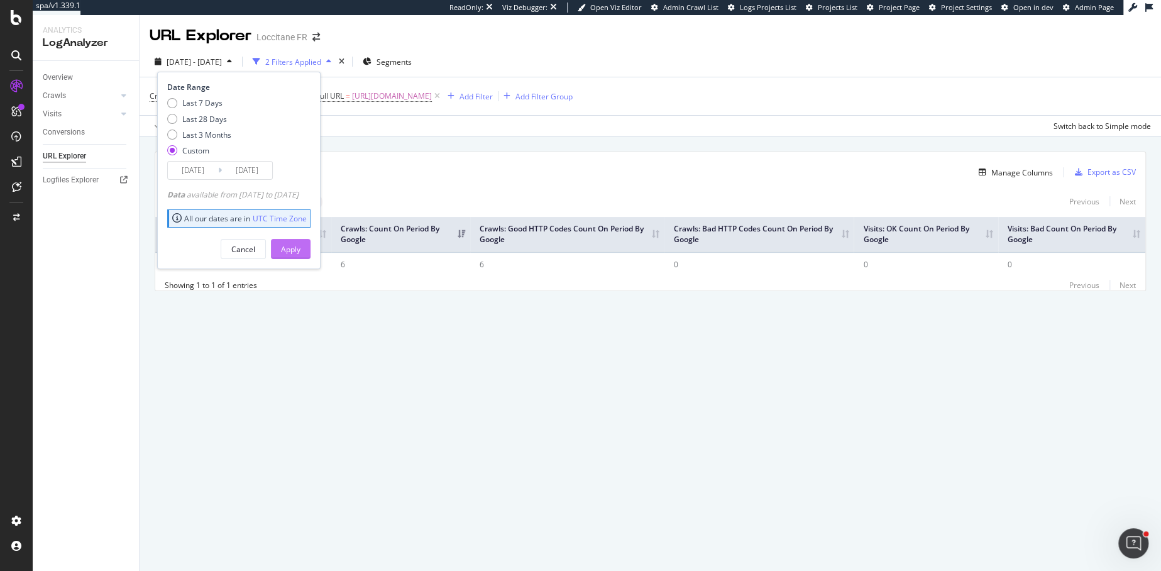
click at [300, 241] on div "Apply" at bounding box center [290, 248] width 19 height 19
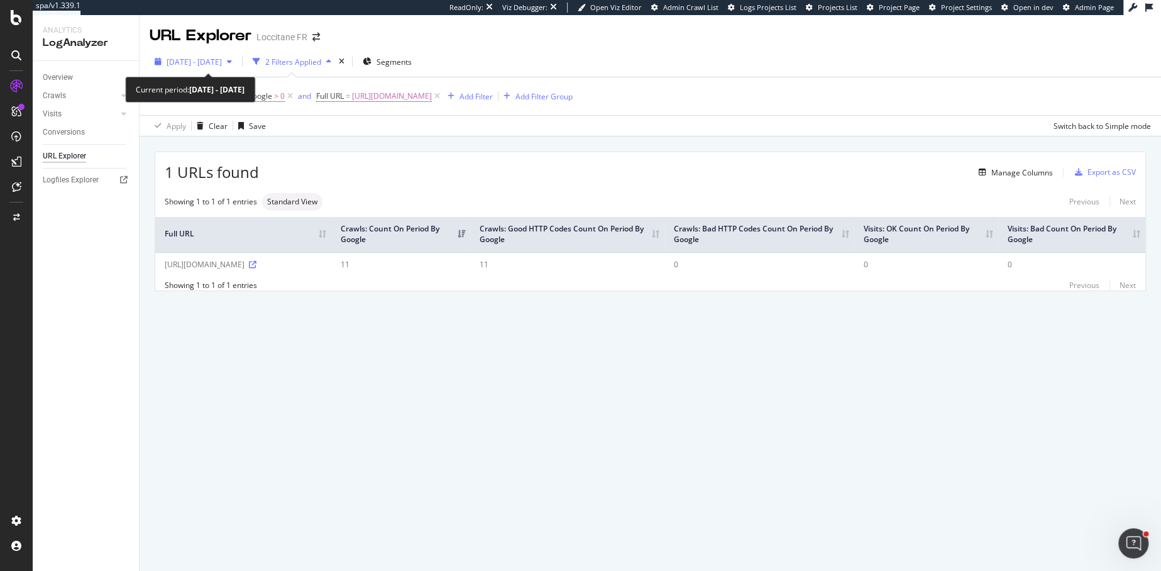
click at [222, 63] on span "2025 Sep. 1st - Sep. 10th" at bounding box center [194, 62] width 55 height 11
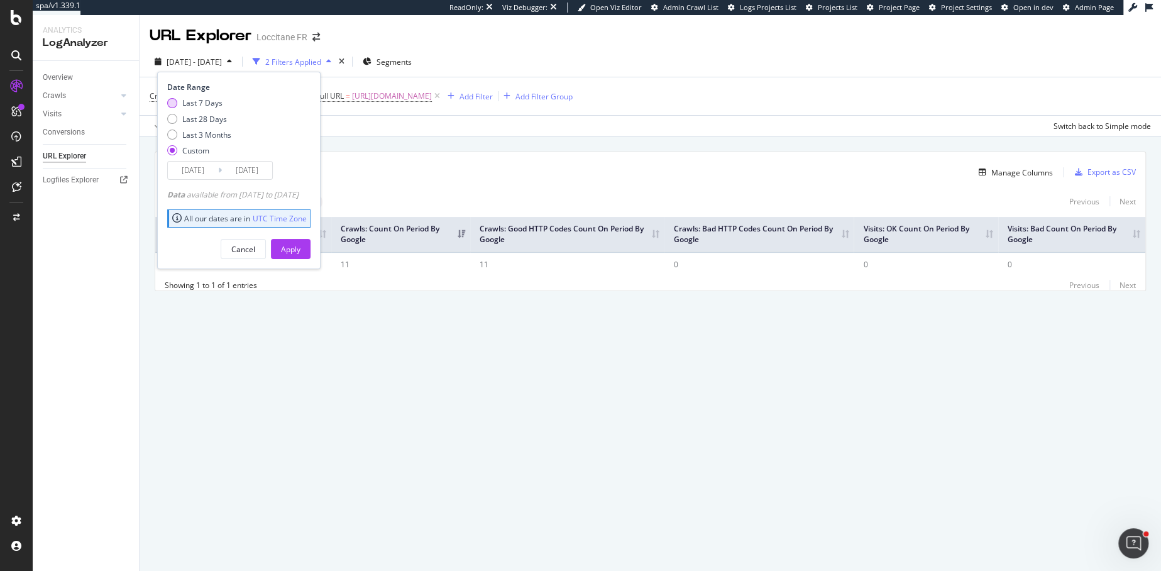
click at [175, 106] on div "Last 7 Days" at bounding box center [199, 102] width 64 height 11
type input "2025/10/02"
type input "[DATE]"
click at [297, 246] on button "Apply" at bounding box center [291, 249] width 40 height 20
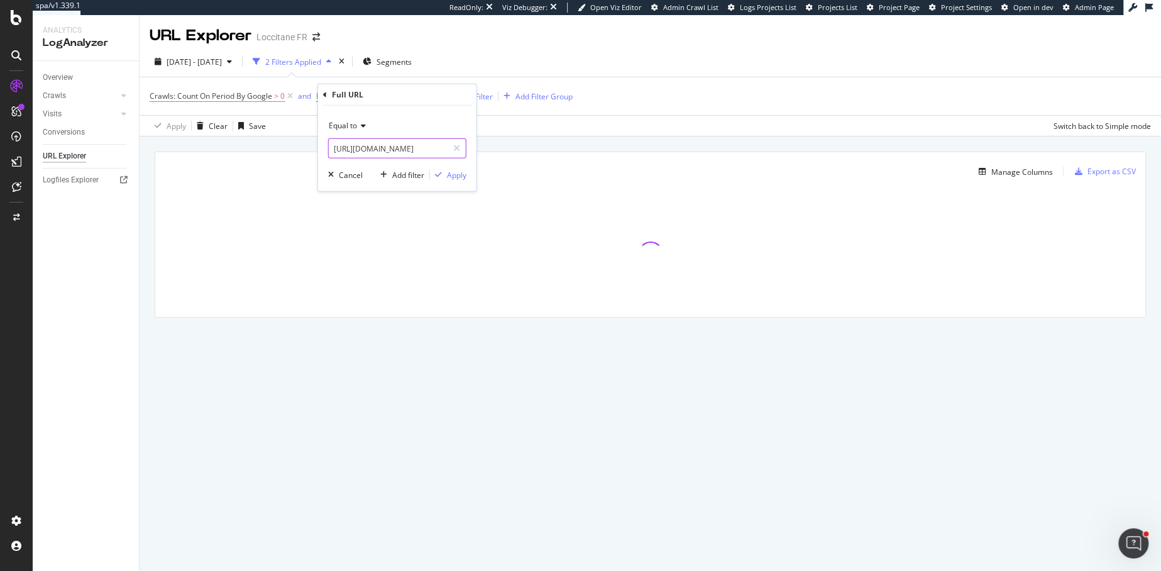
click at [385, 150] on input "https://fr.loccitane.com/sitemap_index.xml" at bounding box center [388, 148] width 119 height 20
paste input "this url https://fr.loccitane.com/on/demandware.store/Sites-OCC_FR-Site/fr_FR/R…"
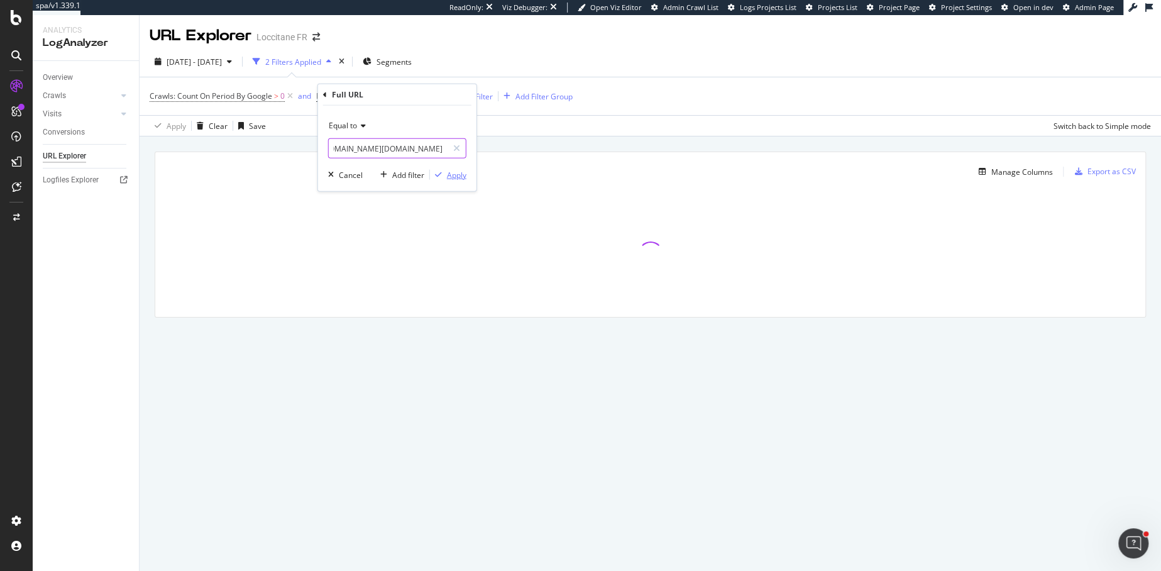
type input "this url https://fr.loccitane.com/on/demandware.store/Sites-OCC_FR-Site/fr_FR/R…"
click at [461, 175] on div "Apply" at bounding box center [456, 174] width 19 height 11
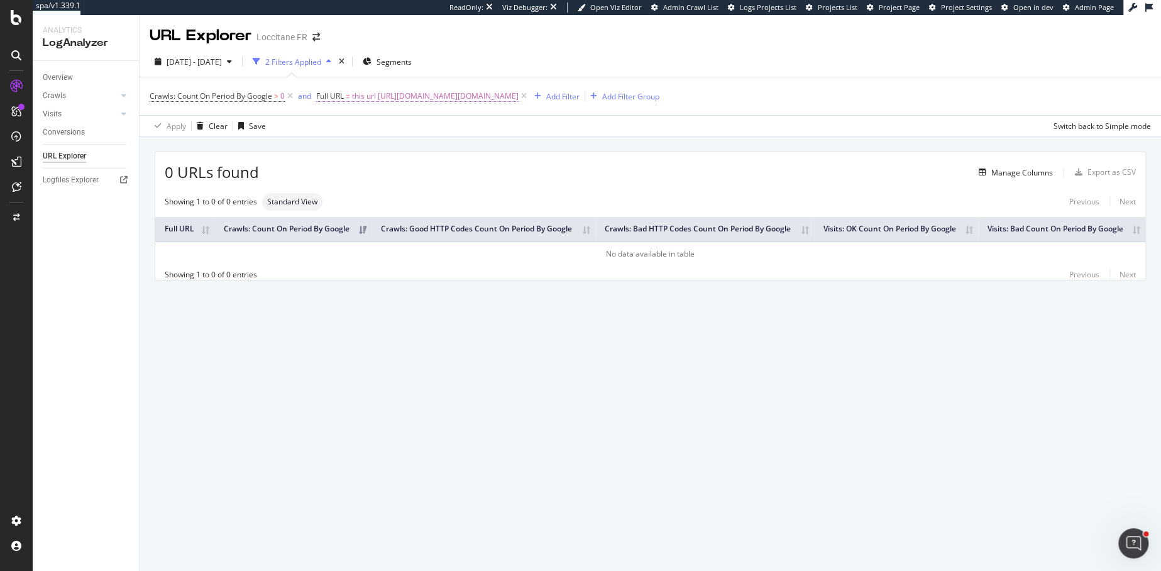
click at [393, 95] on span "this url https://fr.loccitane.com/on/demandware.store/Sites-OCC_FR-Site/fr_FR/R…" at bounding box center [435, 96] width 167 height 18
click at [353, 151] on input "this url https://fr.loccitane.com/on/demandware.store/Sites-OCC_FR-Site/fr_FR/R…" at bounding box center [388, 148] width 119 height 20
drag, startPoint x: 359, startPoint y: 151, endPoint x: 322, endPoint y: 150, distance: 37.1
click at [322, 150] on div "Equal to this url https://fr.loccitane.com/on/demandware.store/Sites-OCC_FR-Sit…" at bounding box center [397, 148] width 158 height 85
type input "https://fr.loccitane.com/on/demandware.store/Sites-OCC_FR-Site/fr_FR/REST-Menu"
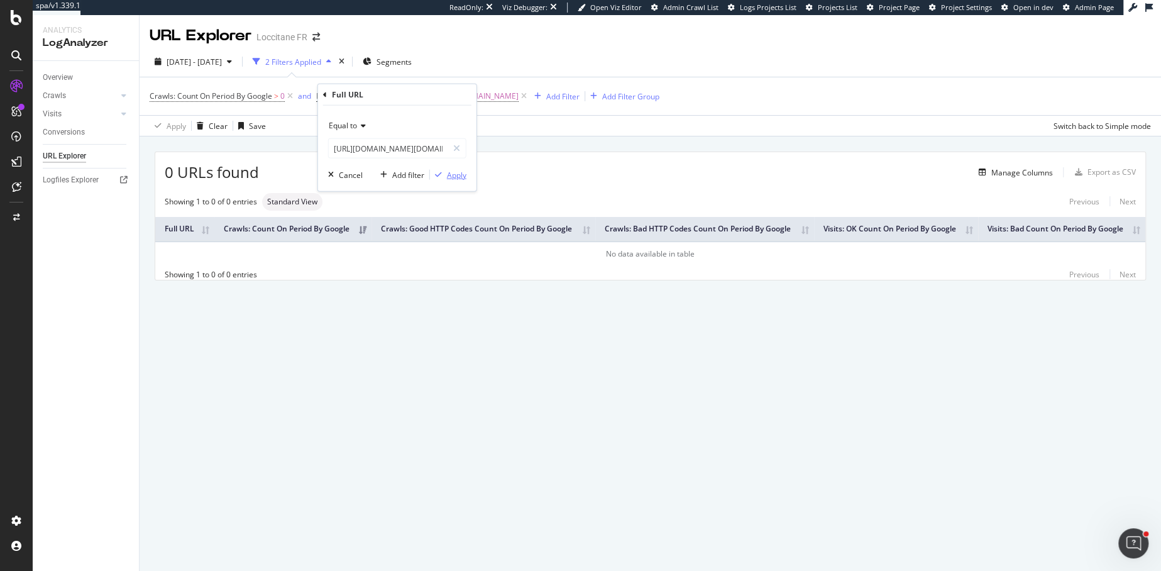
click at [451, 175] on div "Apply" at bounding box center [456, 174] width 19 height 11
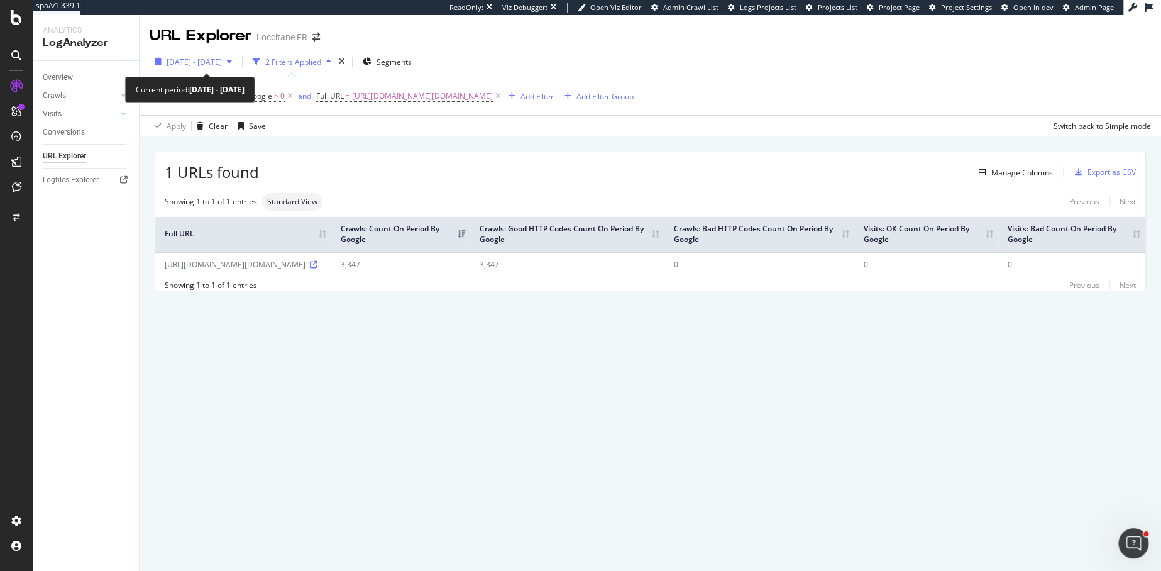
click at [232, 53] on div "2025 Oct. 2nd - Oct. 8th" at bounding box center [193, 61] width 87 height 19
click at [442, 150] on div "1 URLs found Manage Columns Export as CSV Showing 1 to 1 of 1 entries Standard …" at bounding box center [650, 235] width 1021 height 199
drag, startPoint x: 459, startPoint y: 263, endPoint x: 434, endPoint y: 265, distance: 24.6
click at [434, 265] on td "3,347" at bounding box center [400, 264] width 139 height 24
copy td "3,347"
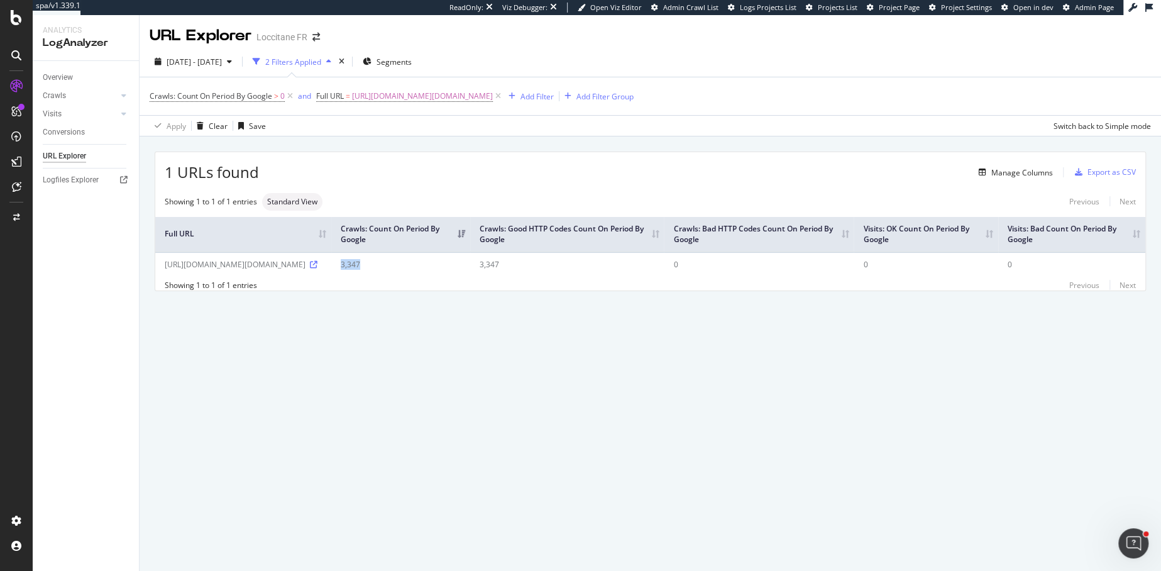
copy td "3,347"
click at [493, 93] on span "https://fr.loccitane.com/on/demandware.store/Sites-OCC_FR-Site/fr_FR/REST-Menu" at bounding box center [422, 96] width 141 height 18
click at [400, 146] on input "https://fr.loccitane.com/on/demandware.store/Sites-OCC_FR-Site/fr_FR/REST-Menu" at bounding box center [388, 148] width 119 height 20
